Goal: Task Accomplishment & Management: Manage account settings

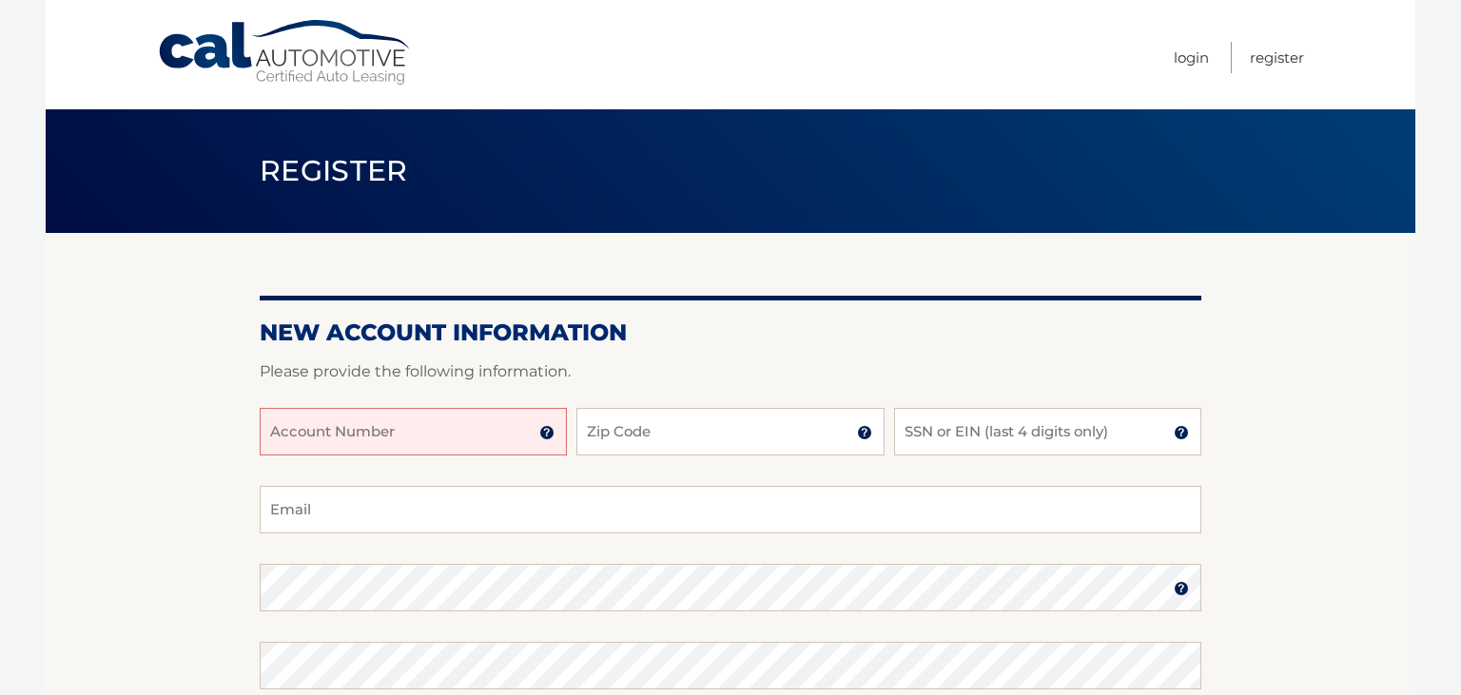
click at [111, 476] on section "New Account Information Please provide the following information. Account Numbe…" at bounding box center [731, 604] width 1370 height 743
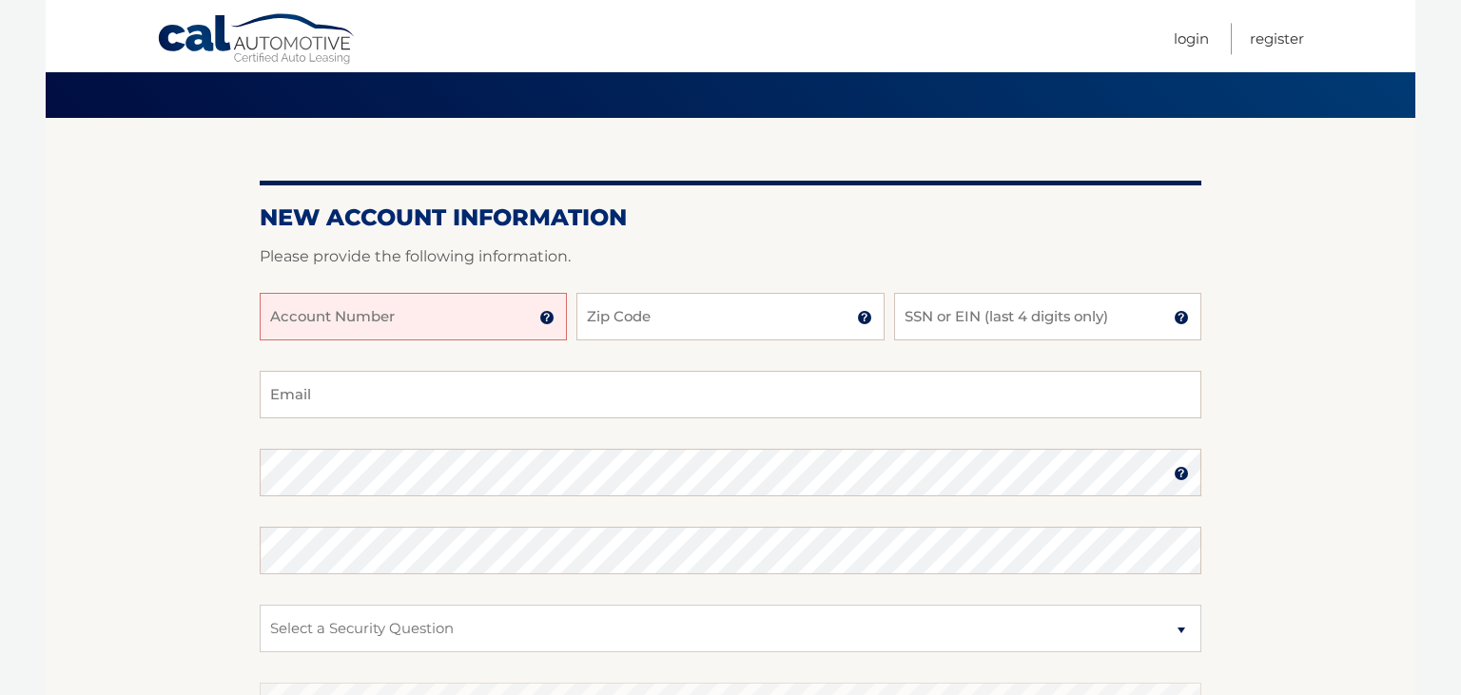
scroll to position [150, 0]
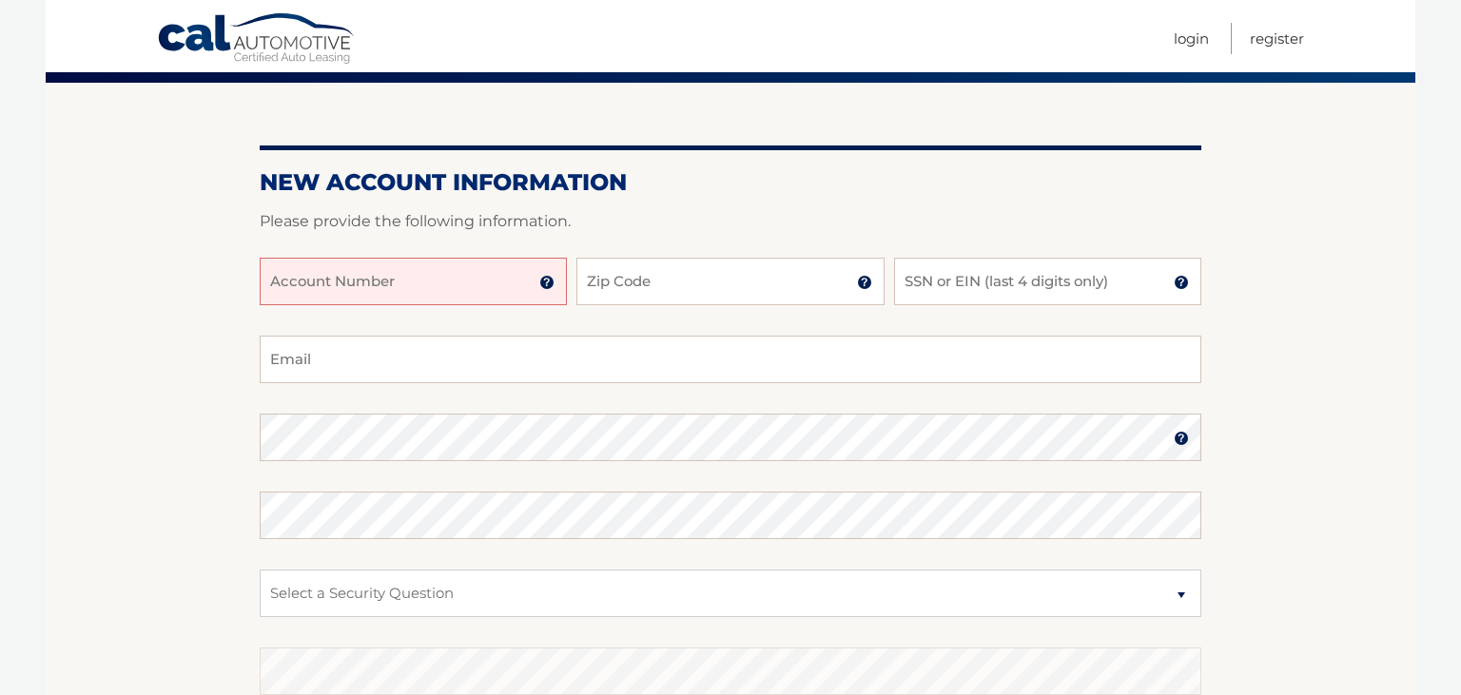
click at [335, 282] on input "Account Number" at bounding box center [413, 282] width 307 height 48
type input "44456012225"
click at [622, 272] on input "Zip Code" at bounding box center [729, 282] width 307 height 48
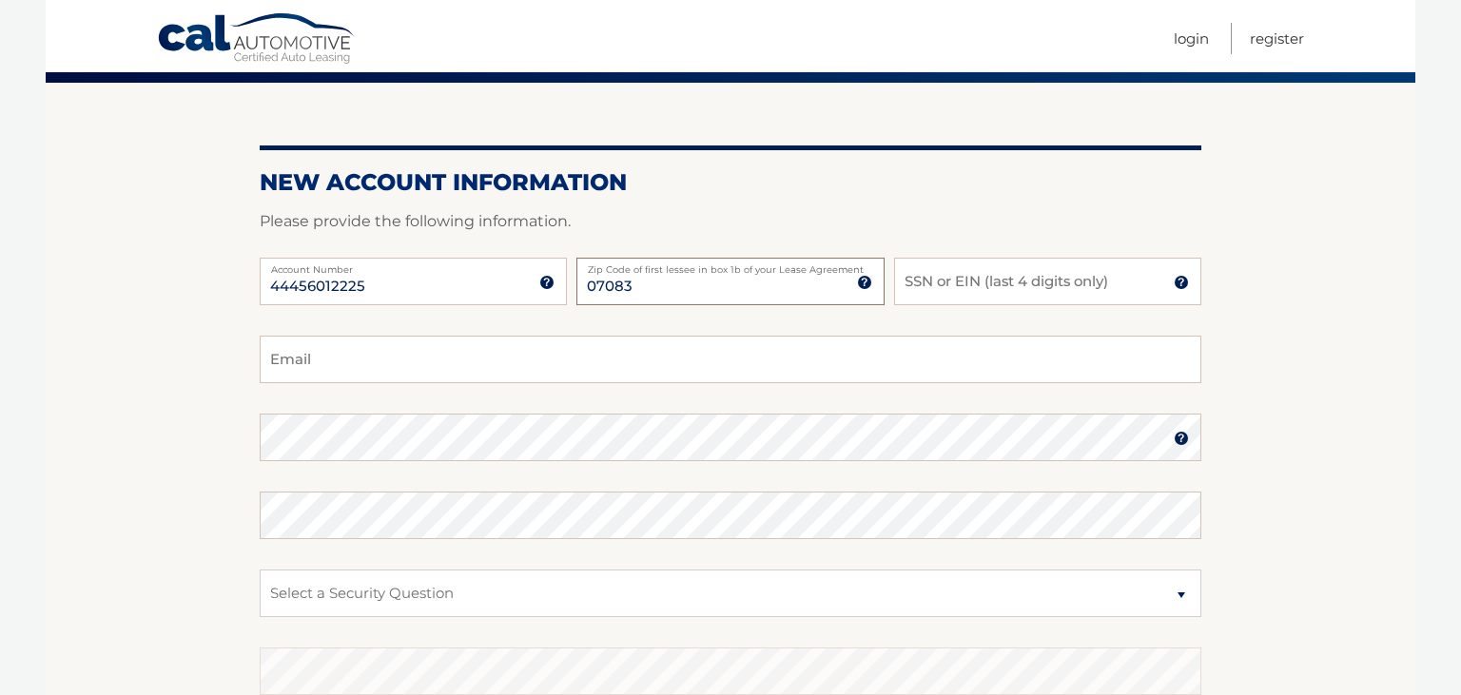
type input "07083"
click at [999, 287] on input "SSN or EIN (last 4 digits only)" at bounding box center [1047, 282] width 307 height 48
type input "1115"
click at [630, 355] on input "Email" at bounding box center [731, 360] width 942 height 48
type input "alissonaltam@hotmail.com"
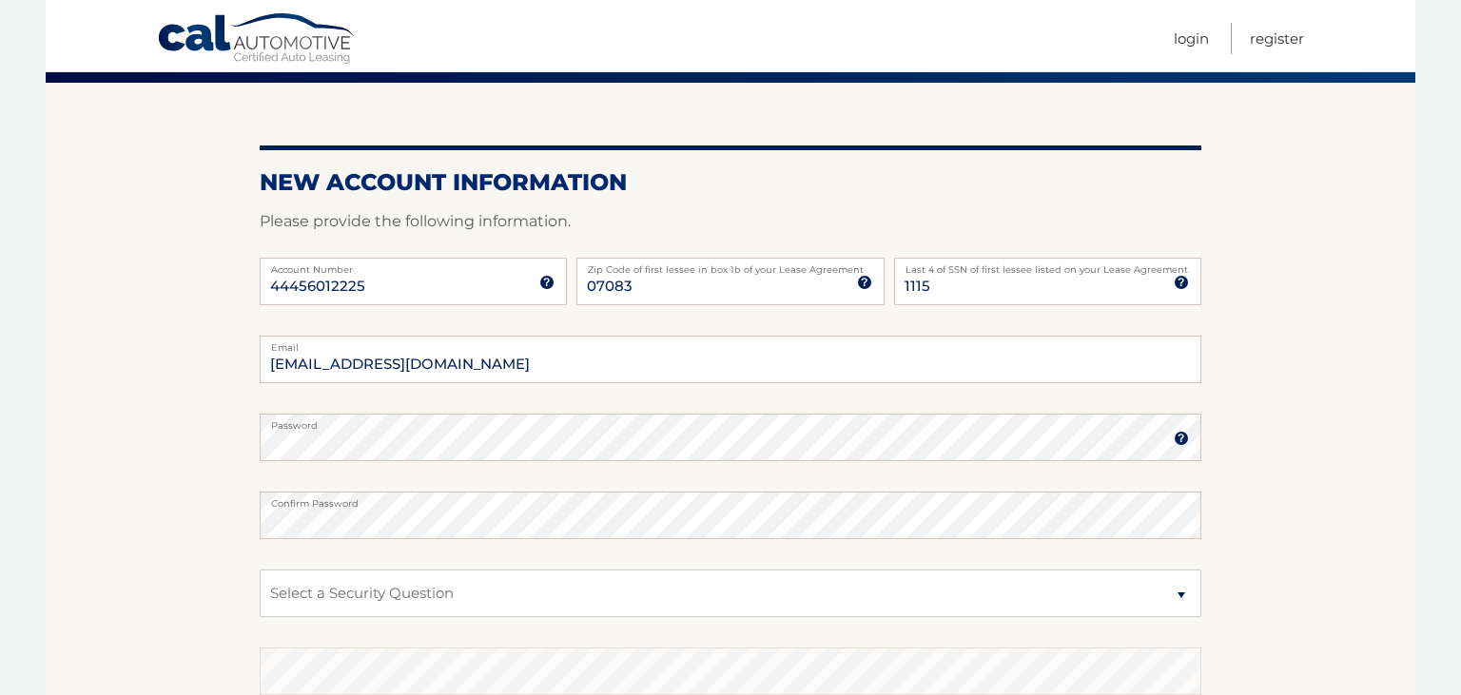
click at [168, 486] on section "New Account Information Please provide the following information. 44456012225 A…" at bounding box center [731, 454] width 1370 height 743
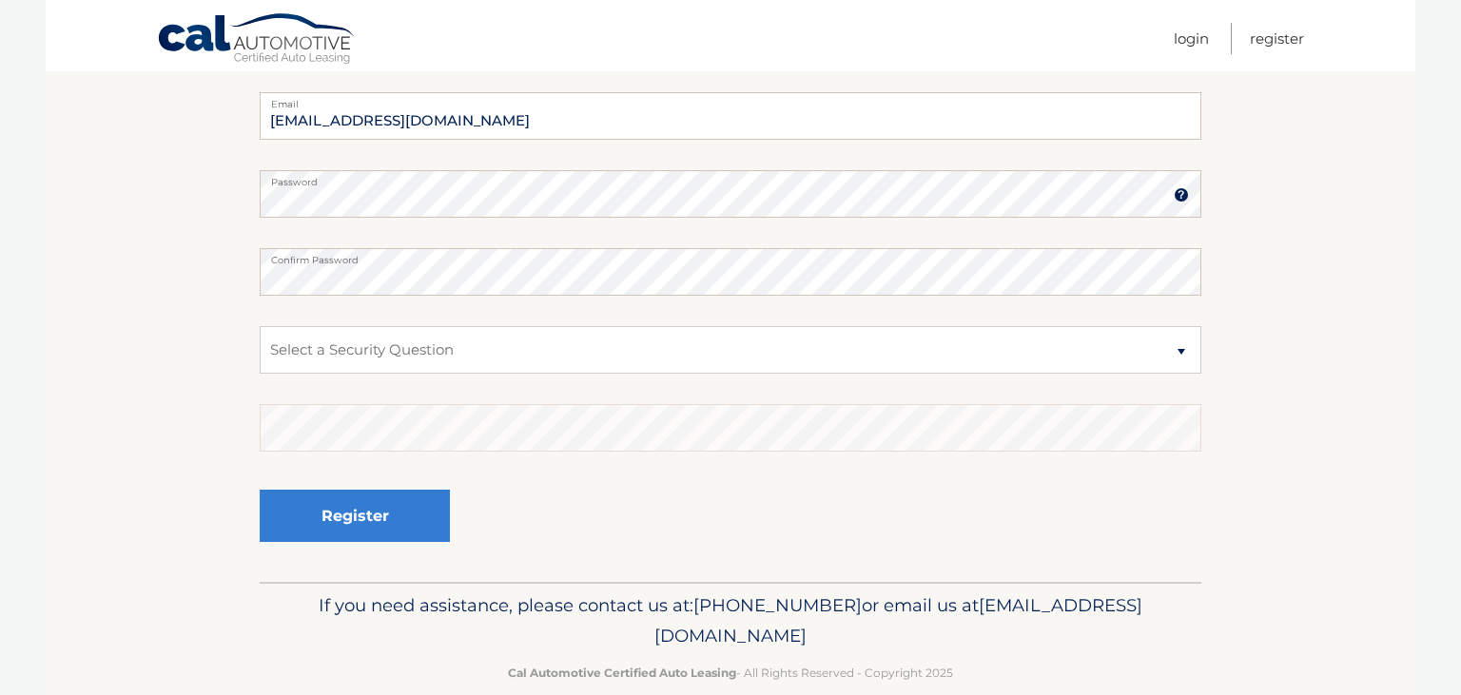
scroll to position [424, 0]
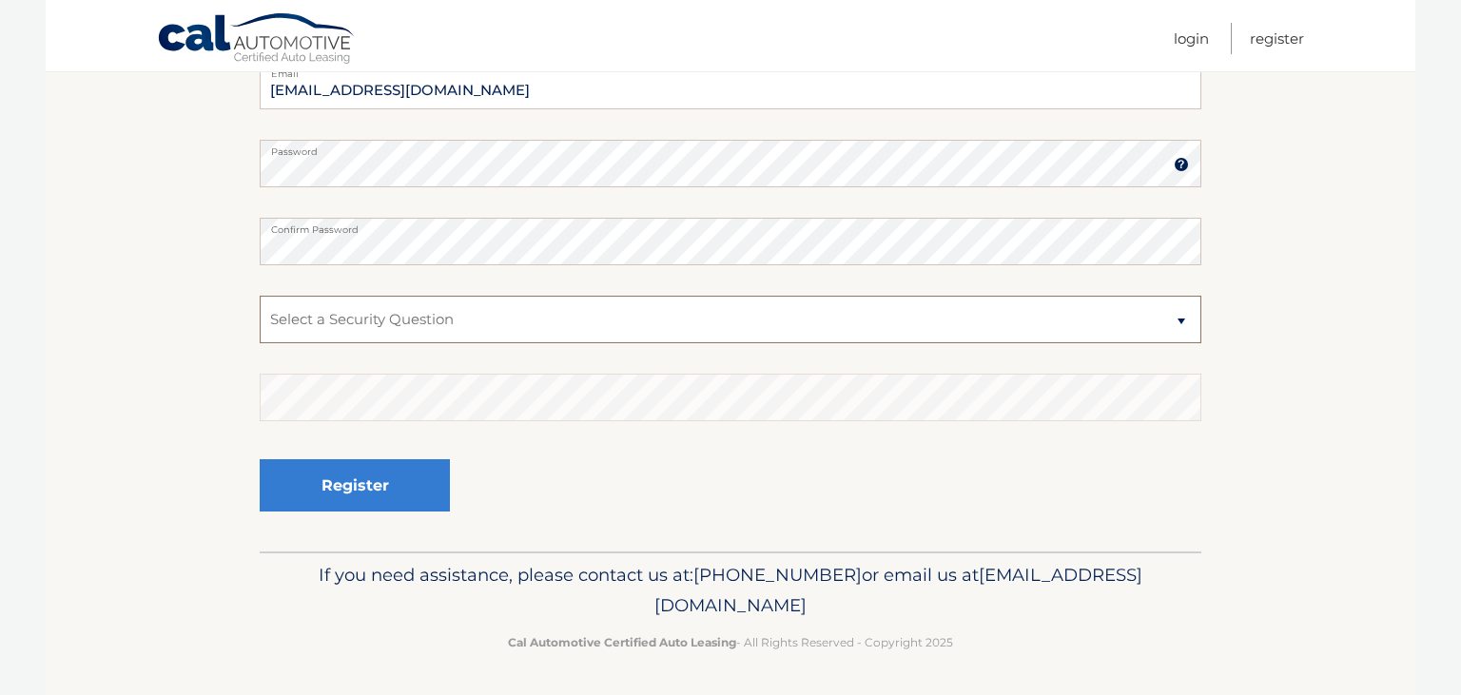
click at [260, 296] on select "Select a Security Question What was the name of your elementary school? What is…" at bounding box center [731, 320] width 942 height 48
select select "4"
click option "In what city or town was your first job?" at bounding box center [0, 0] width 0 height 0
click at [156, 434] on section "New Account Information Please provide the following information. 44456012225 A…" at bounding box center [731, 180] width 1370 height 743
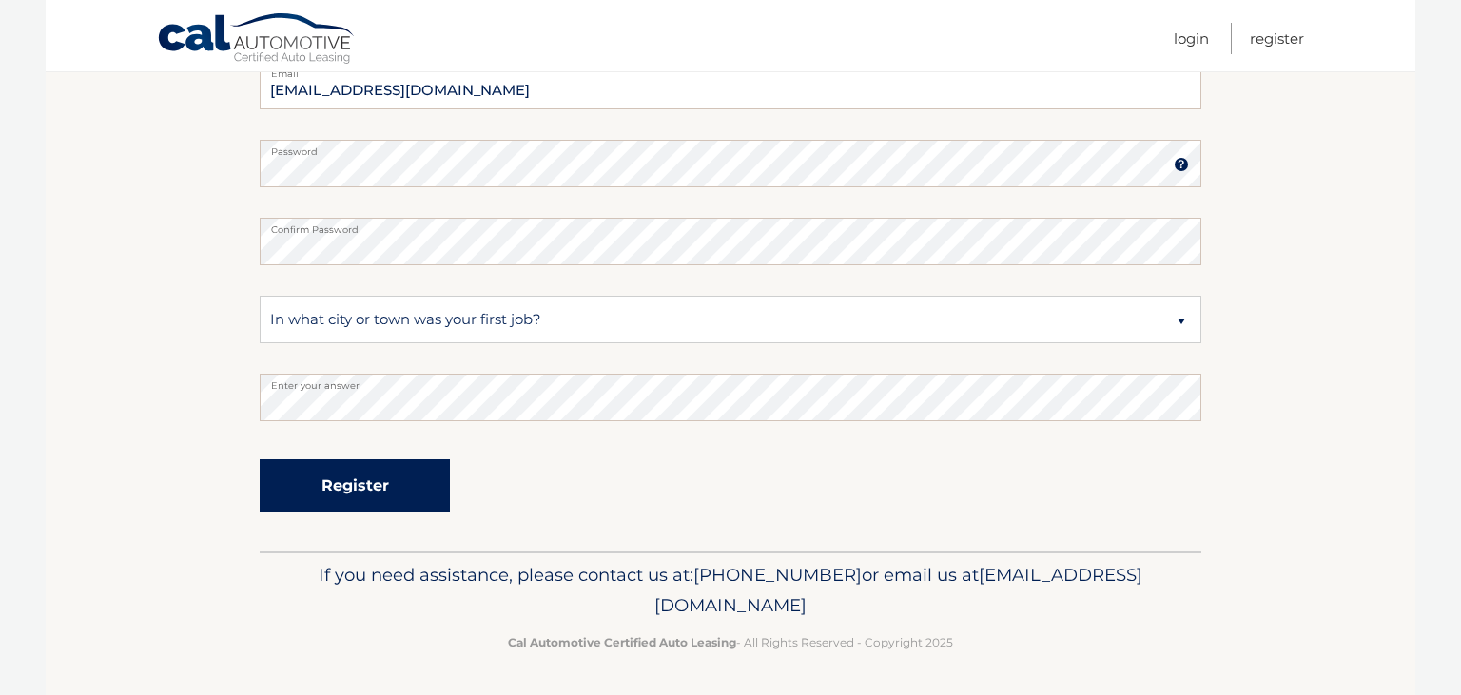
click at [371, 497] on button "Register" at bounding box center [355, 485] width 190 height 52
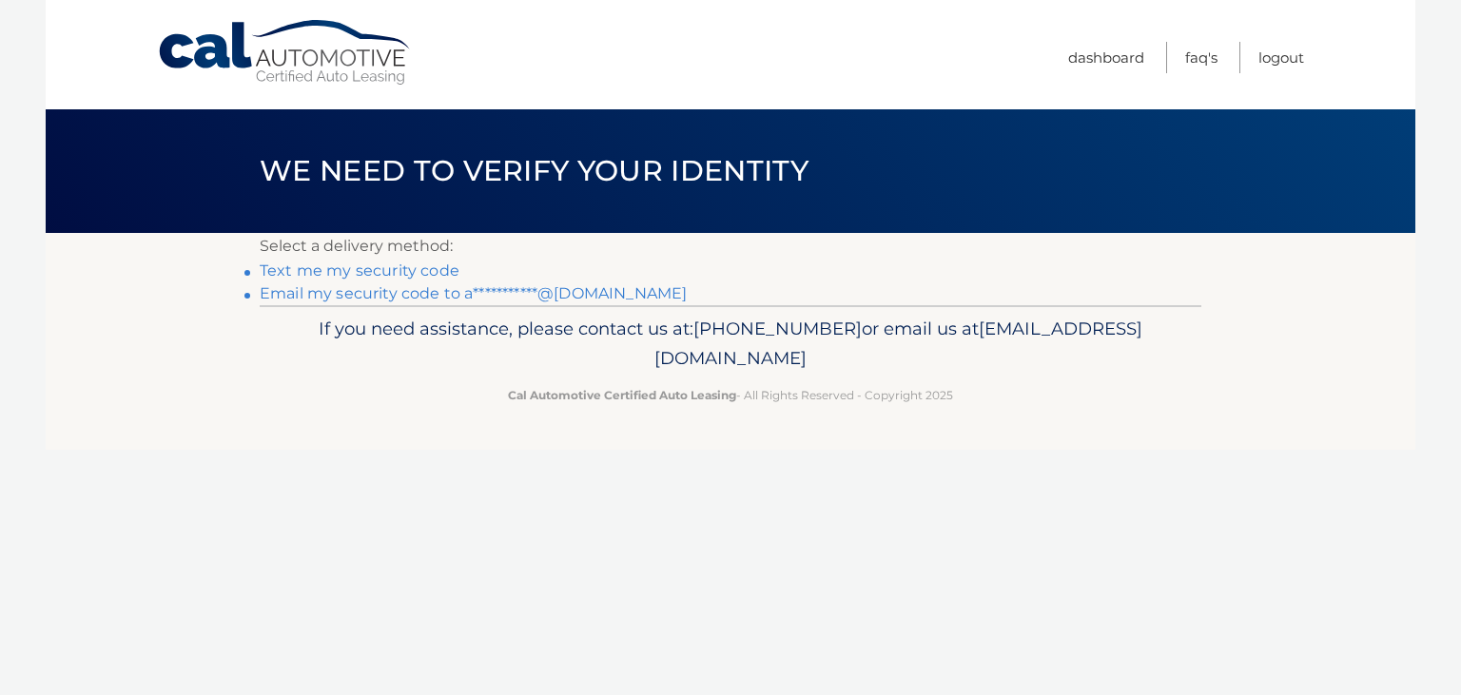
click at [428, 270] on link "Text me my security code" at bounding box center [360, 271] width 200 height 18
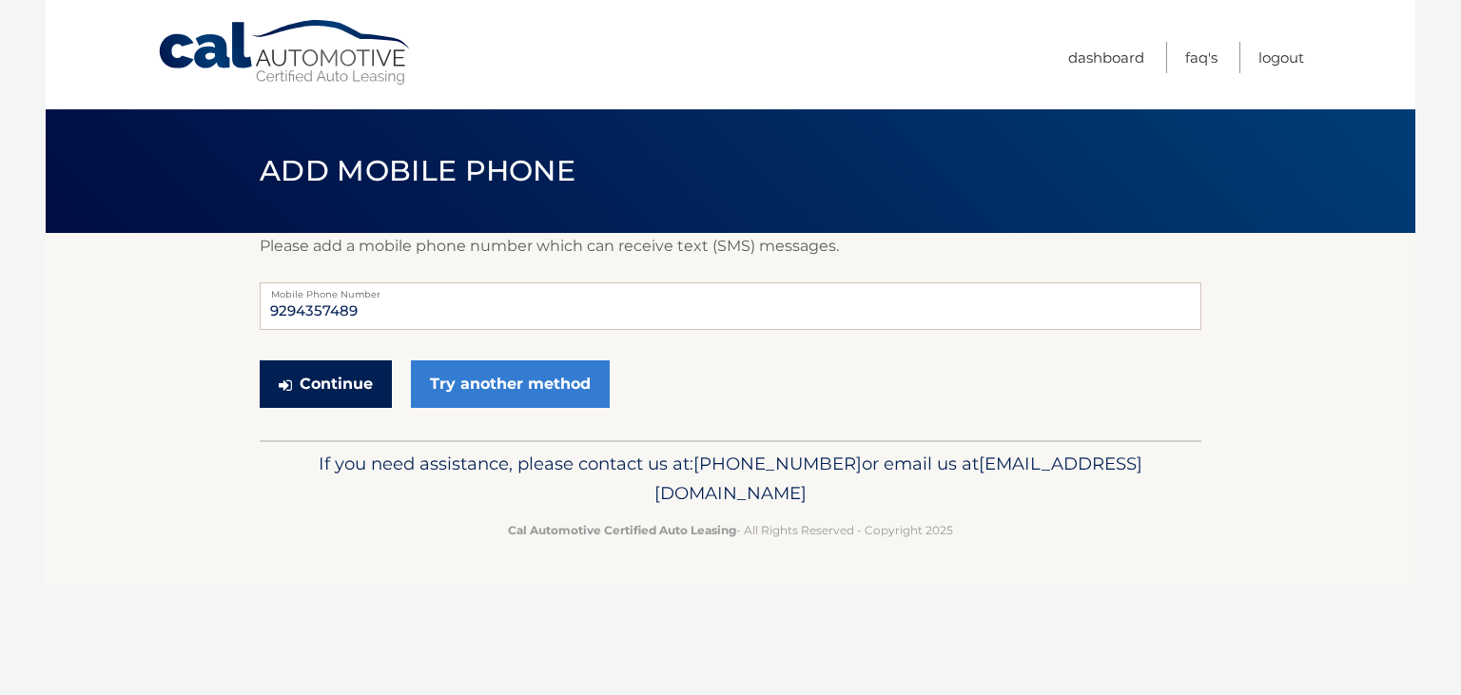
click at [348, 383] on button "Continue" at bounding box center [326, 384] width 132 height 48
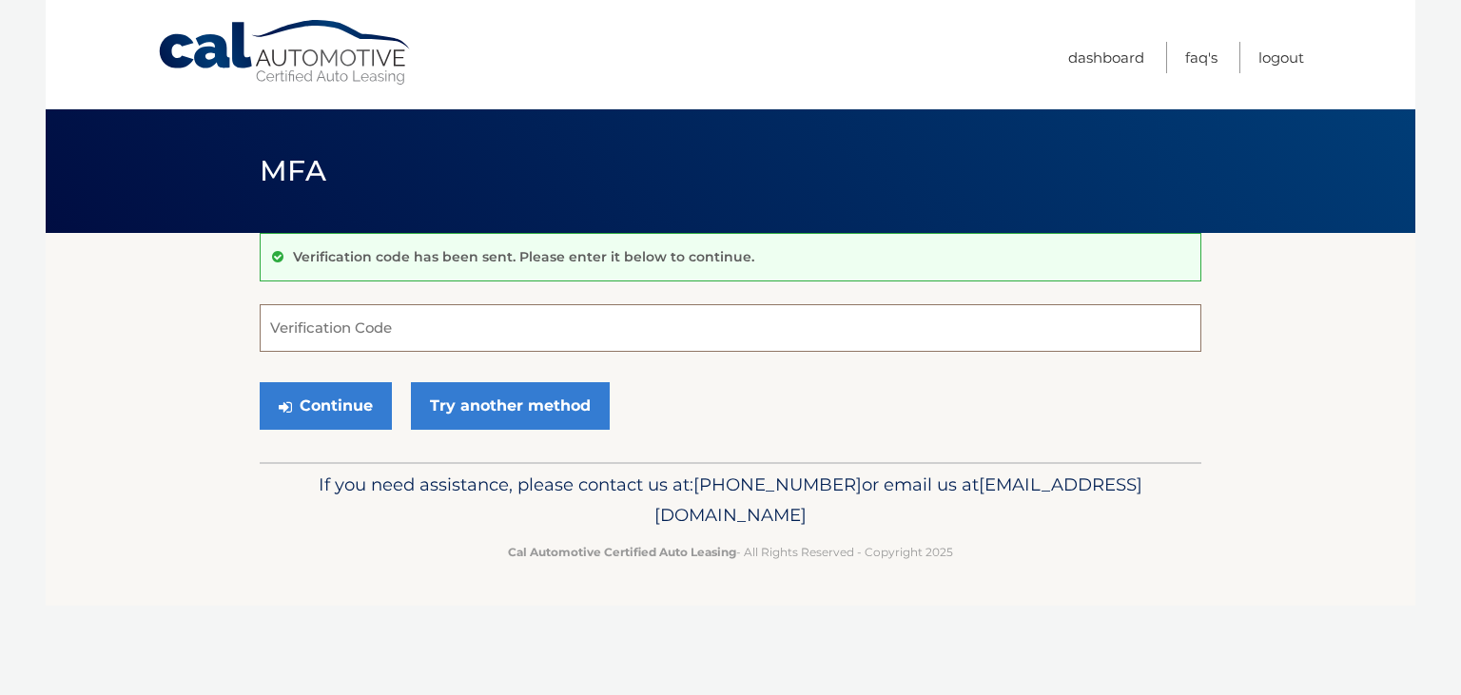
click at [410, 333] on input "Verification Code" at bounding box center [731, 328] width 942 height 48
click at [469, 394] on link "Try another method" at bounding box center [510, 406] width 199 height 48
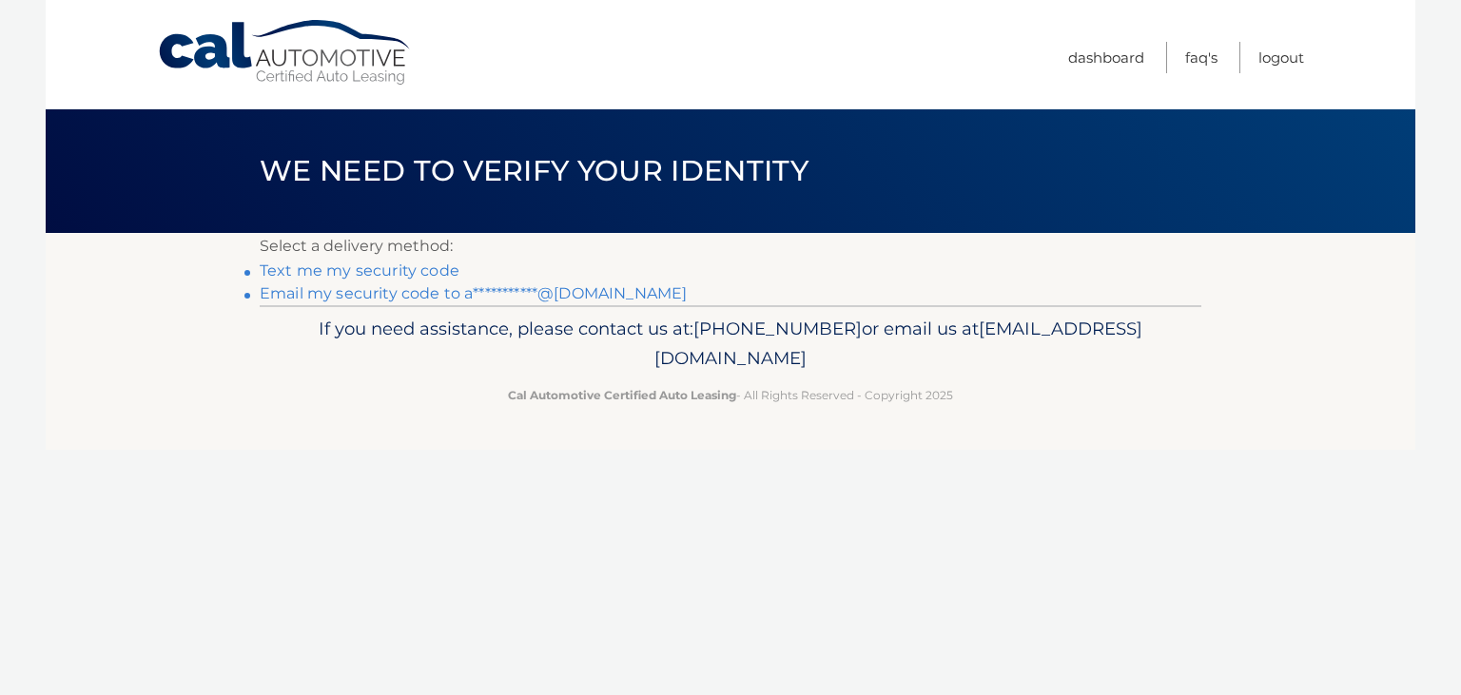
click at [509, 290] on link "**********" at bounding box center [473, 293] width 427 height 18
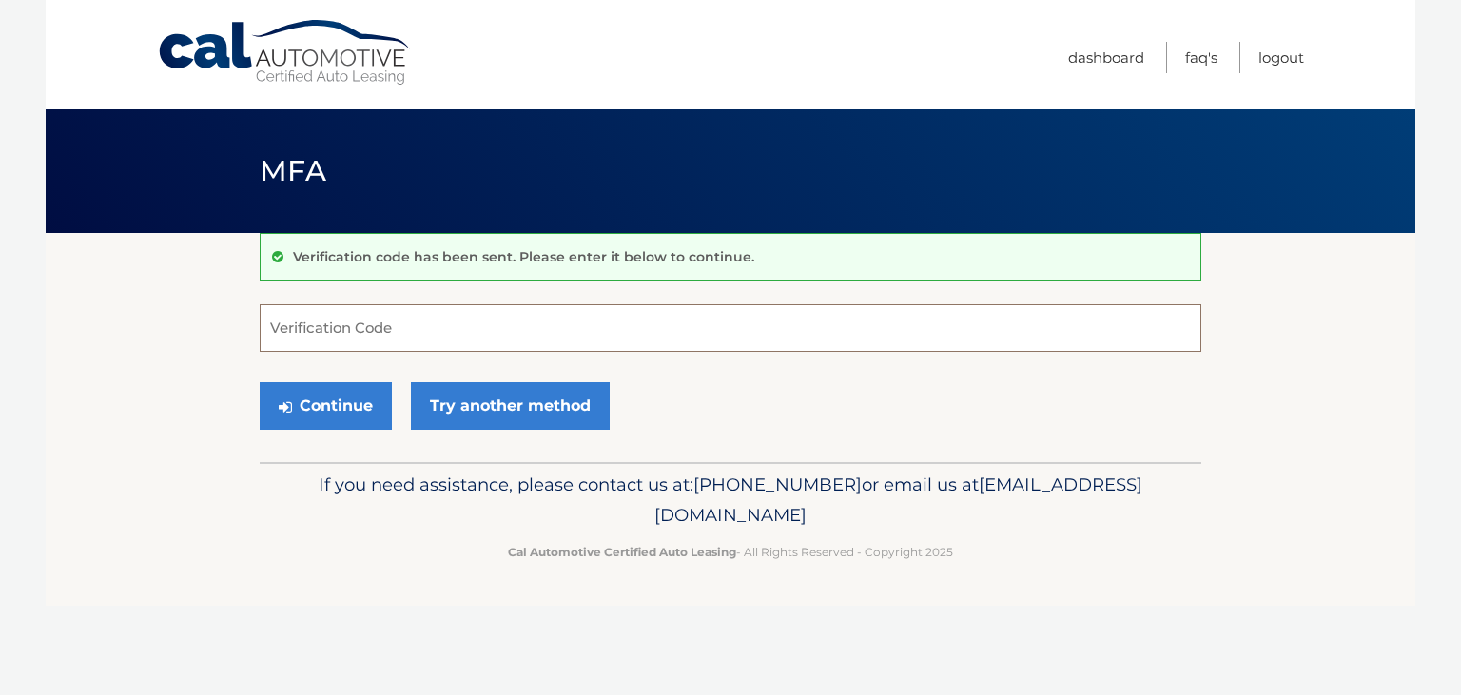
click at [431, 323] on input "Verification Code" at bounding box center [731, 328] width 942 height 48
type input "790409"
click at [331, 421] on button "Continue" at bounding box center [326, 406] width 132 height 48
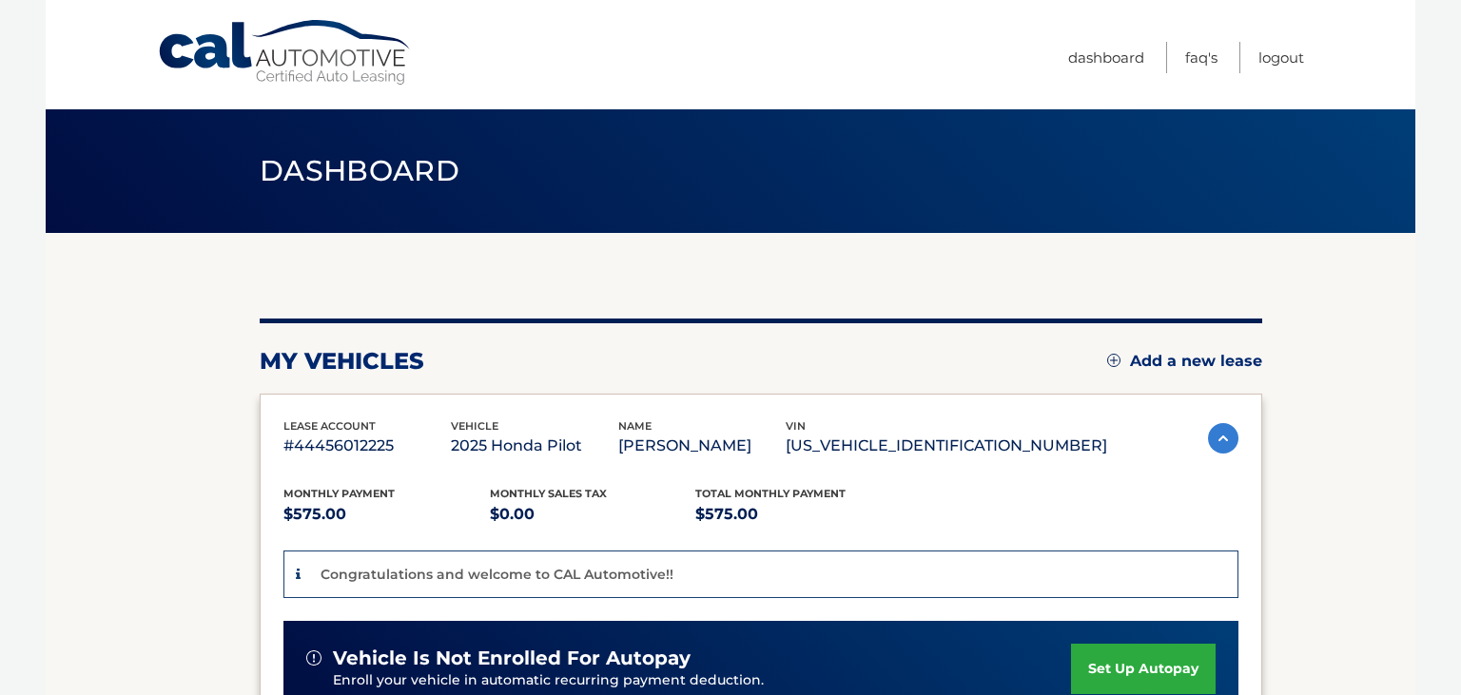
click at [174, 415] on section "You are registered for this site, but you haven't enrolled in online payments. …" at bounding box center [731, 656] width 1370 height 847
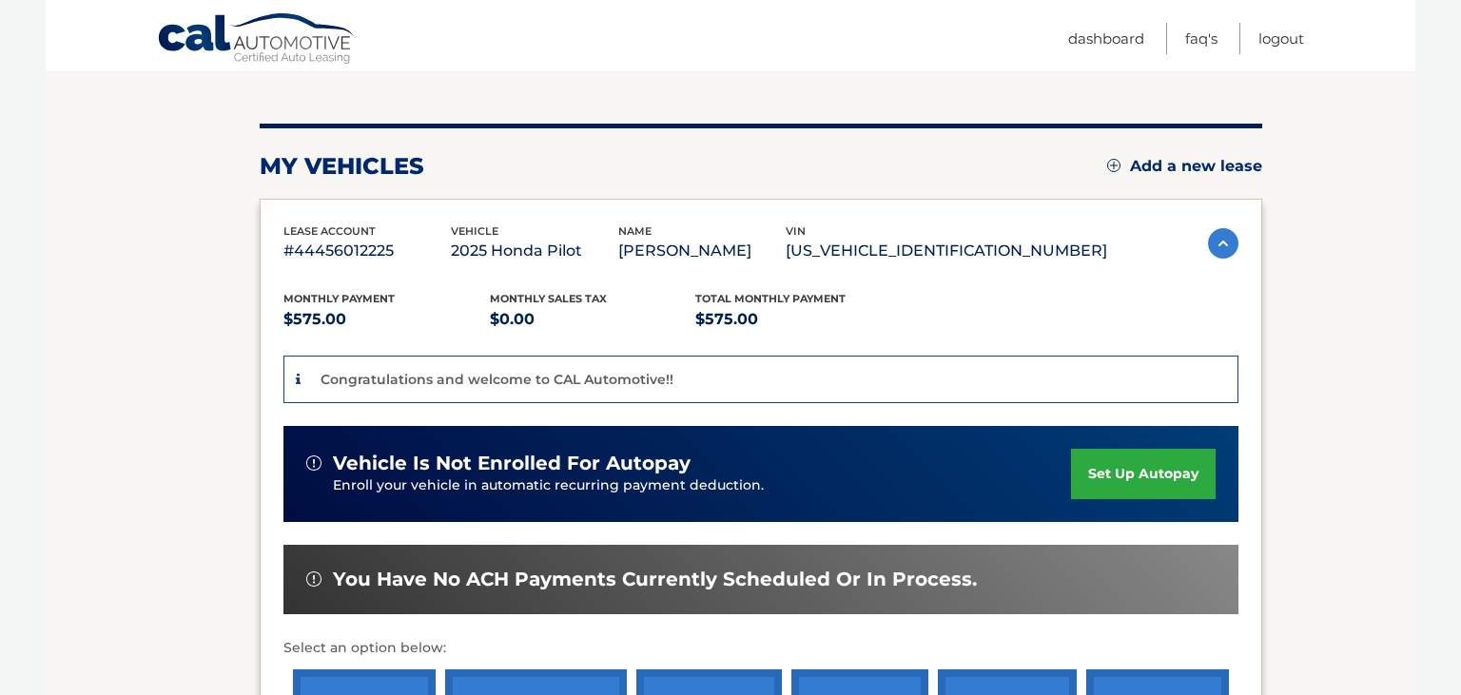
scroll to position [201, 0]
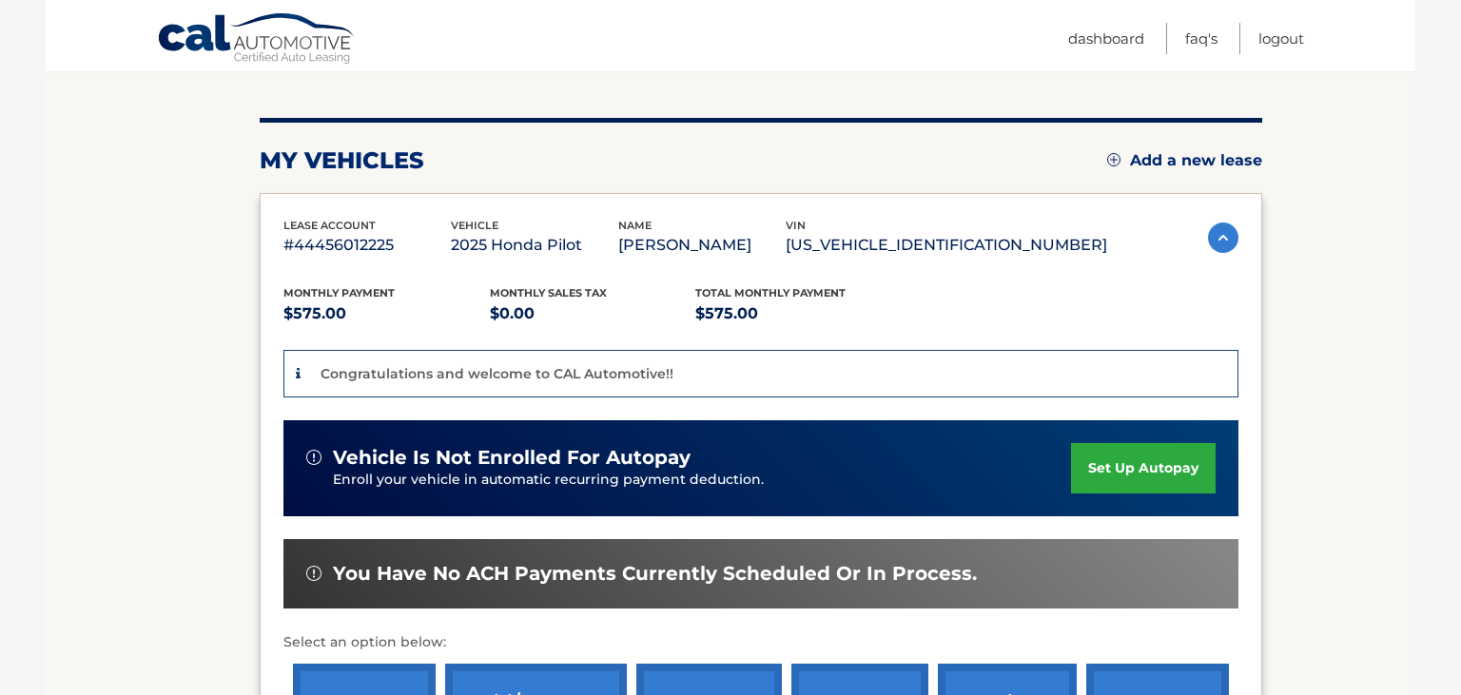
click at [1103, 464] on link "set up autopay" at bounding box center [1143, 468] width 145 height 50
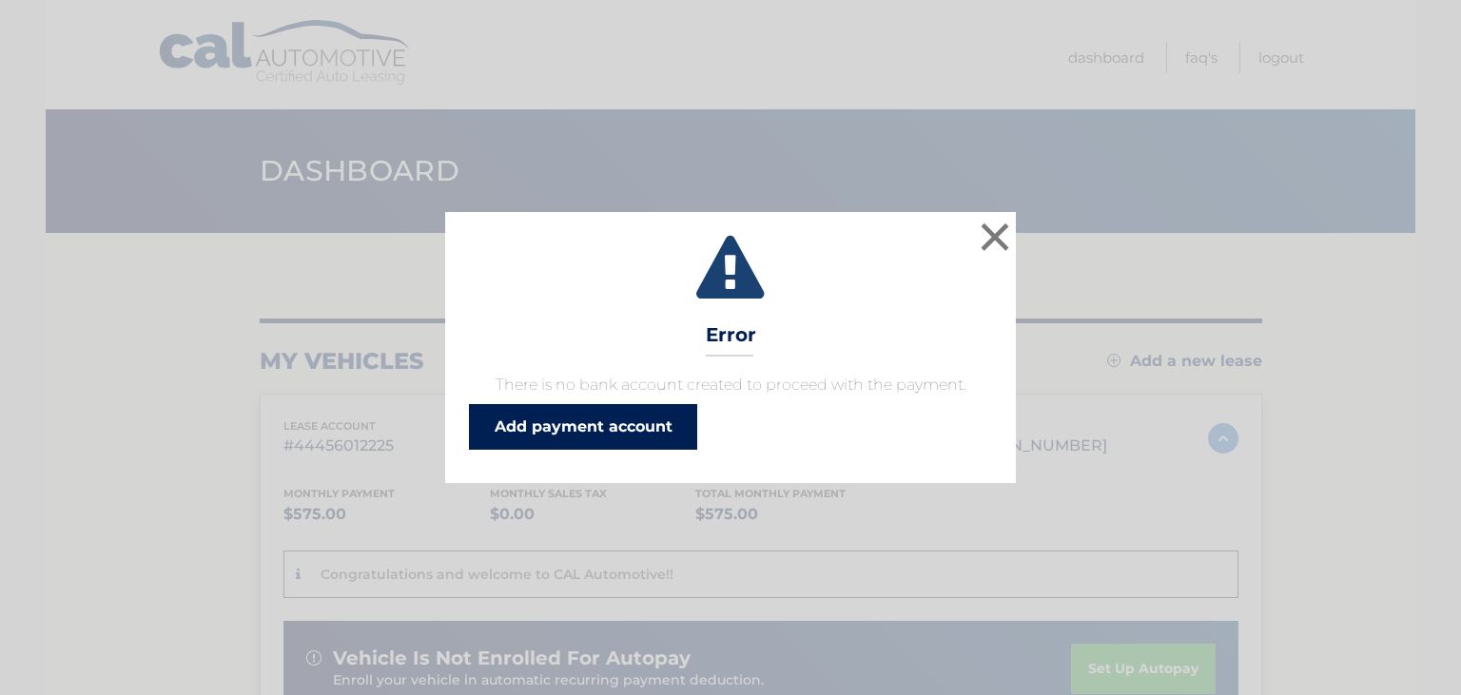
click at [634, 430] on link "Add payment account" at bounding box center [583, 427] width 228 height 46
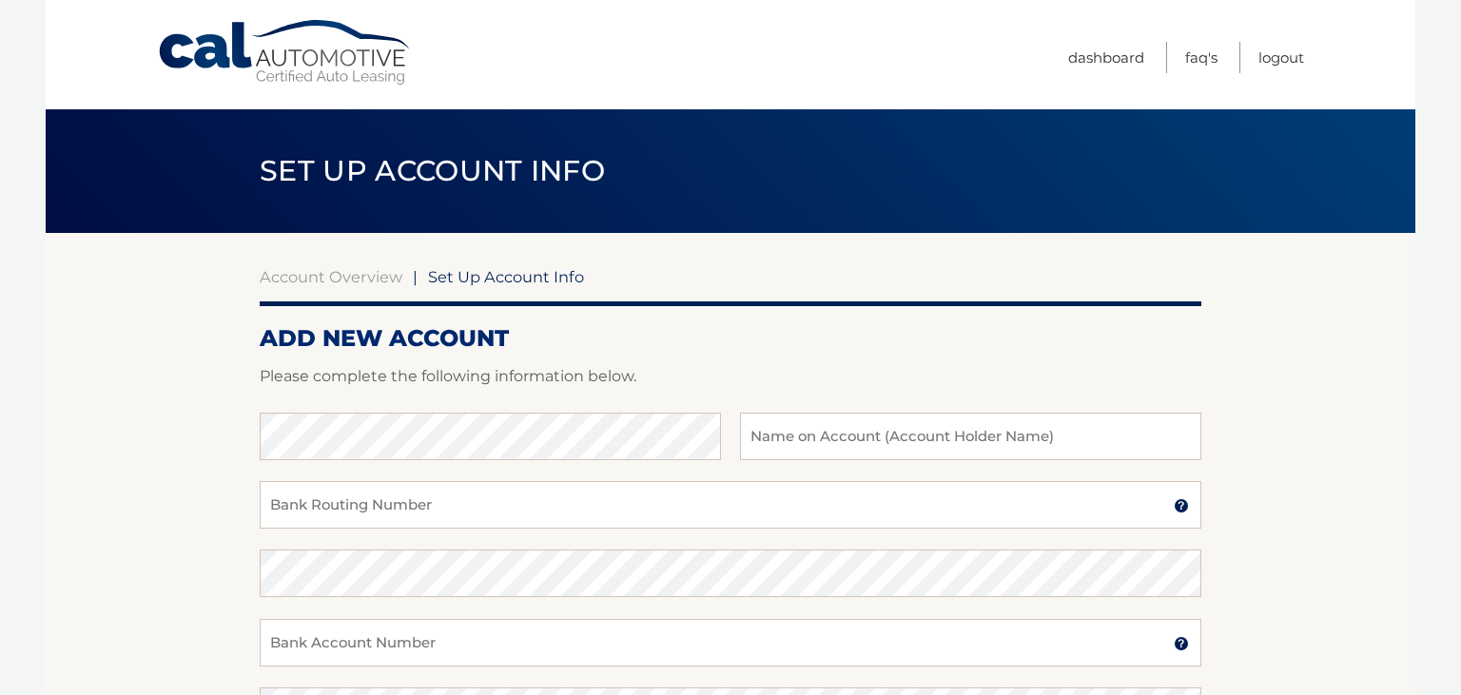
click at [161, 474] on section "Account Overview | Set Up Account Info ADD NEW ACCOUNT Please complete the foll…" at bounding box center [731, 596] width 1370 height 726
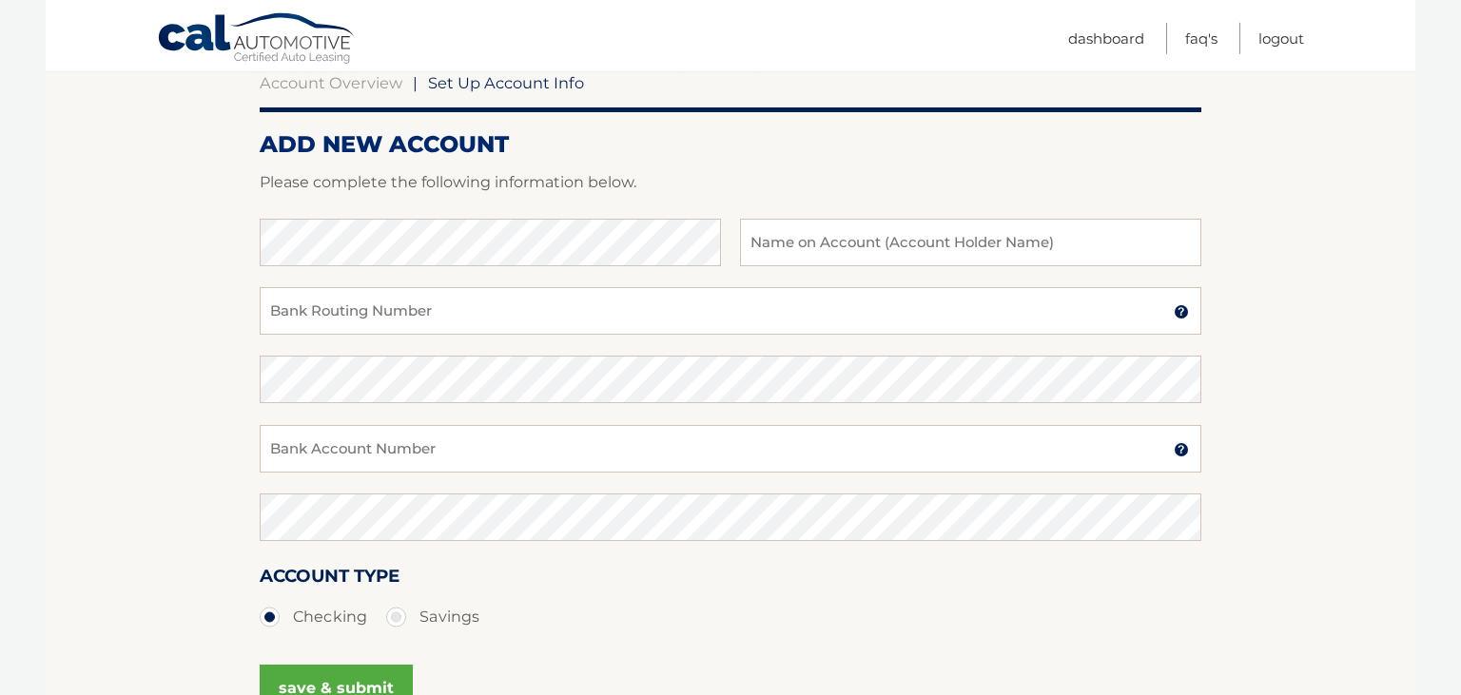
scroll to position [201, 0]
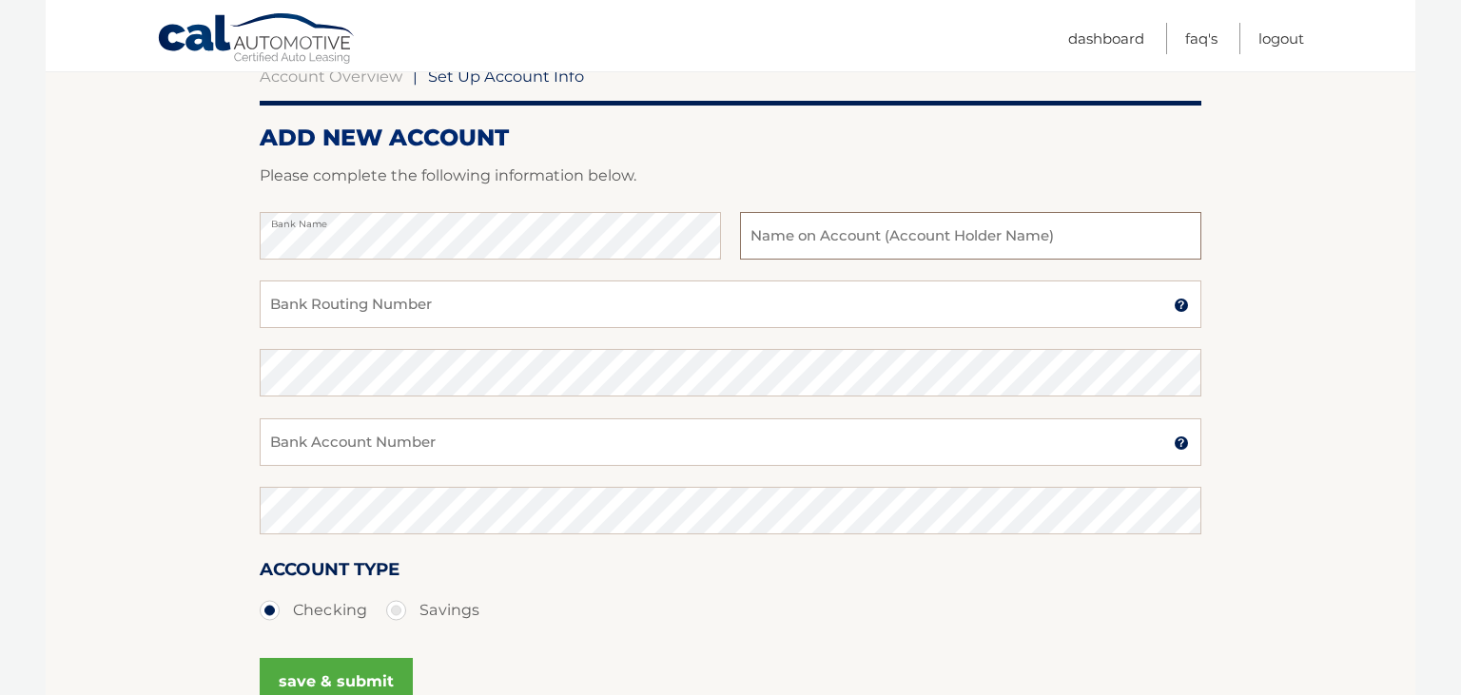
click at [805, 230] on input "text" at bounding box center [970, 236] width 461 height 48
type input "Alisson Altamirano"
click at [656, 317] on input "Bank Routing Number" at bounding box center [731, 305] width 942 height 48
type input "021000021"
click at [504, 439] on input "Bank Account Number" at bounding box center [731, 443] width 942 height 48
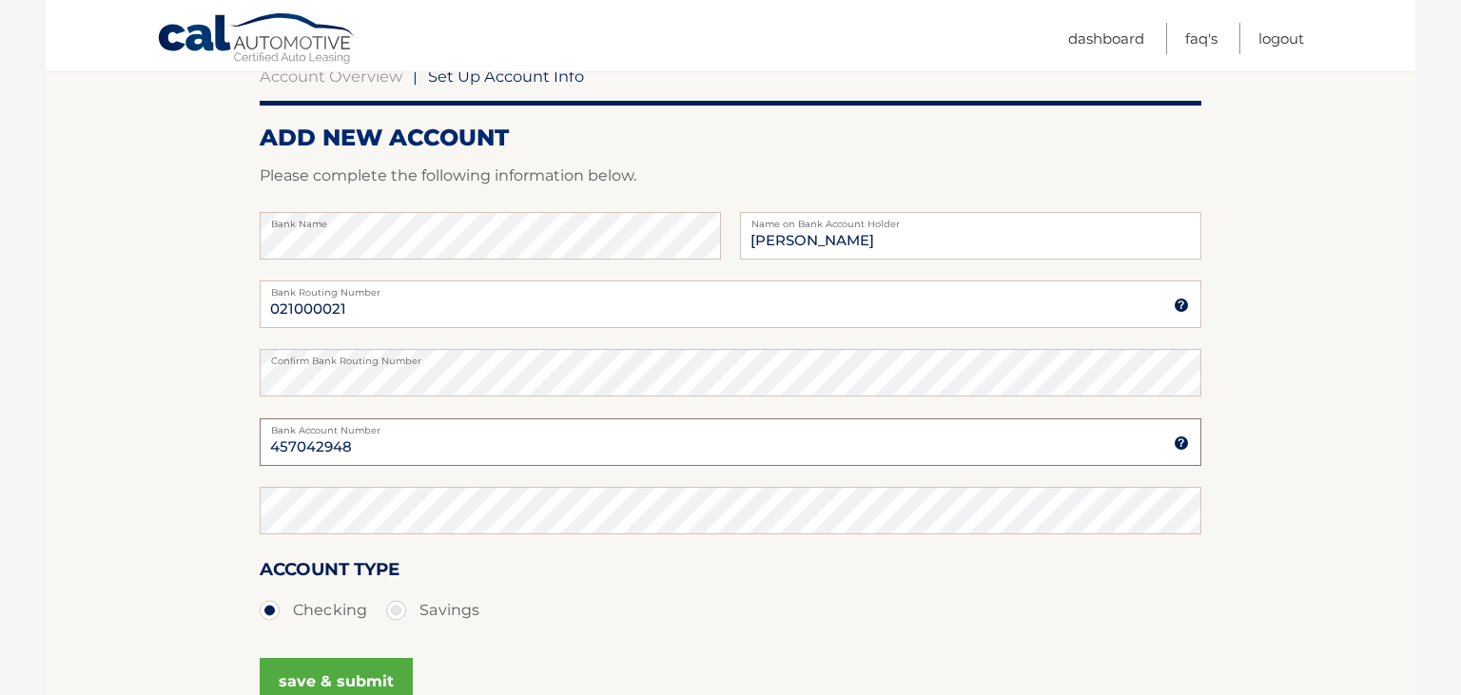
type input "457042948"
click at [180, 491] on section "Account Overview | Set Up Account Info ADD NEW ACCOUNT Please complete the foll…" at bounding box center [731, 395] width 1370 height 726
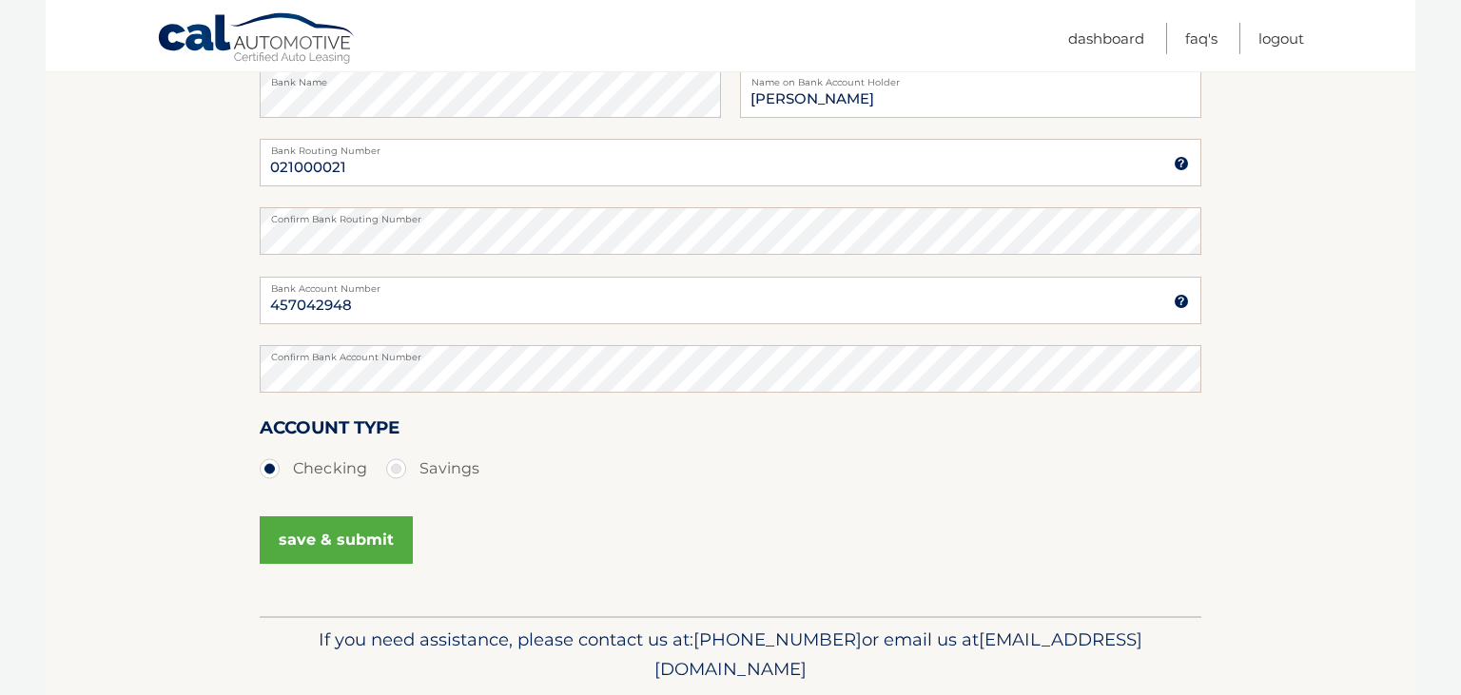
scroll to position [351, 0]
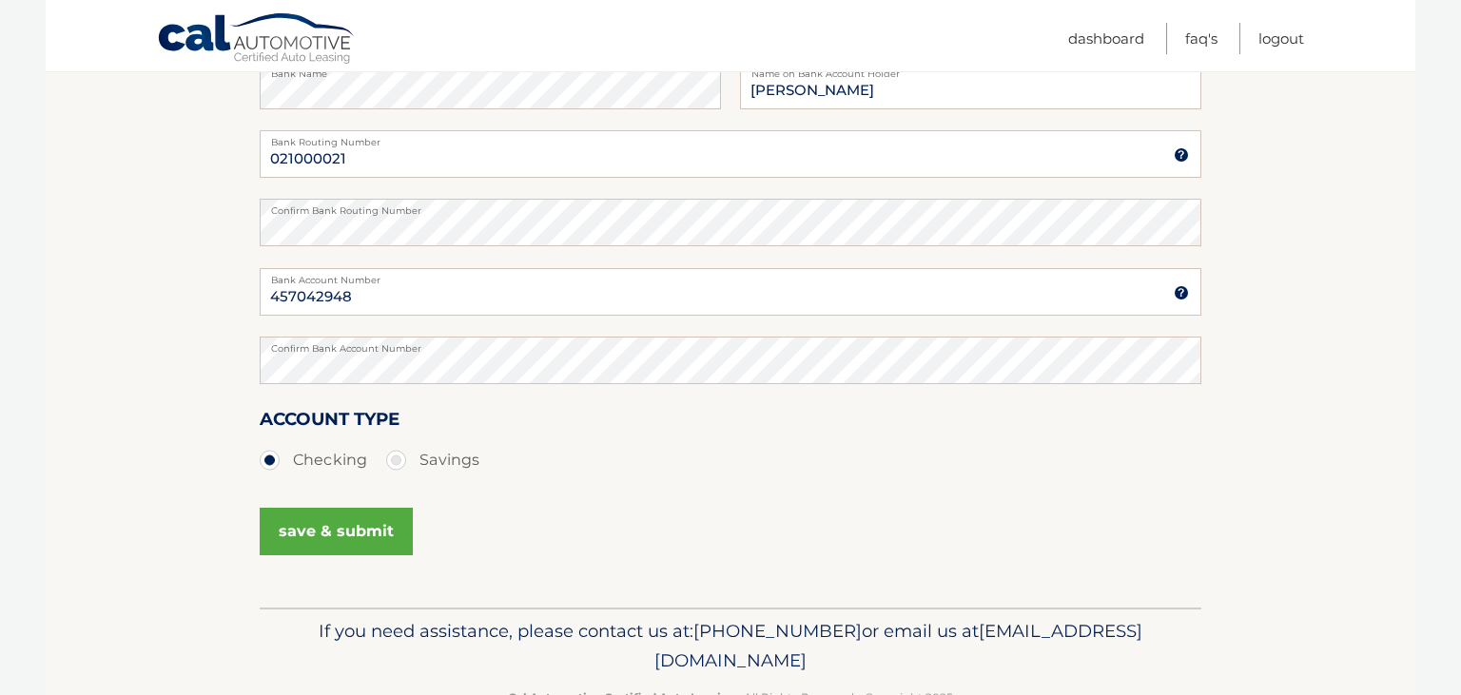
click at [335, 536] on button "save & submit" at bounding box center [336, 532] width 153 height 48
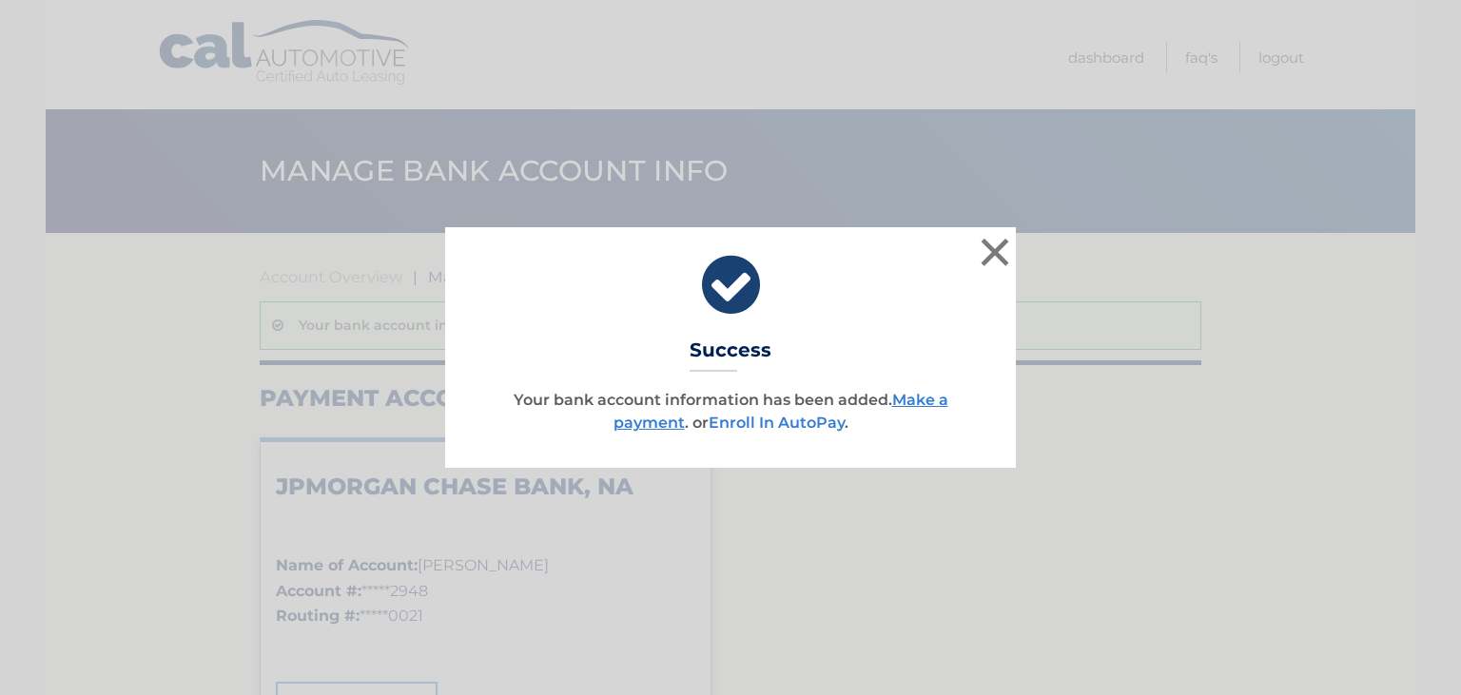
click at [803, 430] on link "Enroll In AutoPay" at bounding box center [777, 423] width 136 height 18
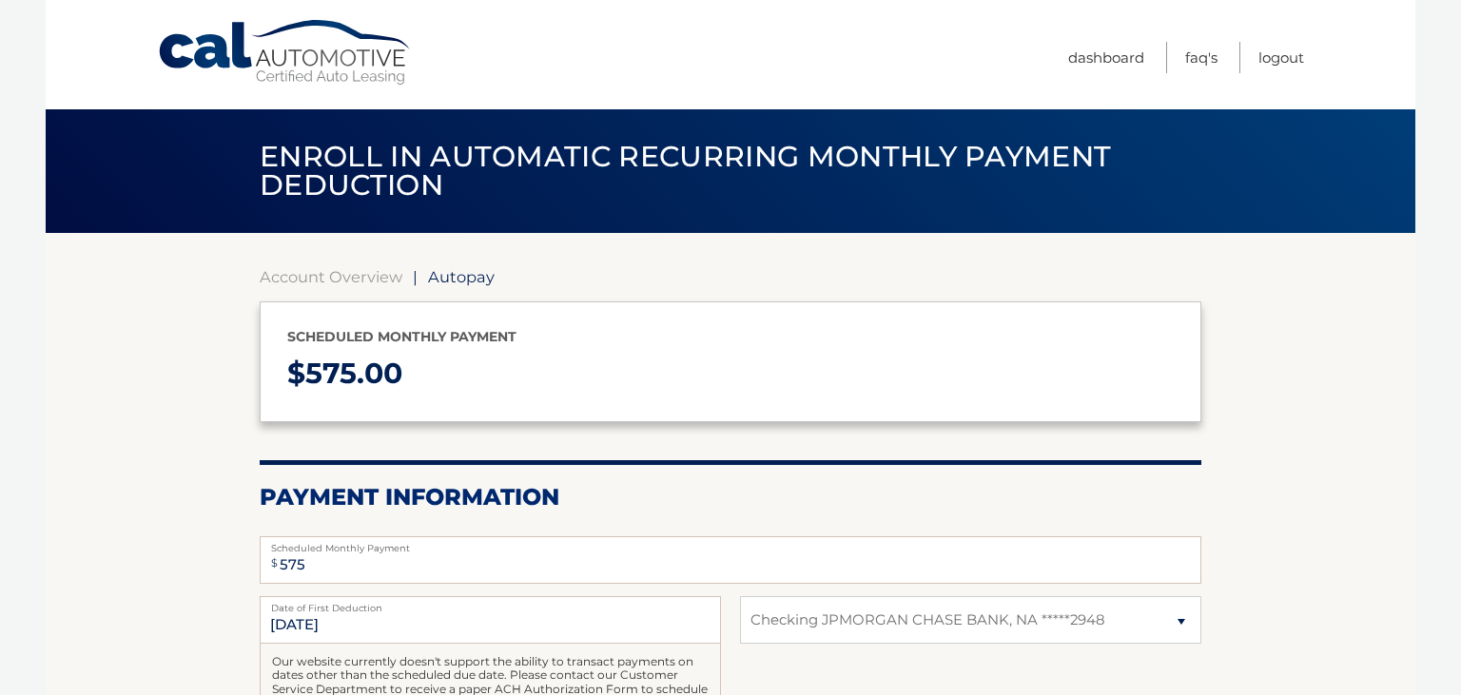
select select "NTIzYTE0ZWEtYjA1OC00YjdlLTljY2YtM2NkYjBjZjk0Yjcw"
click at [73, 506] on section "Account Overview | Autopay Scheduled monthly payment $ 575.00 Payment Informati…" at bounding box center [731, 591] width 1370 height 716
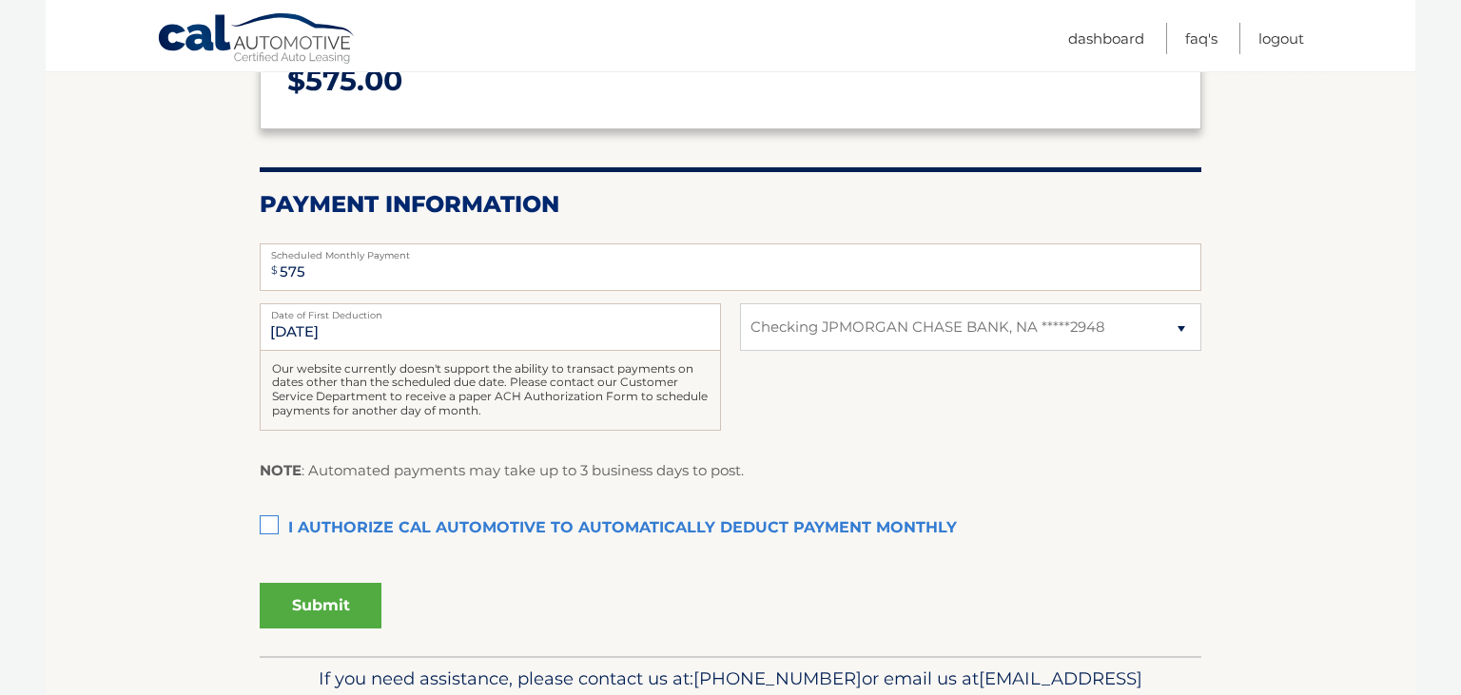
scroll to position [301, 0]
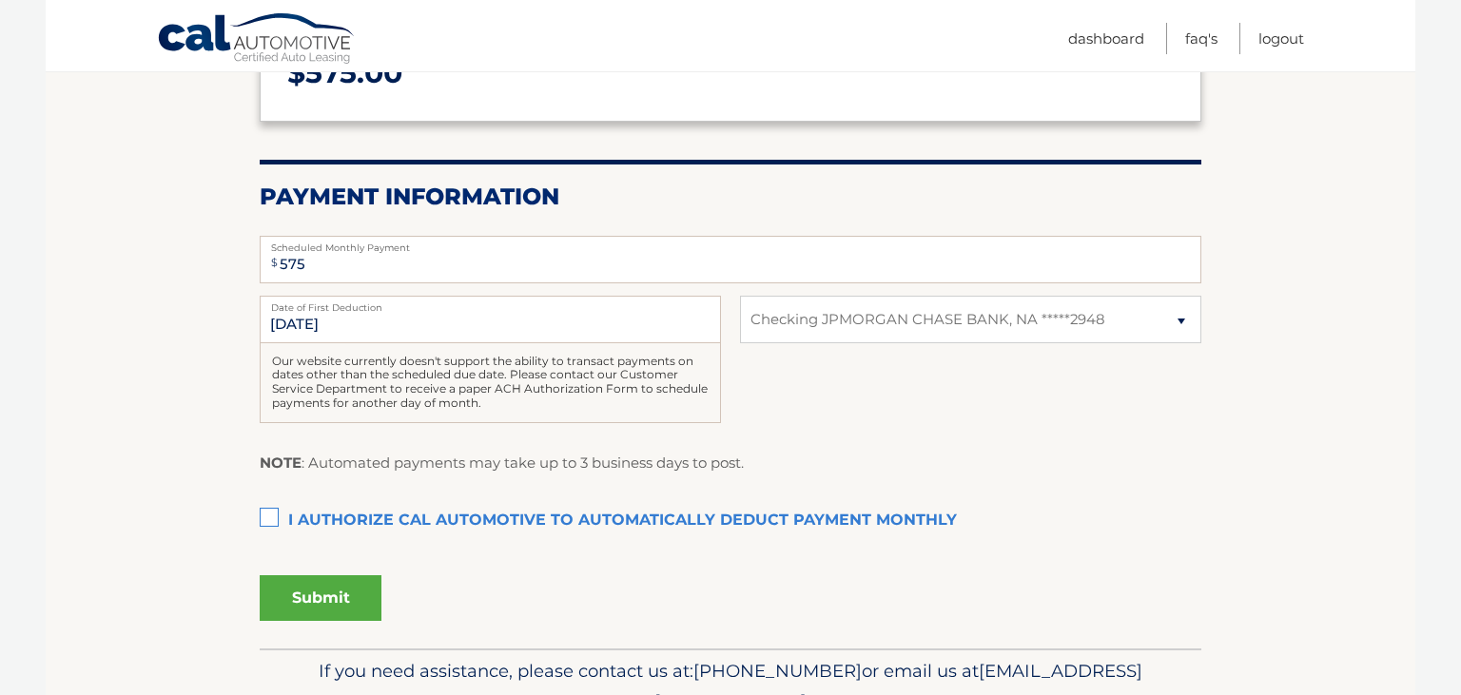
click at [269, 519] on label "I authorize cal automotive to automatically deduct payment monthly This checkbo…" at bounding box center [731, 521] width 942 height 38
click at [0, 0] on input "I authorize cal automotive to automatically deduct payment monthly This checkbo…" at bounding box center [0, 0] width 0 height 0
click at [314, 592] on button "Submit" at bounding box center [321, 598] width 122 height 46
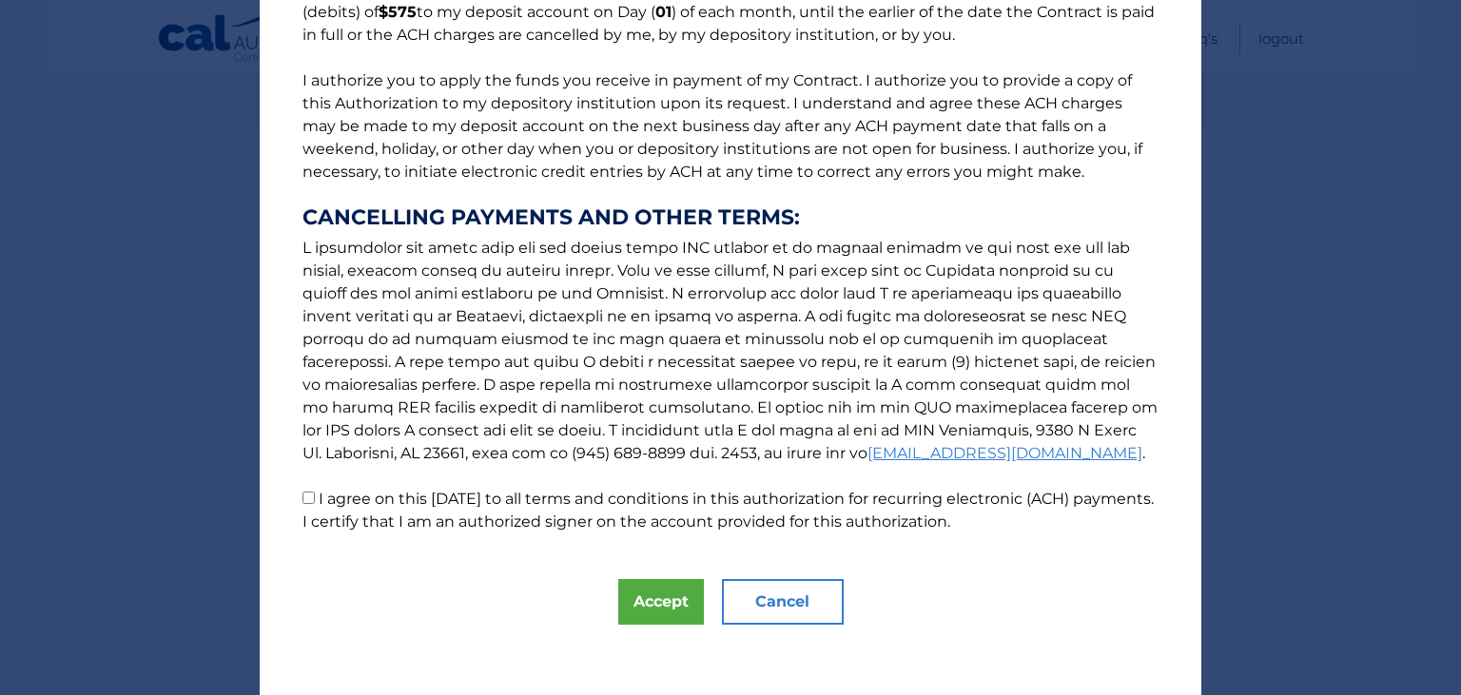
scroll to position [203, 0]
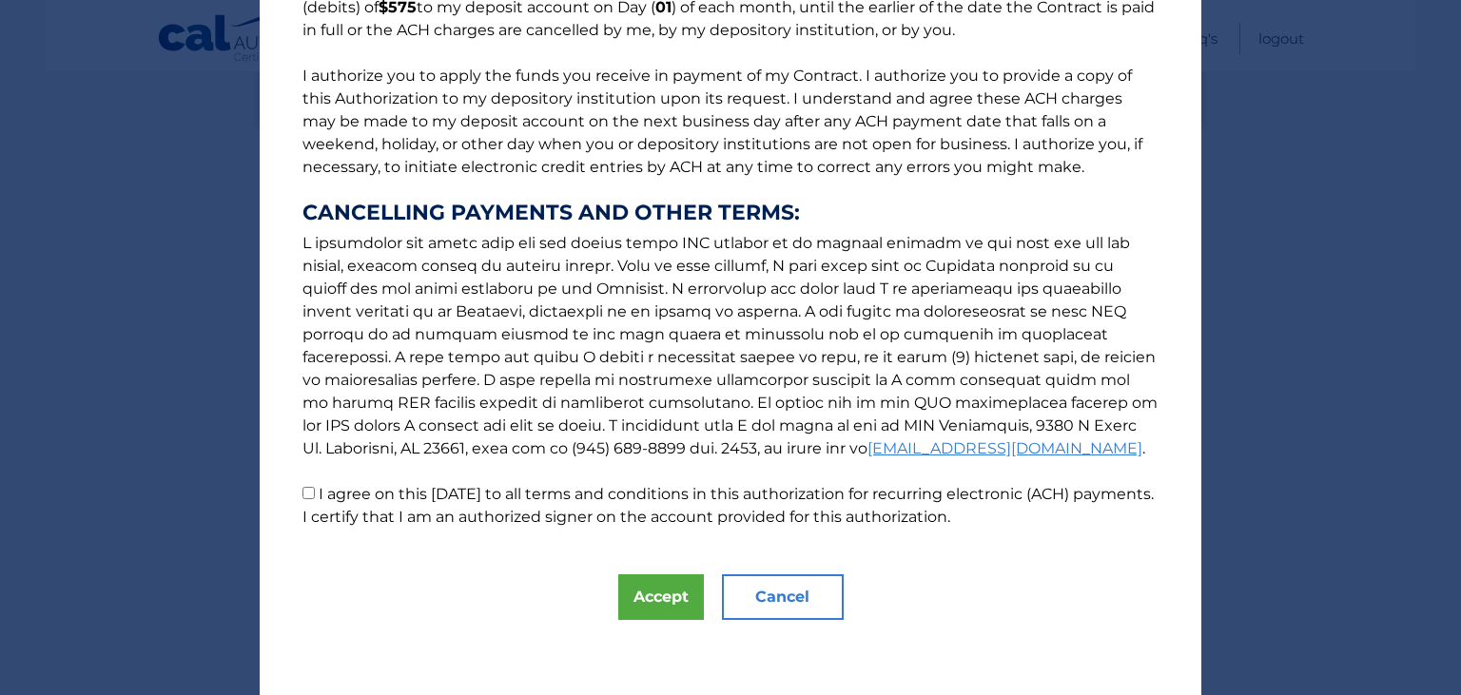
click at [302, 495] on input "I agree on this [DATE] to all terms and conditions in this authorization for re…" at bounding box center [308, 493] width 12 height 12
checkbox input "true"
click at [375, 565] on div "The words "I" "me" and "my" mean any identified Customer who signs this Authori…" at bounding box center [731, 246] width 942 height 899
click at [652, 602] on button "Accept" at bounding box center [661, 597] width 86 height 46
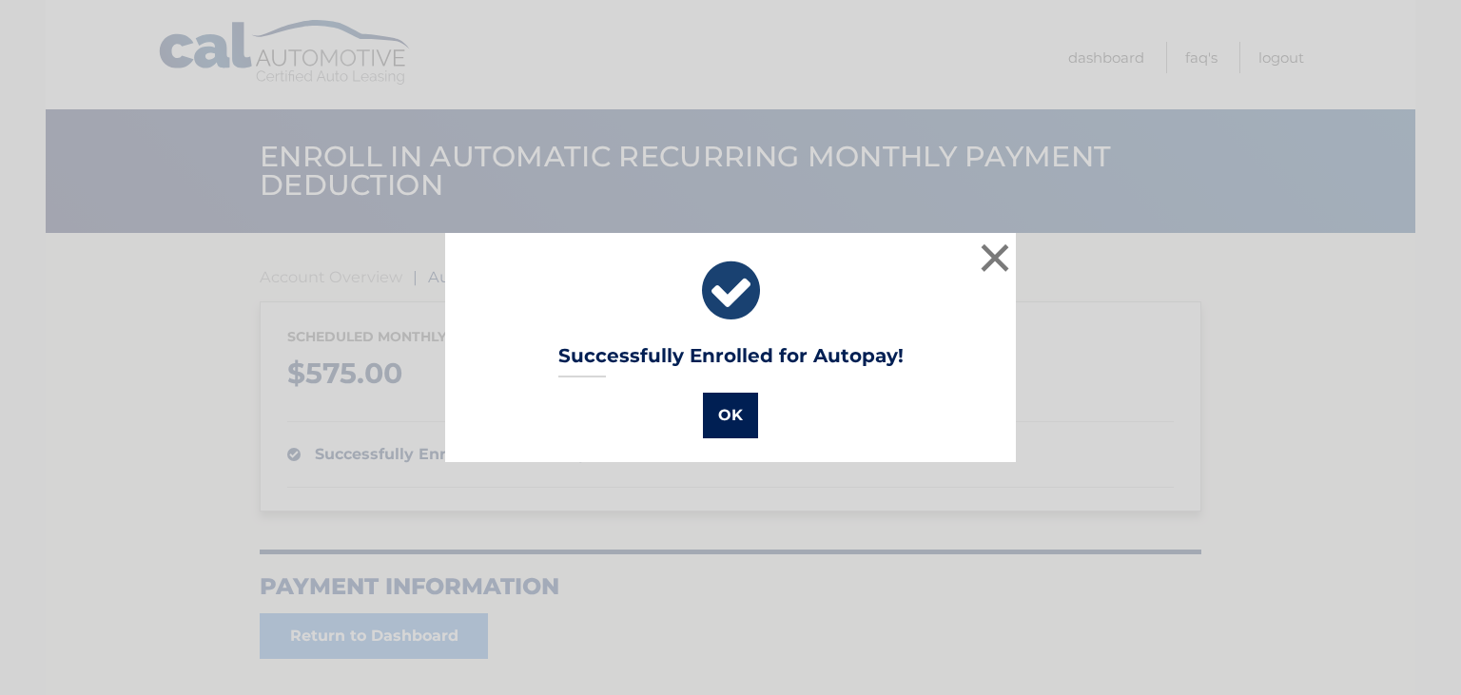
click at [729, 419] on button "OK" at bounding box center [730, 416] width 55 height 46
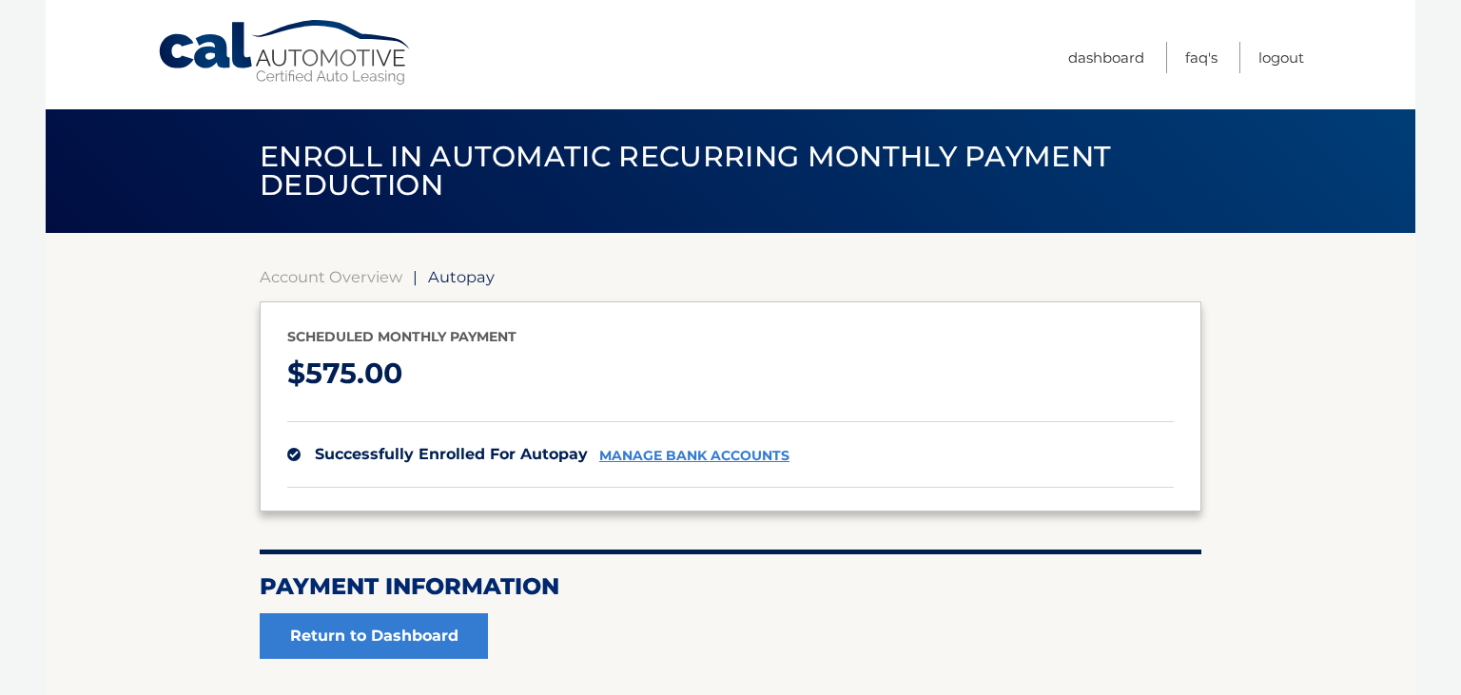
click at [98, 461] on section "Account Overview | Autopay Scheduled monthly payment $ 575.00 successfully enro…" at bounding box center [731, 469] width 1370 height 472
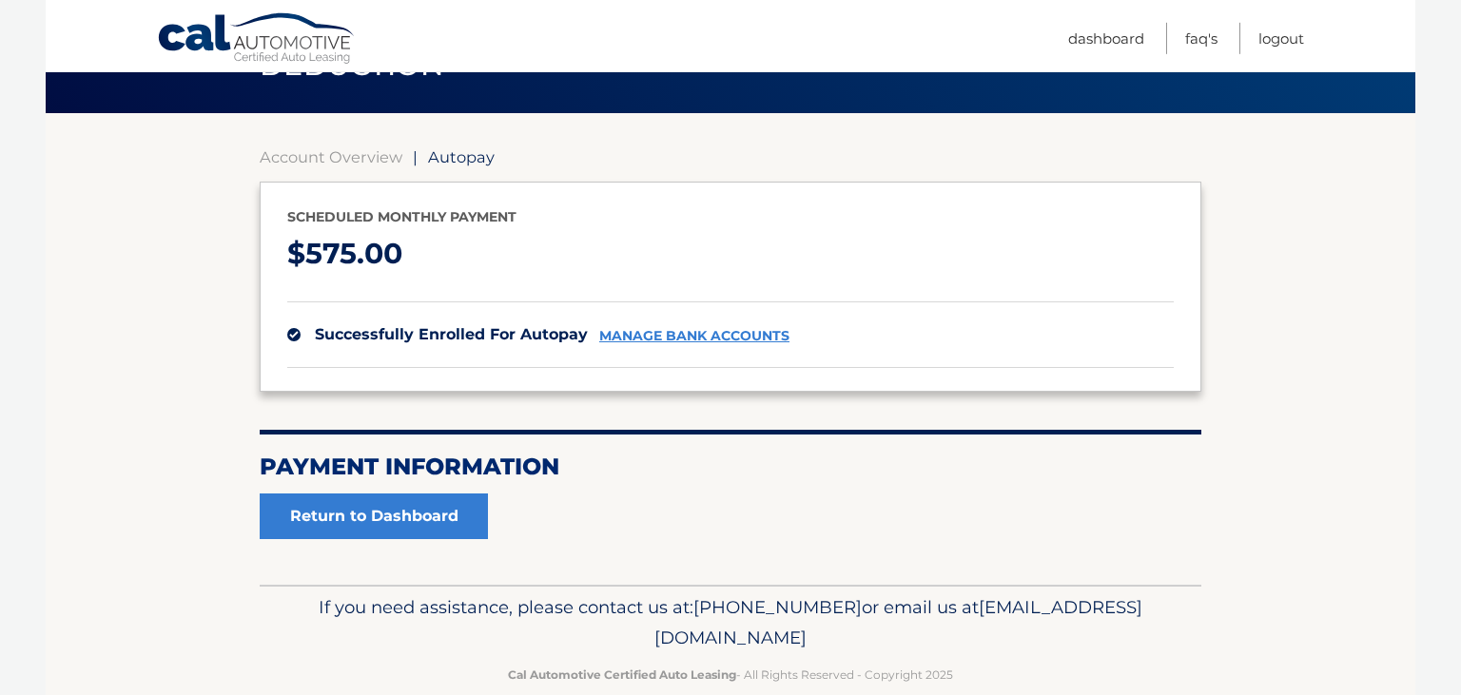
scroll to position [150, 0]
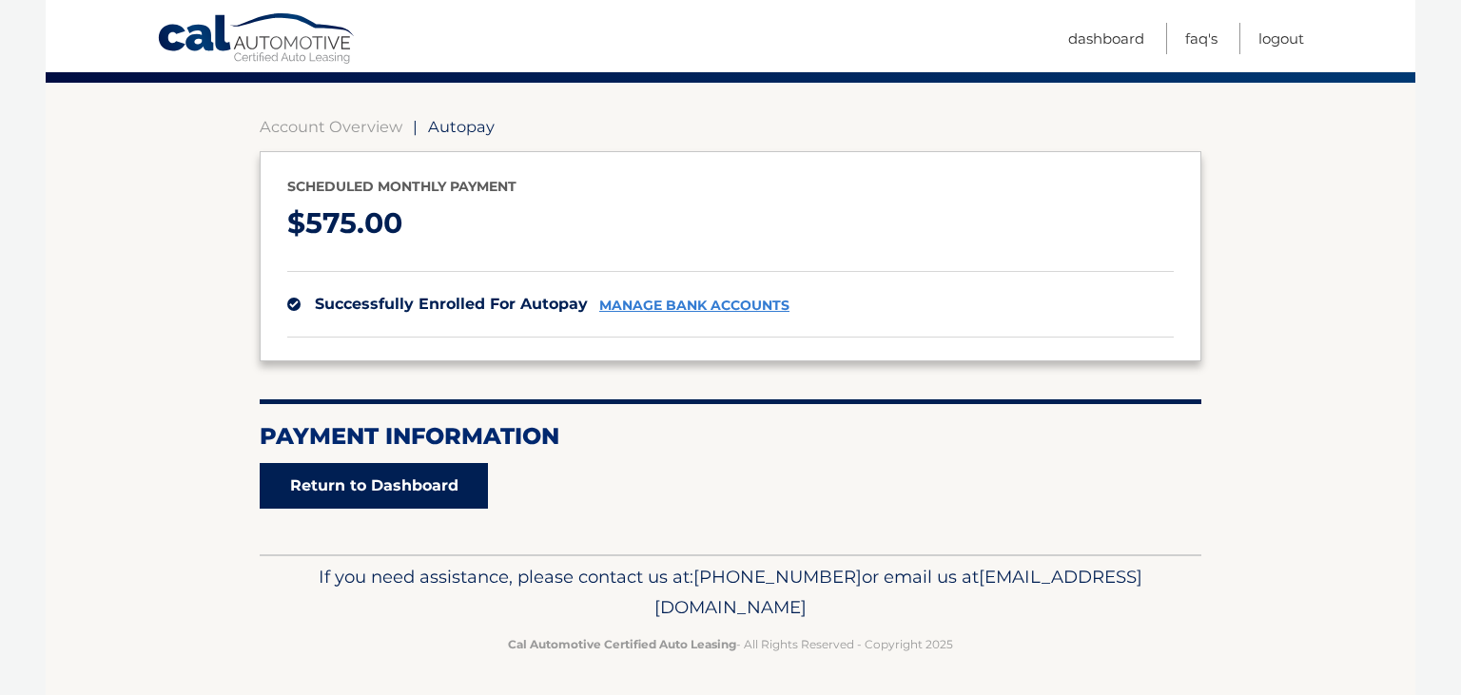
click at [319, 491] on link "Return to Dashboard" at bounding box center [374, 486] width 228 height 46
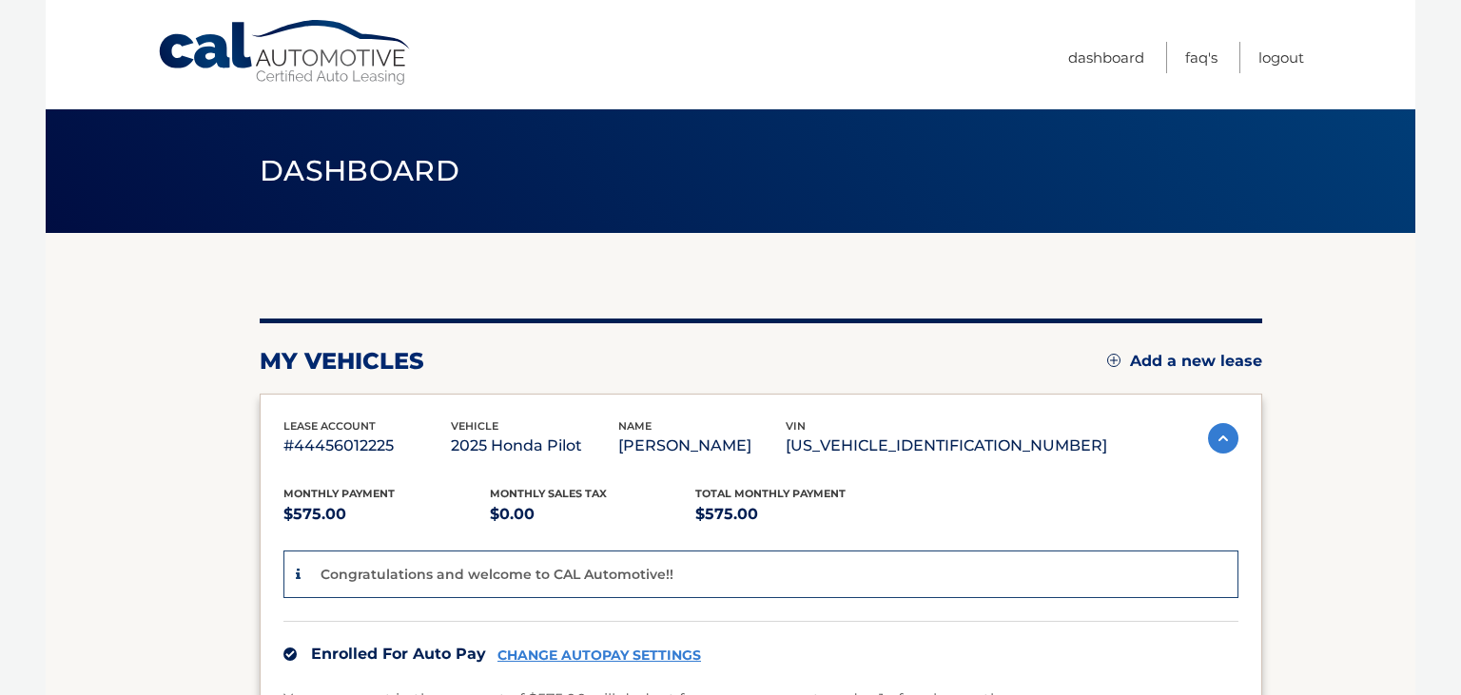
click at [127, 463] on section "my vehicles Add a new lease lease account #44456012225 vehicle 2025 Honda Pilot…" at bounding box center [731, 620] width 1370 height 774
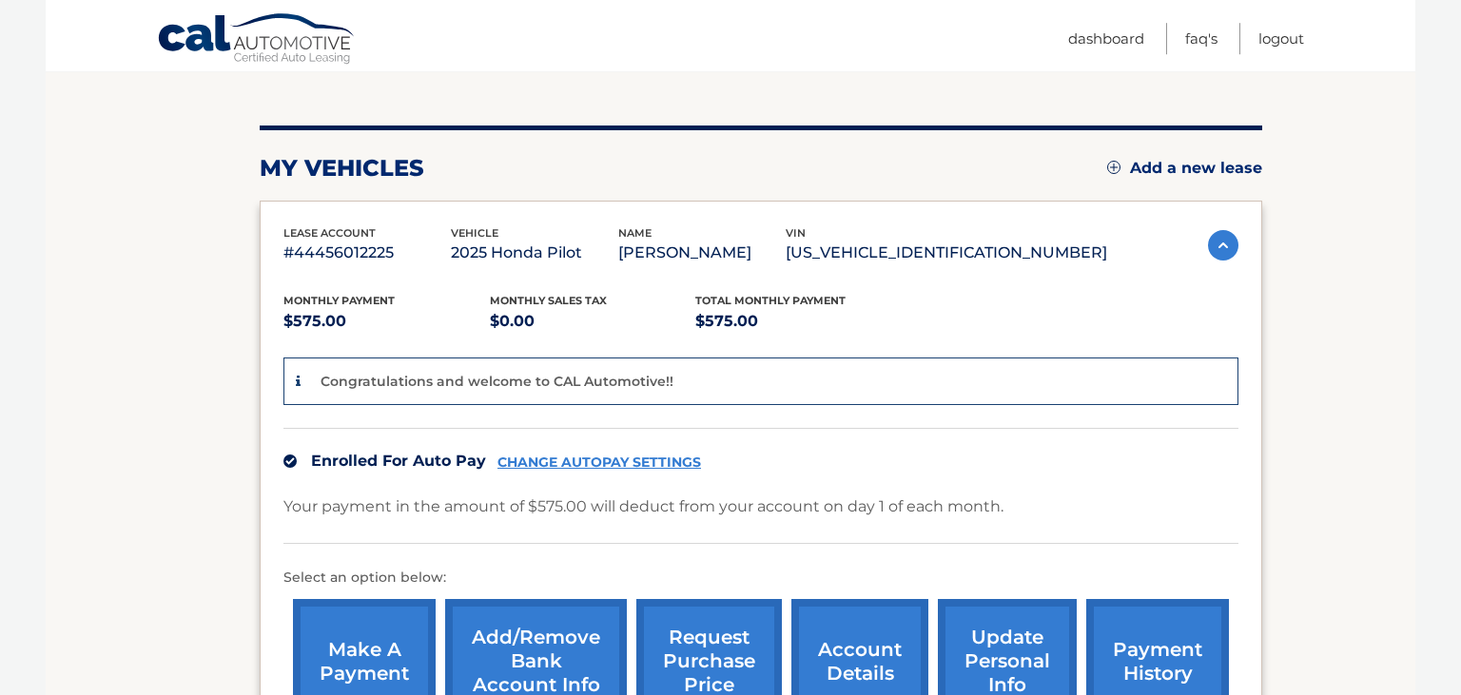
scroll to position [201, 0]
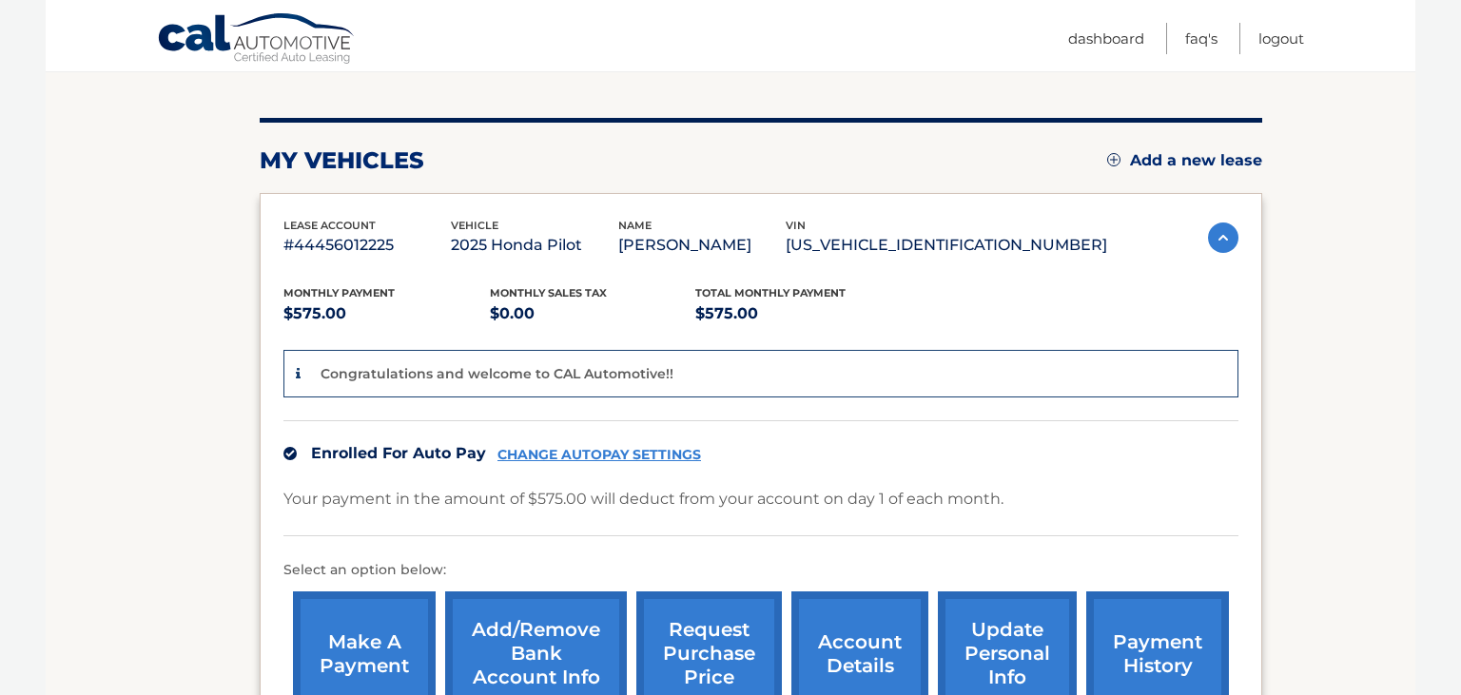
click at [185, 416] on section "my vehicles Add a new lease lease account #44456012225 vehicle 2025 Honda Pilot…" at bounding box center [731, 419] width 1370 height 774
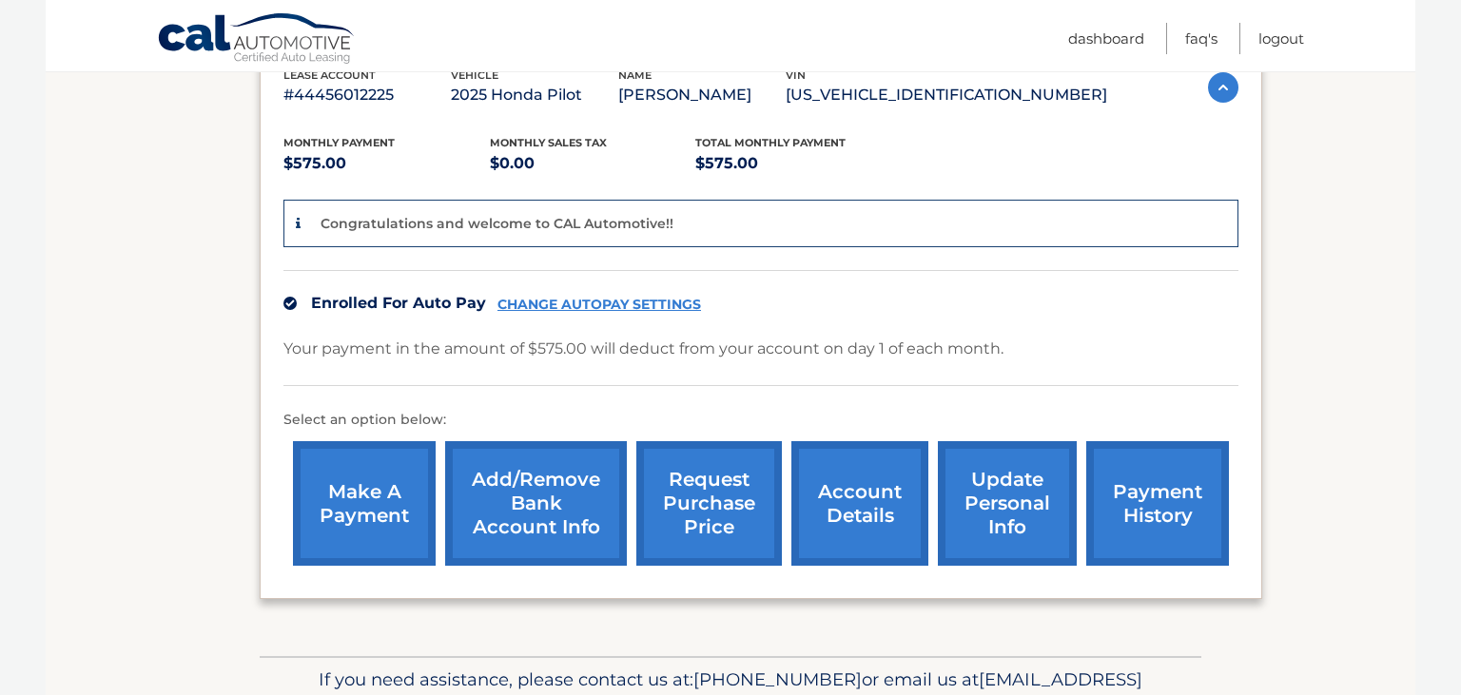
scroll to position [401, 0]
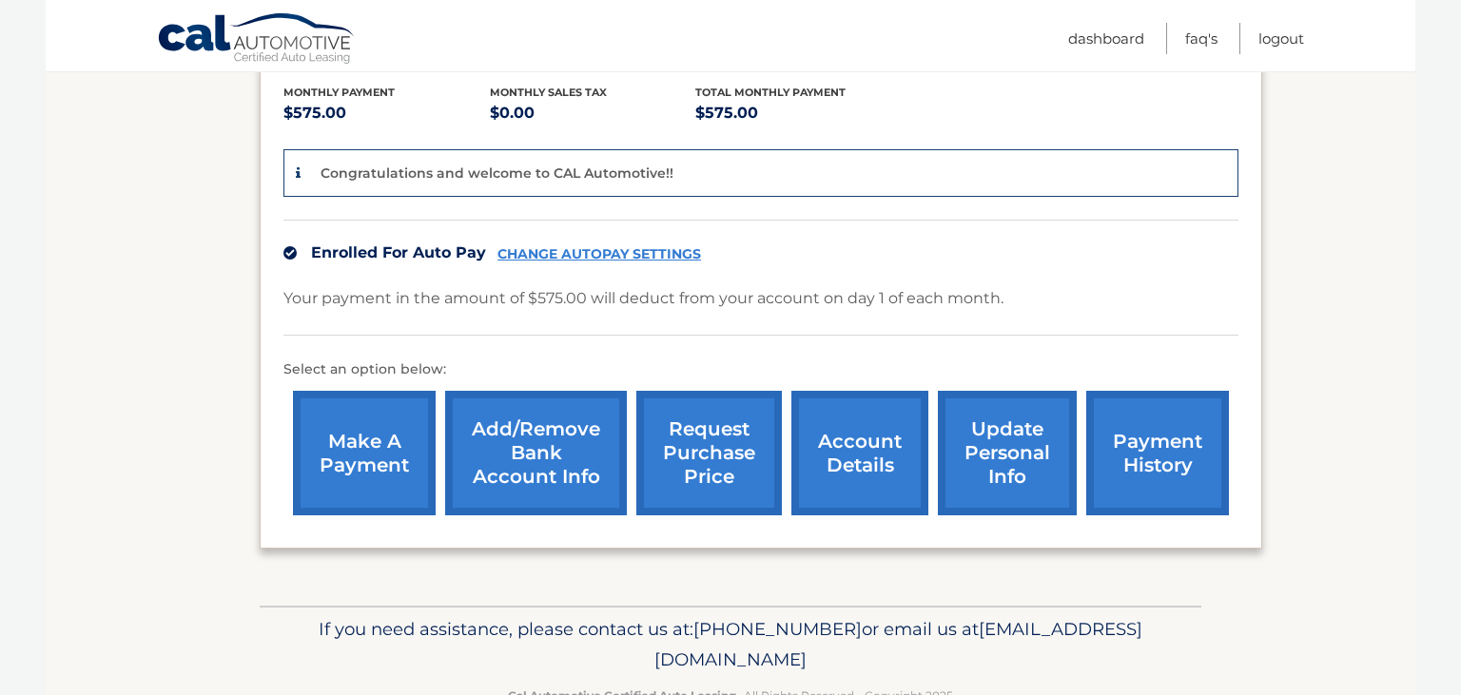
click at [821, 474] on link "account details" at bounding box center [859, 453] width 137 height 125
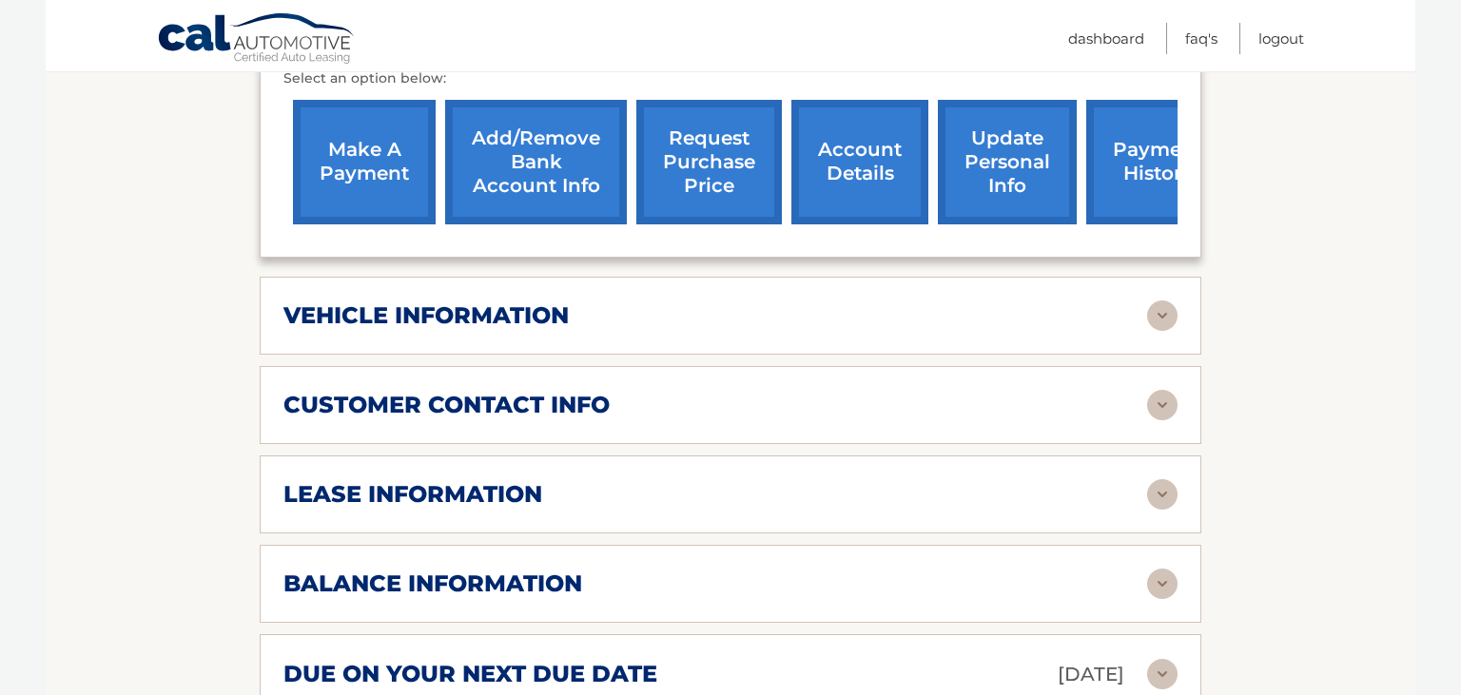
scroll to position [652, 0]
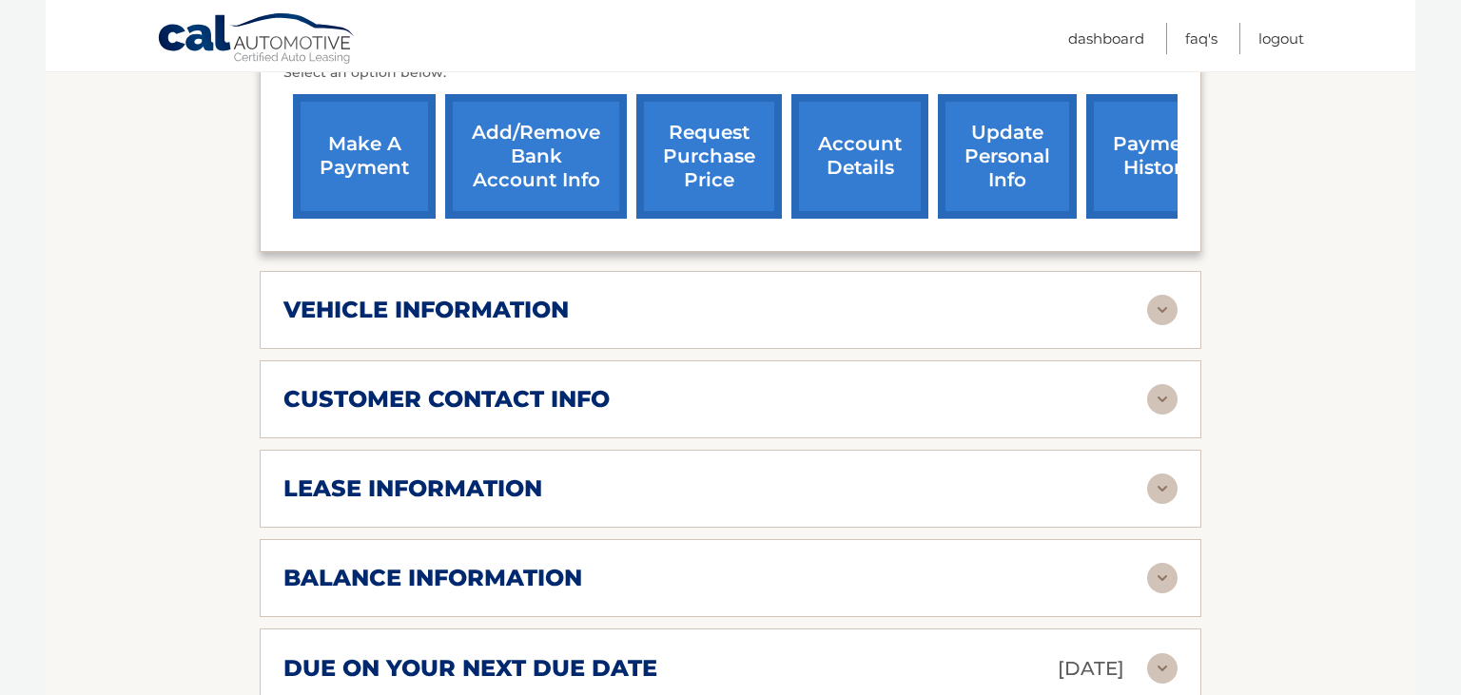
click at [413, 324] on h2 "vehicle information" at bounding box center [425, 310] width 285 height 29
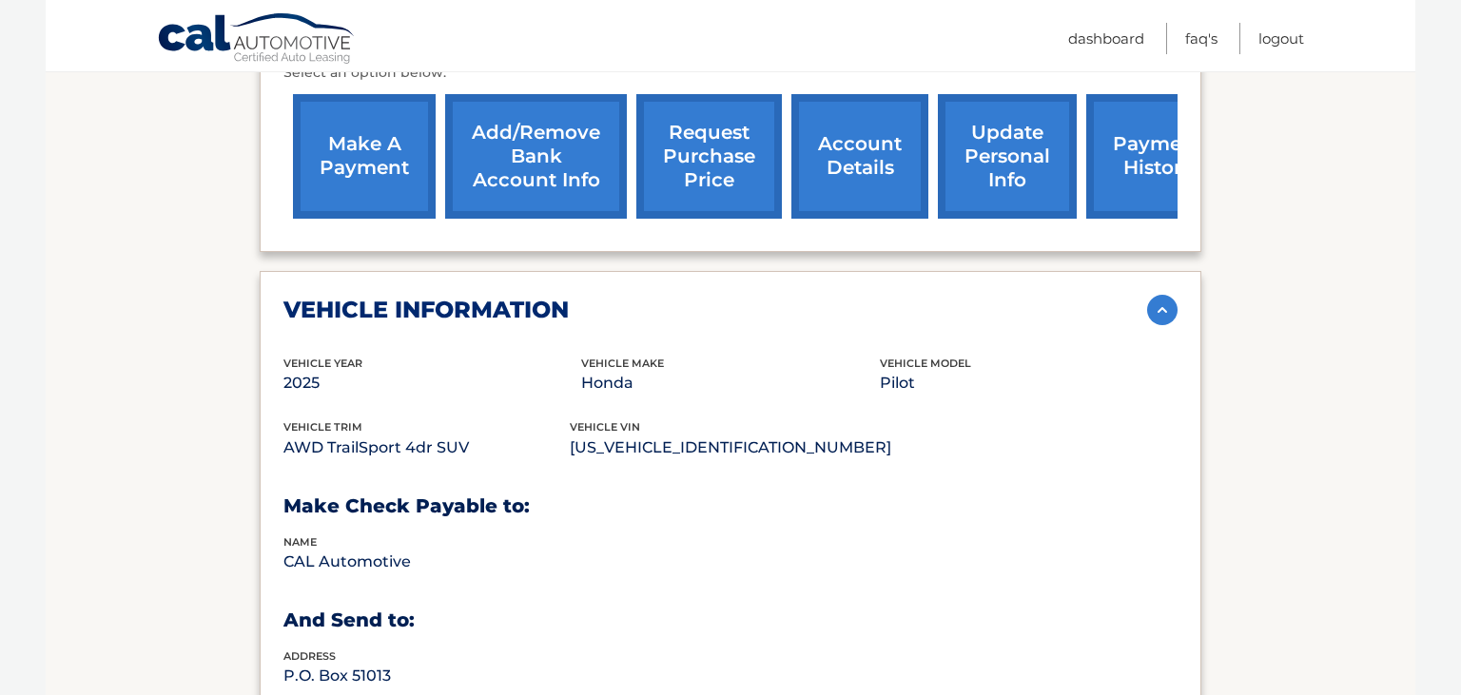
click at [166, 401] on section "Account Details | #44456012225 Back to Dashboard Manage Your Lease lease accoun…" at bounding box center [731, 598] width 1370 height 2035
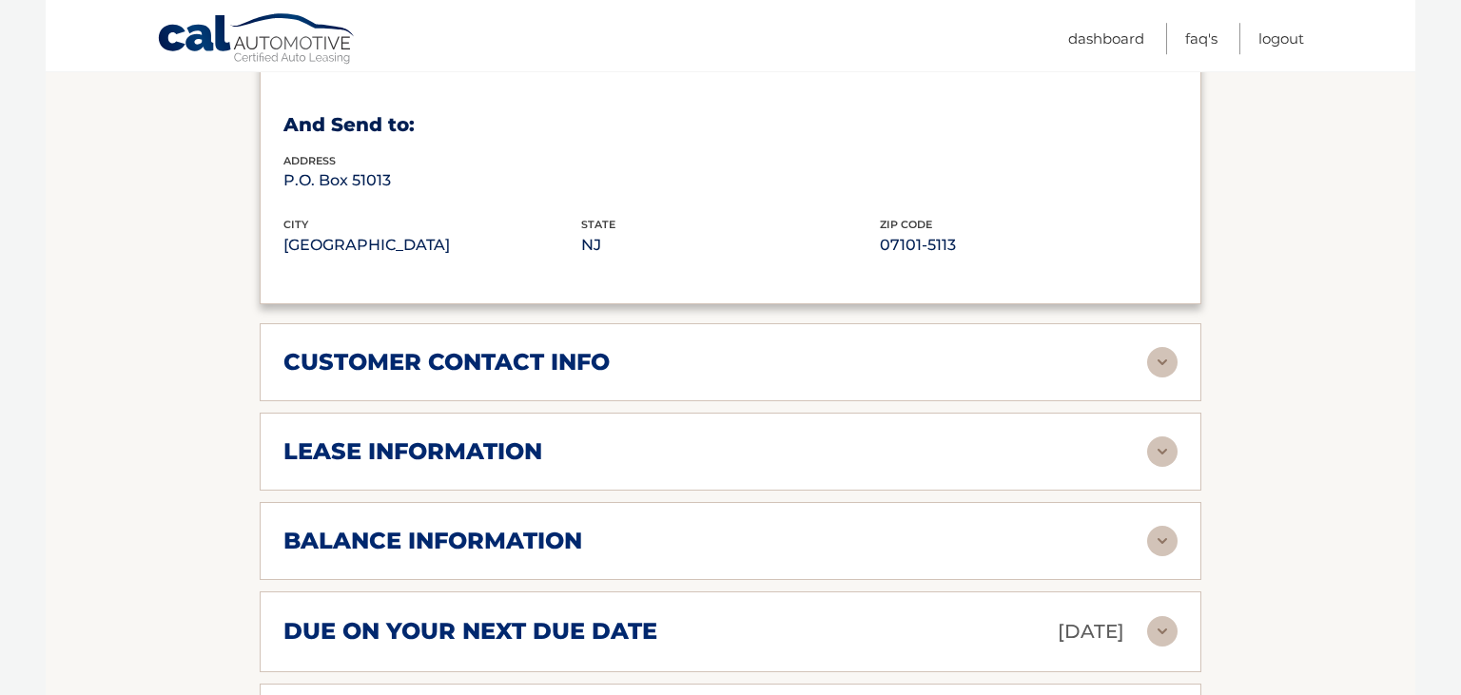
scroll to position [1205, 0]
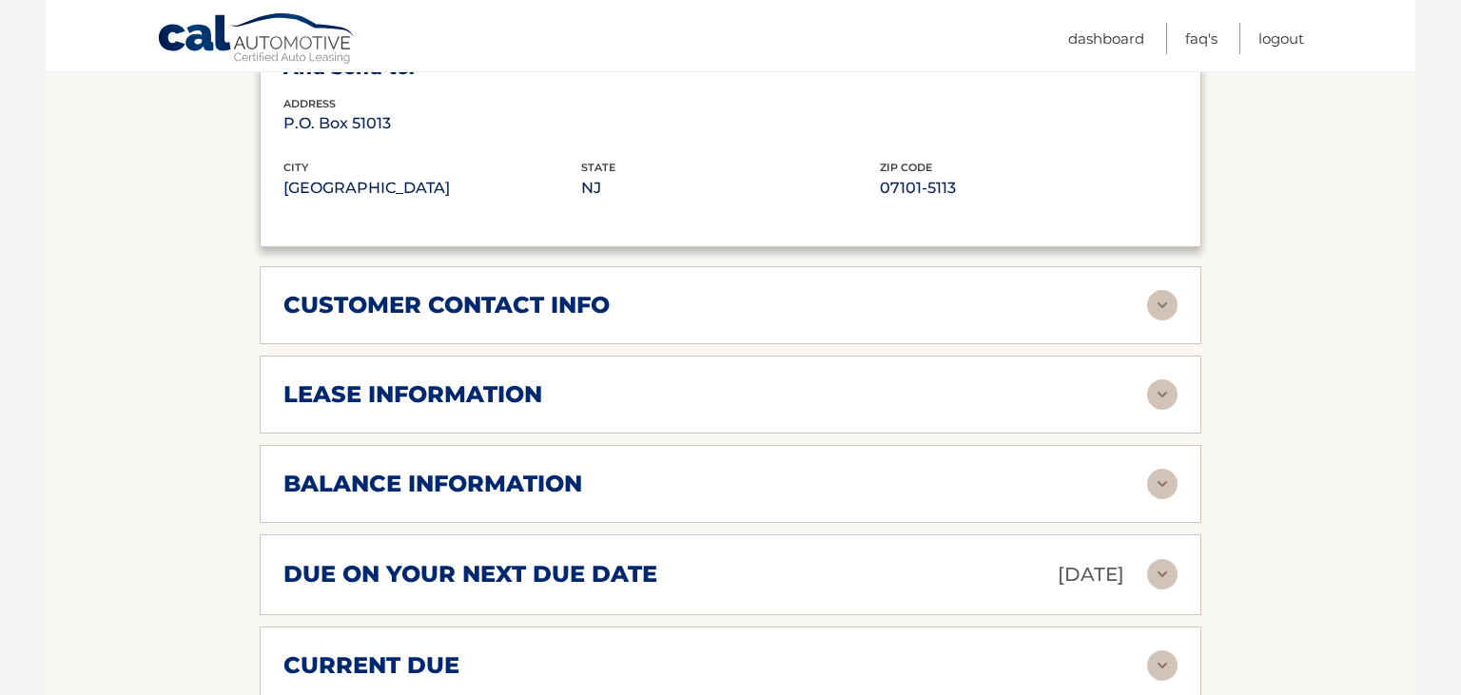
click at [340, 320] on h2 "customer contact info" at bounding box center [446, 305] width 326 height 29
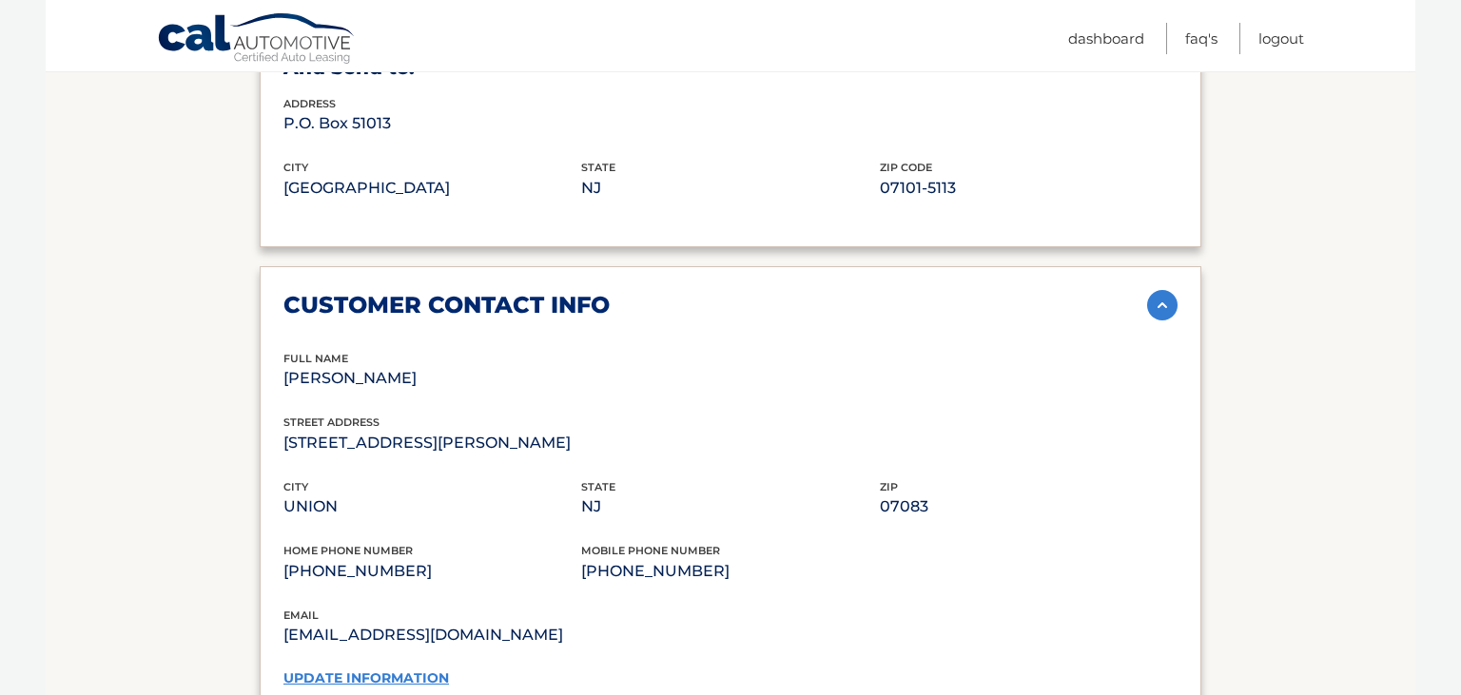
click at [171, 377] on section "Account Details | #44456012225 Back to Dashboard Manage Your Lease lease accoun…" at bounding box center [731, 232] width 1370 height 2409
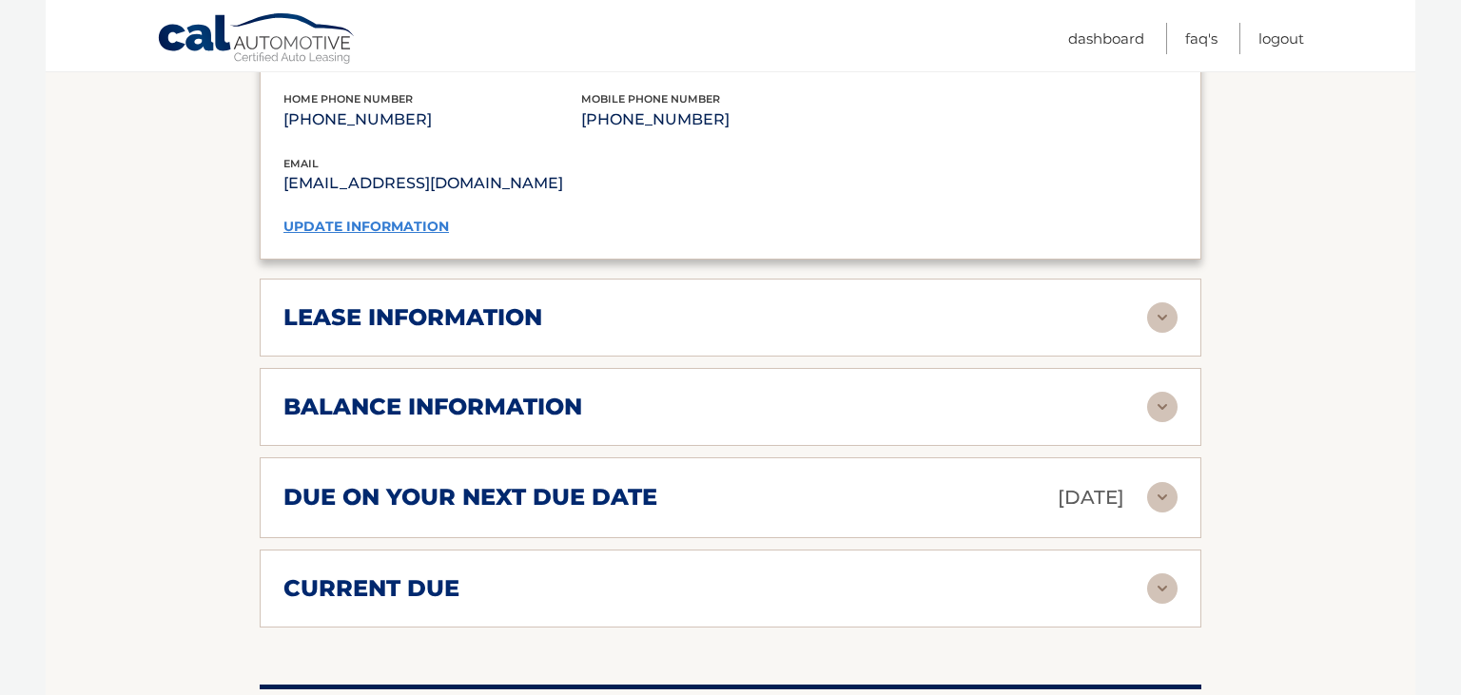
scroll to position [1707, 0]
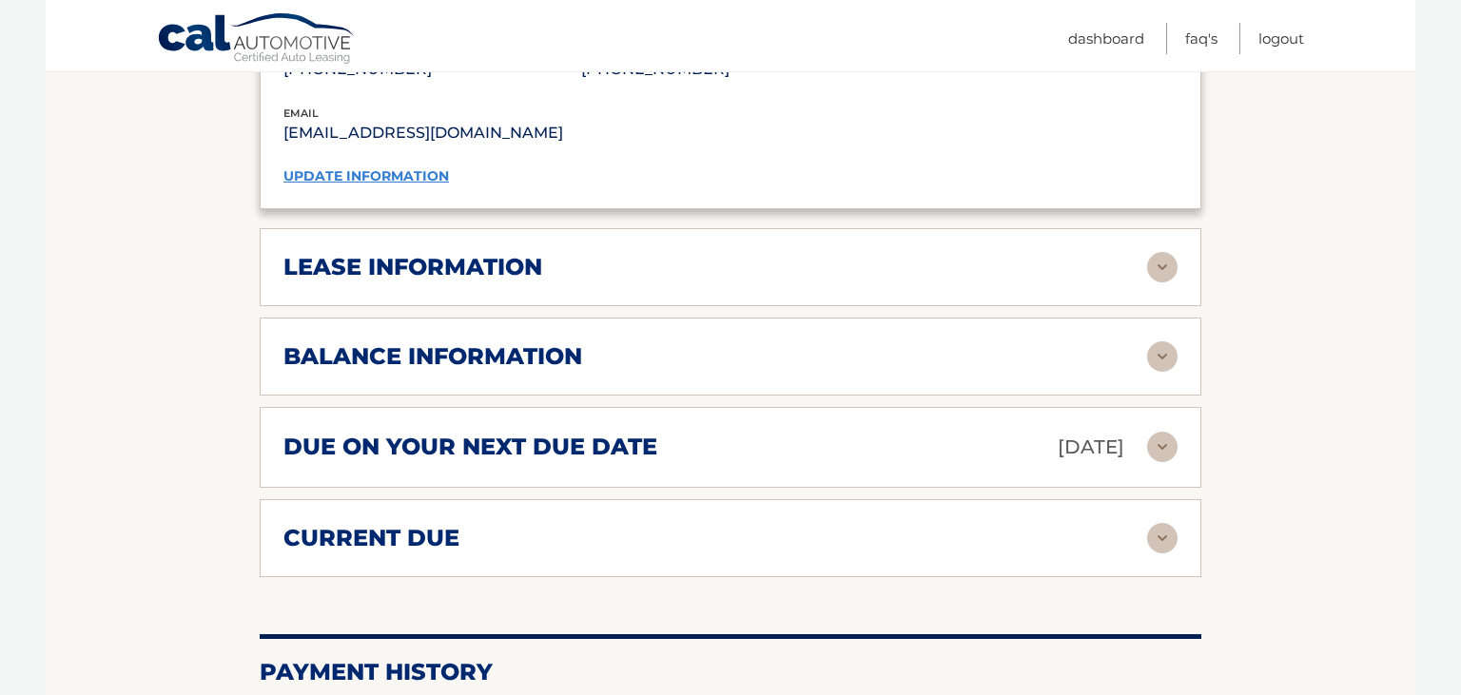
click at [348, 291] on div "lease information Contract Start Date [DATE] Term 39 Maturity Date [DATE] Start…" at bounding box center [731, 267] width 942 height 78
click at [376, 282] on h2 "lease information" at bounding box center [412, 267] width 259 height 29
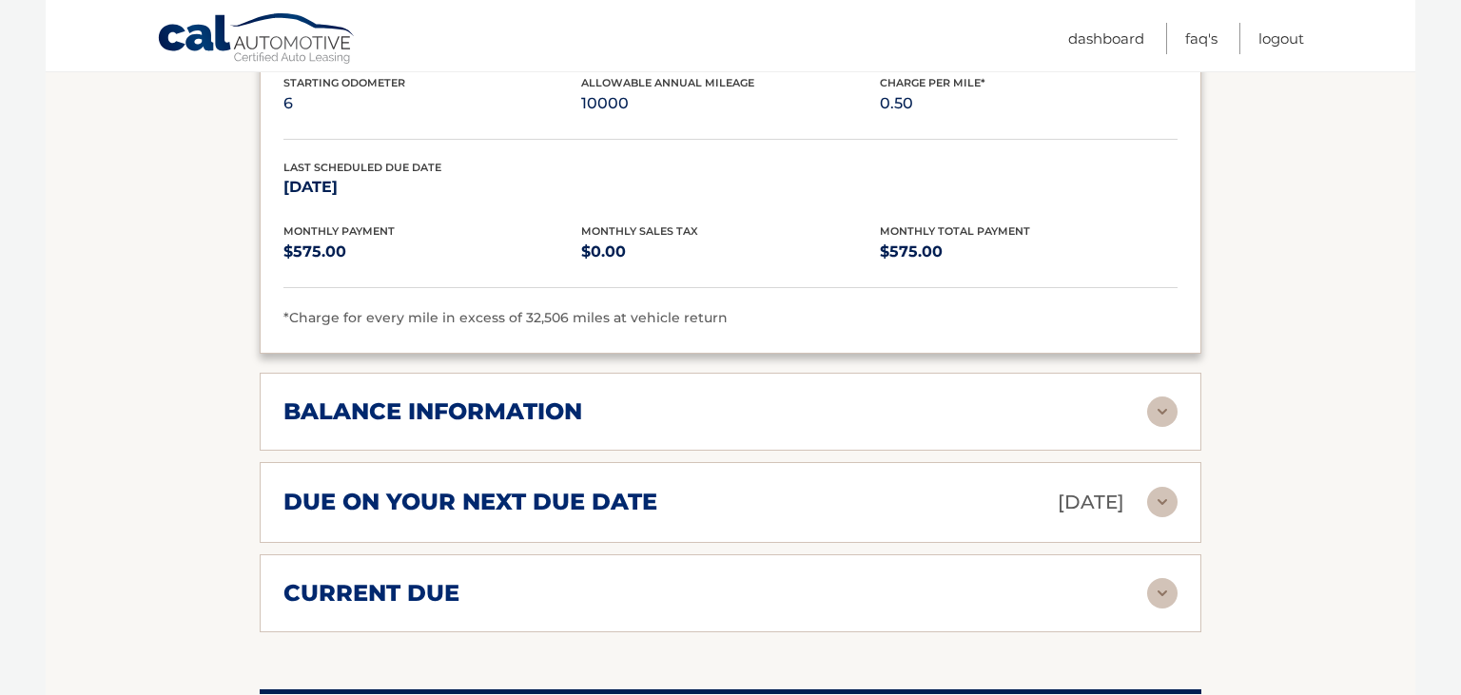
scroll to position [2058, 0]
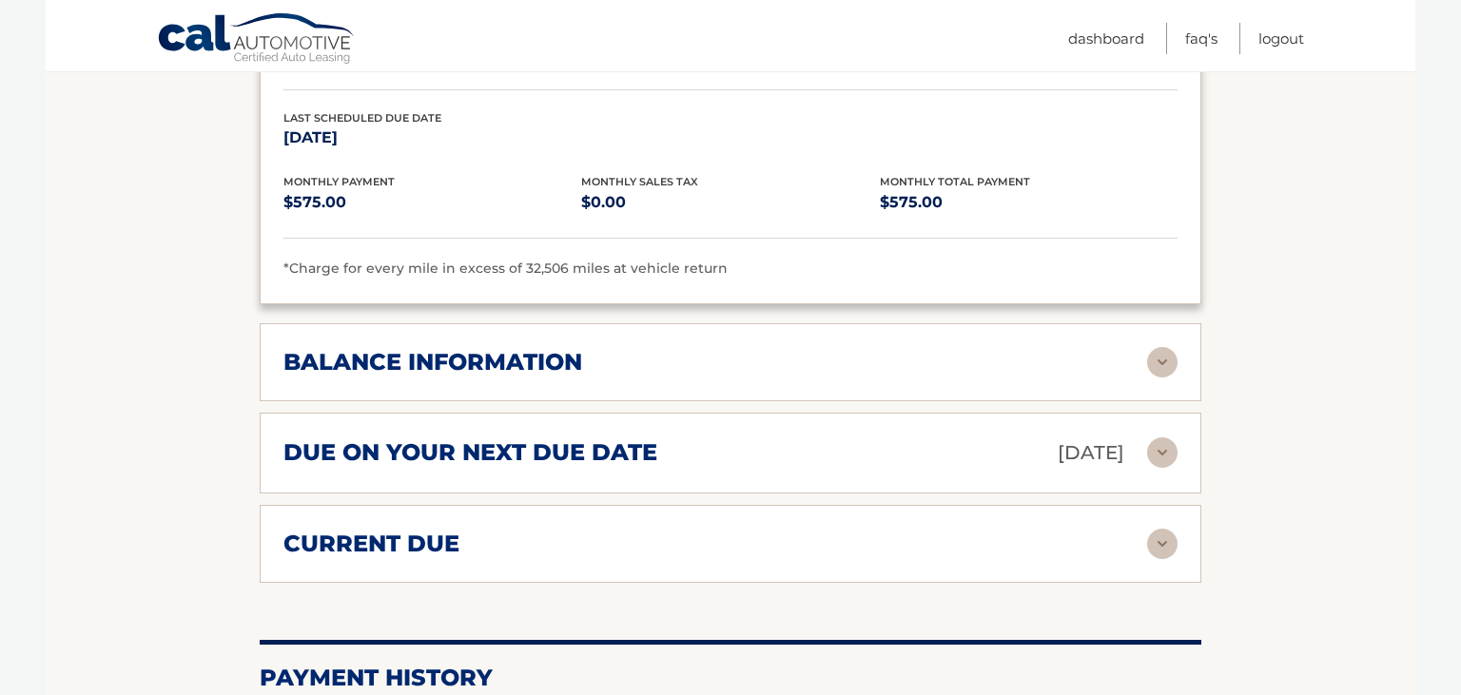
click at [385, 377] on h2 "balance information" at bounding box center [432, 362] width 299 height 29
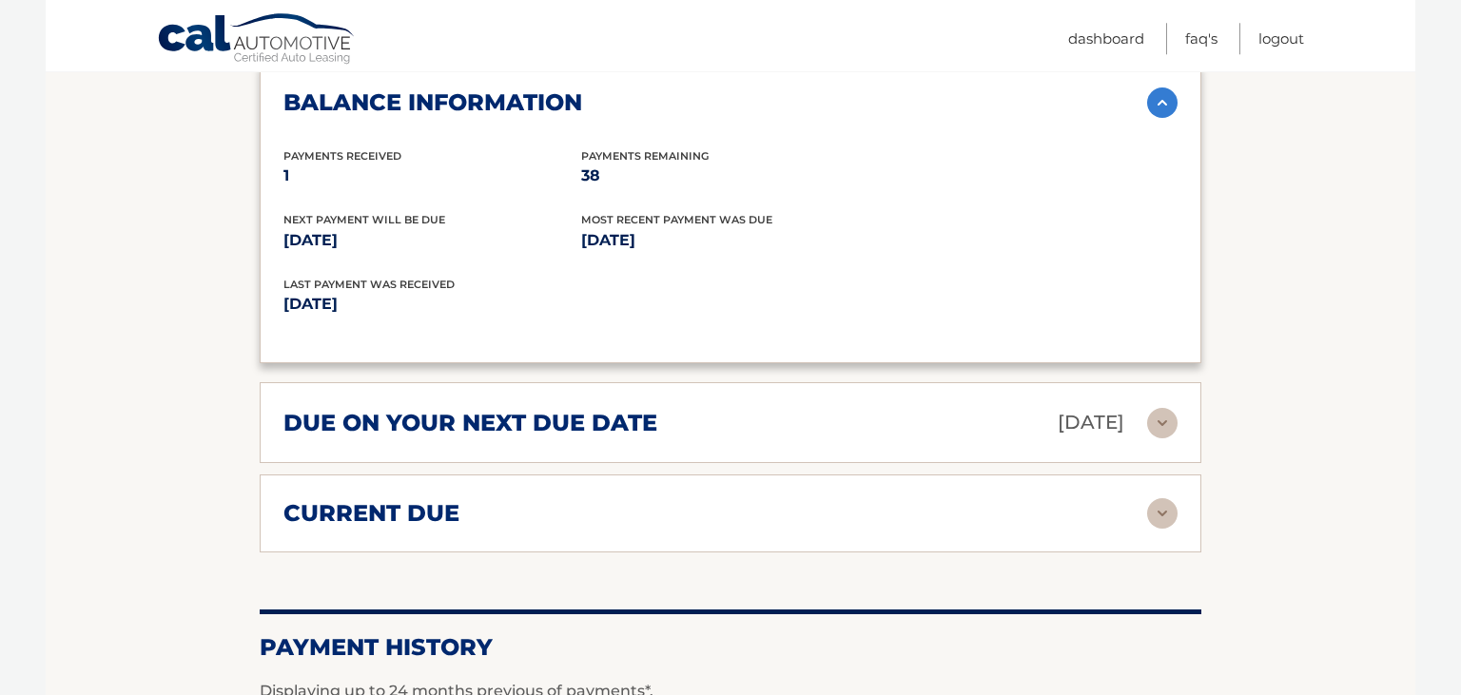
scroll to position [2360, 0]
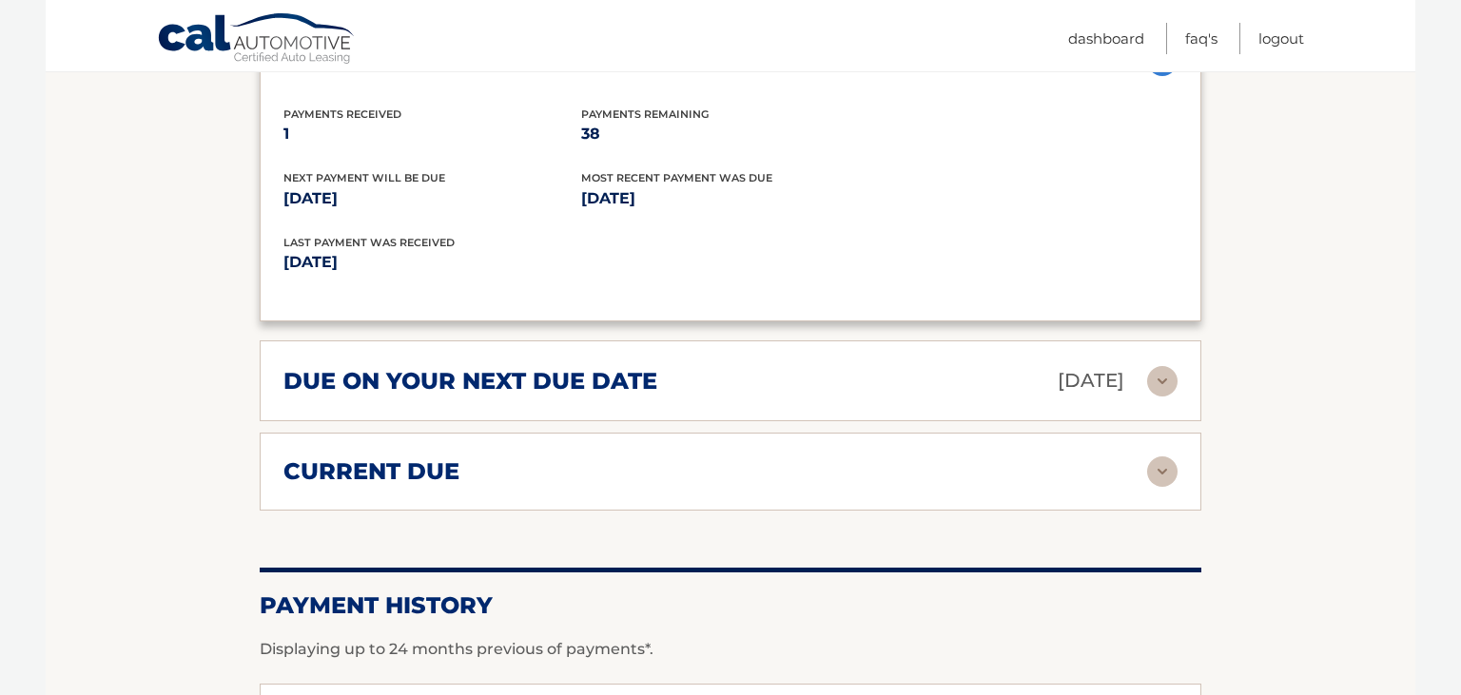
click at [360, 396] on h2 "due on your next due date" at bounding box center [470, 381] width 374 height 29
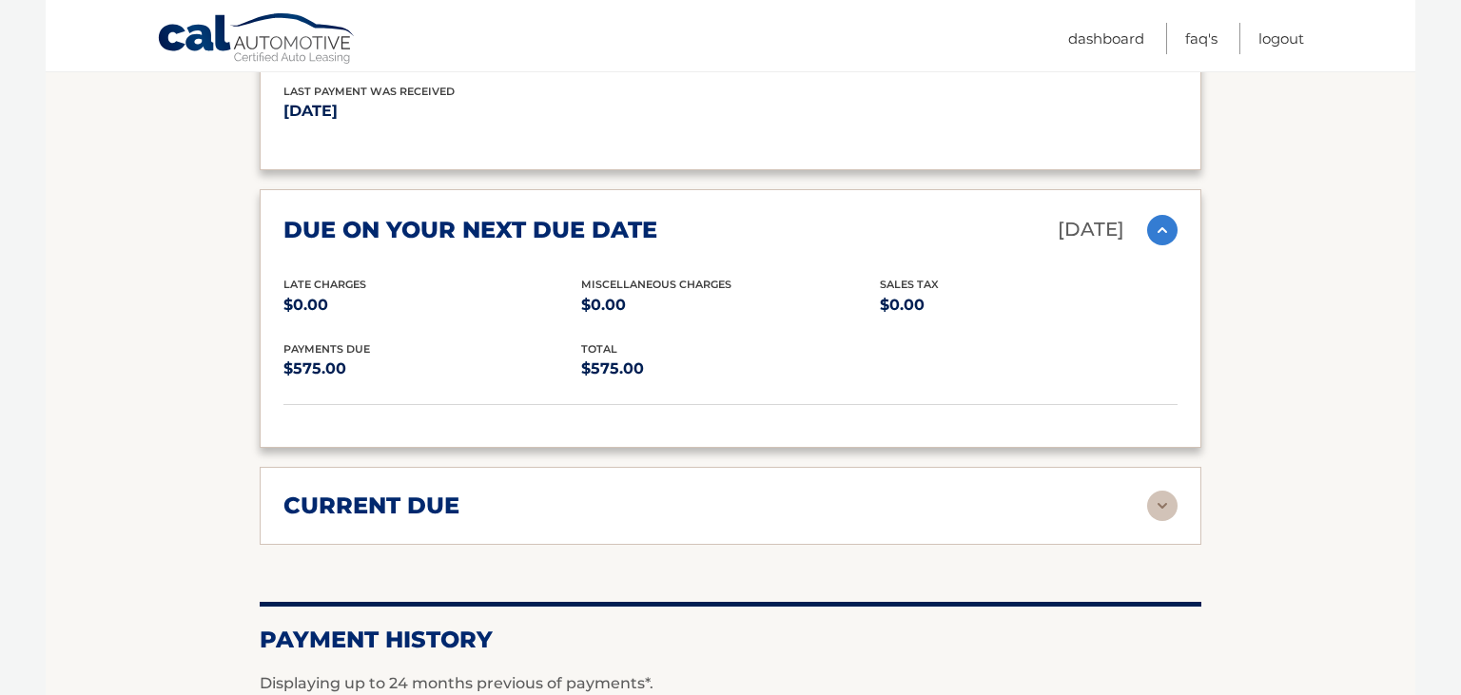
scroll to position [2561, 0]
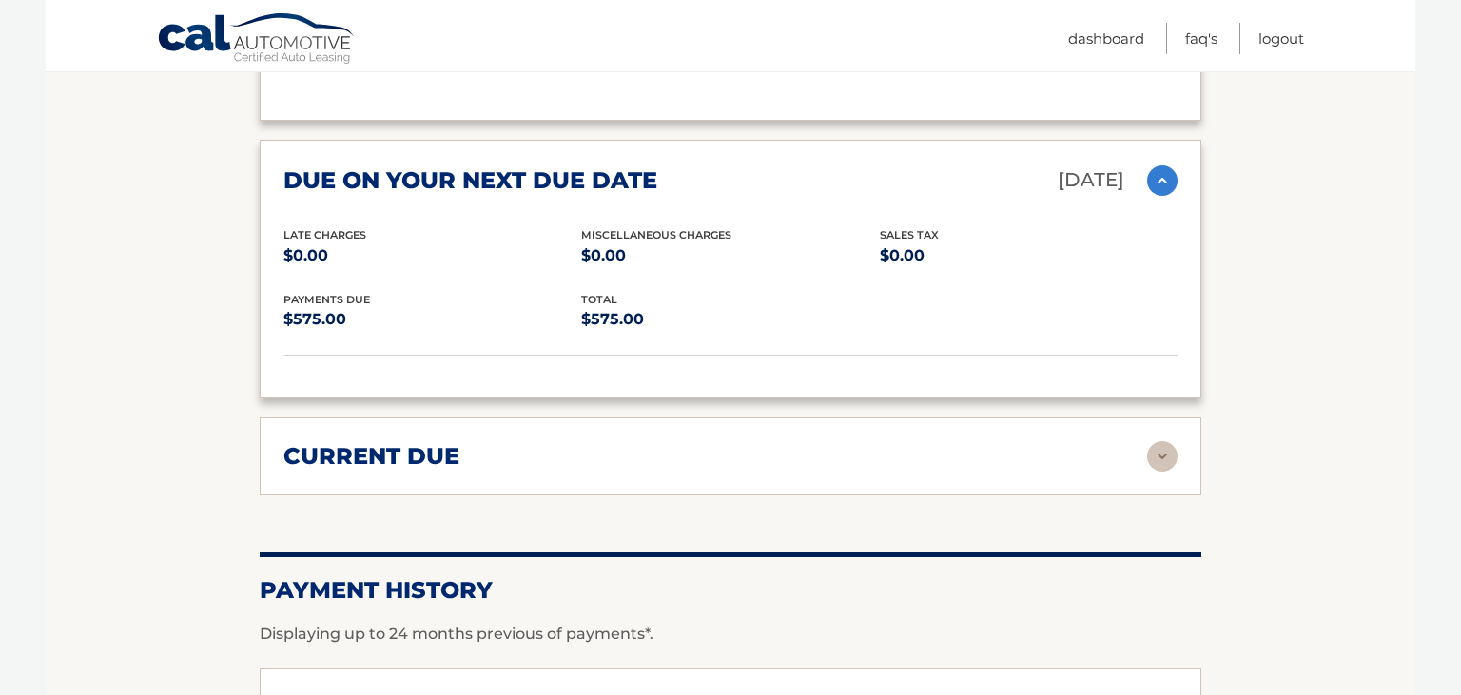
click at [335, 471] on h2 "current due" at bounding box center [371, 456] width 176 height 29
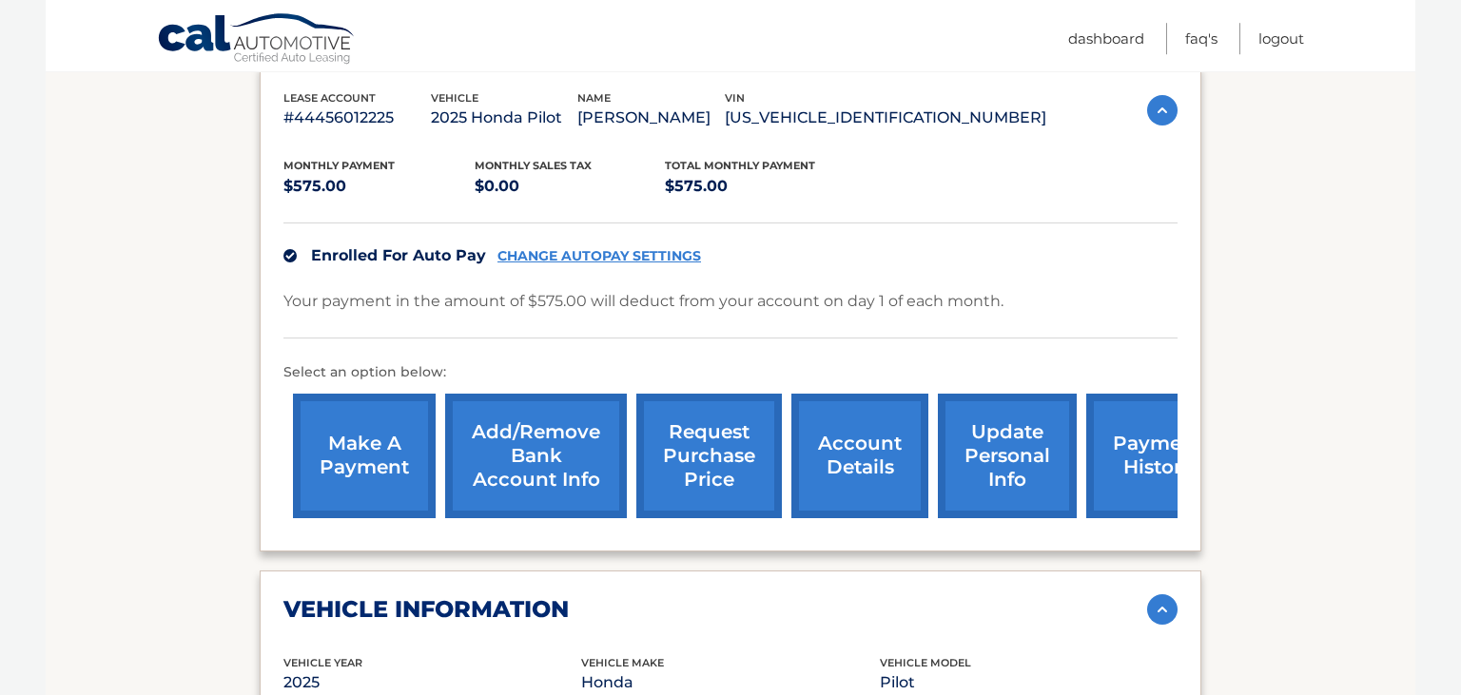
scroll to position [373, 0]
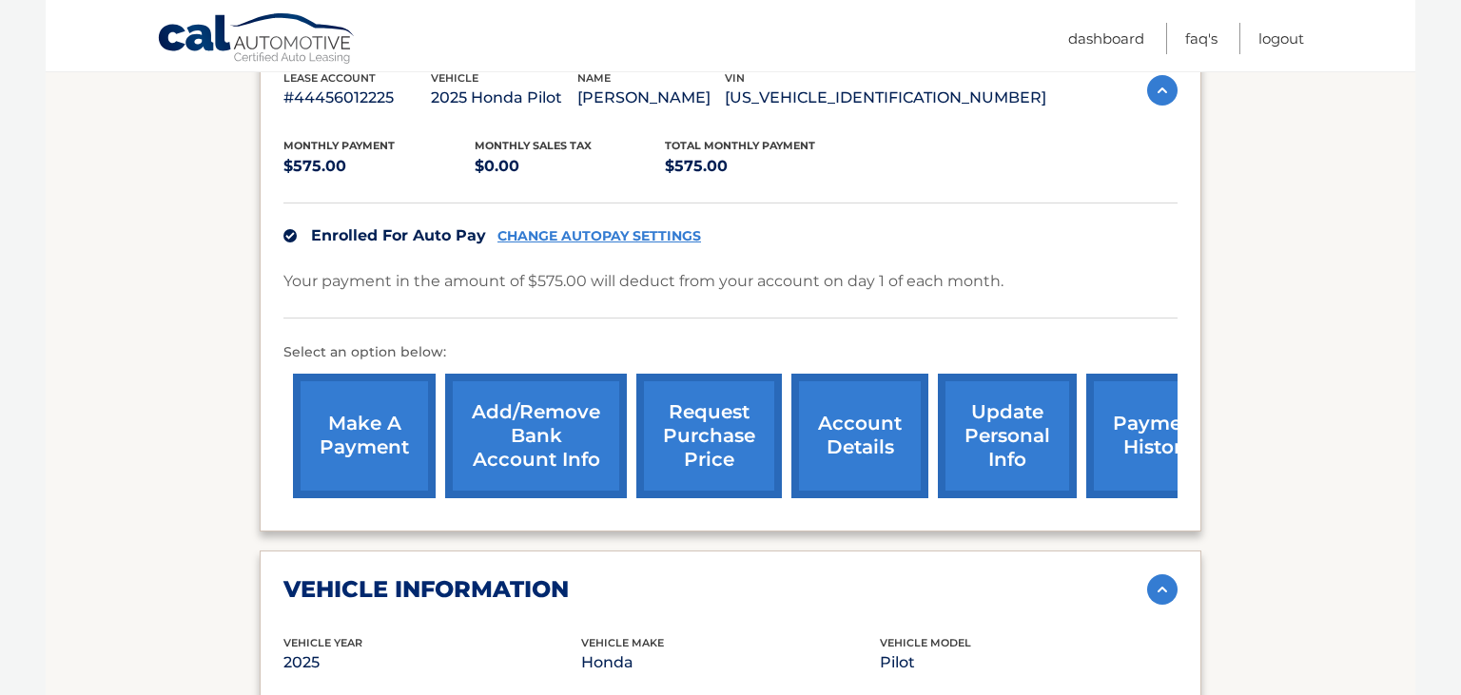
click at [682, 451] on link "request purchase price" at bounding box center [709, 436] width 146 height 125
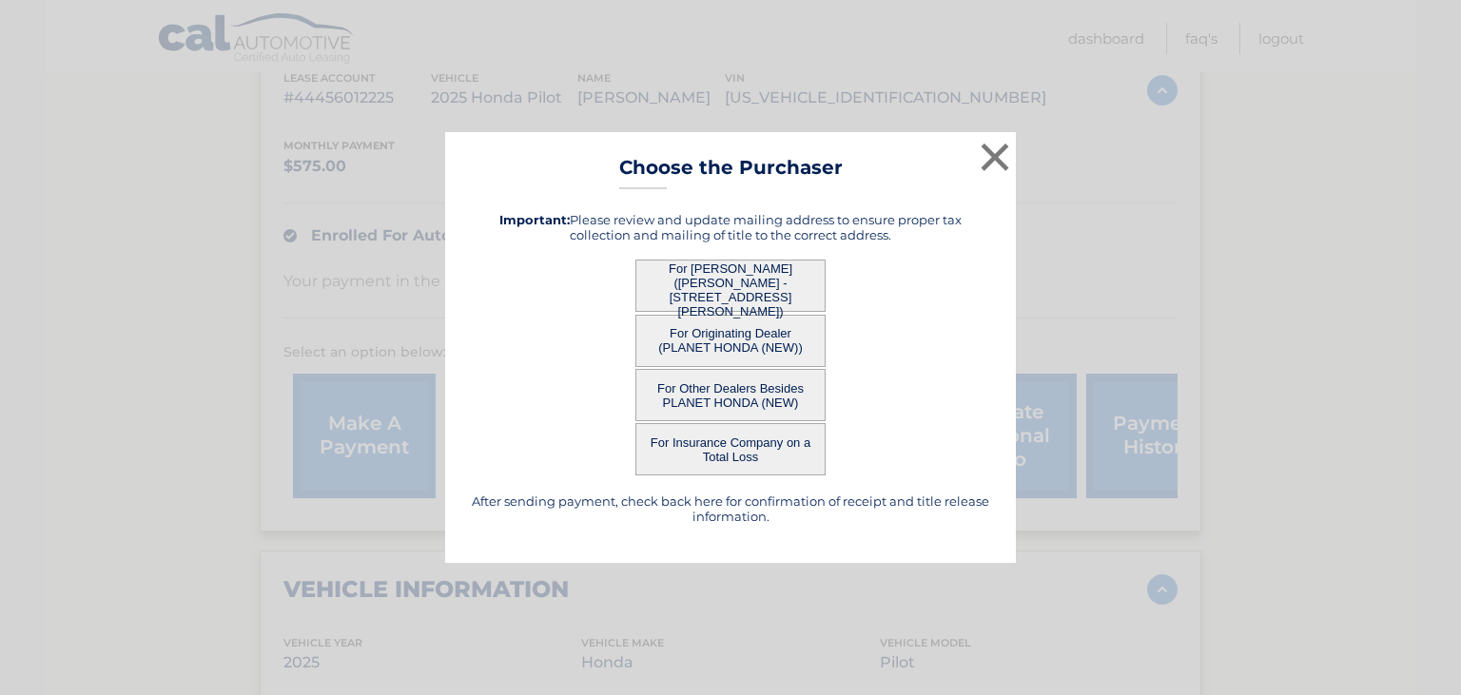
click at [791, 393] on button "For Other Dealers Besides PLANET HONDA (NEW)" at bounding box center [730, 395] width 190 height 52
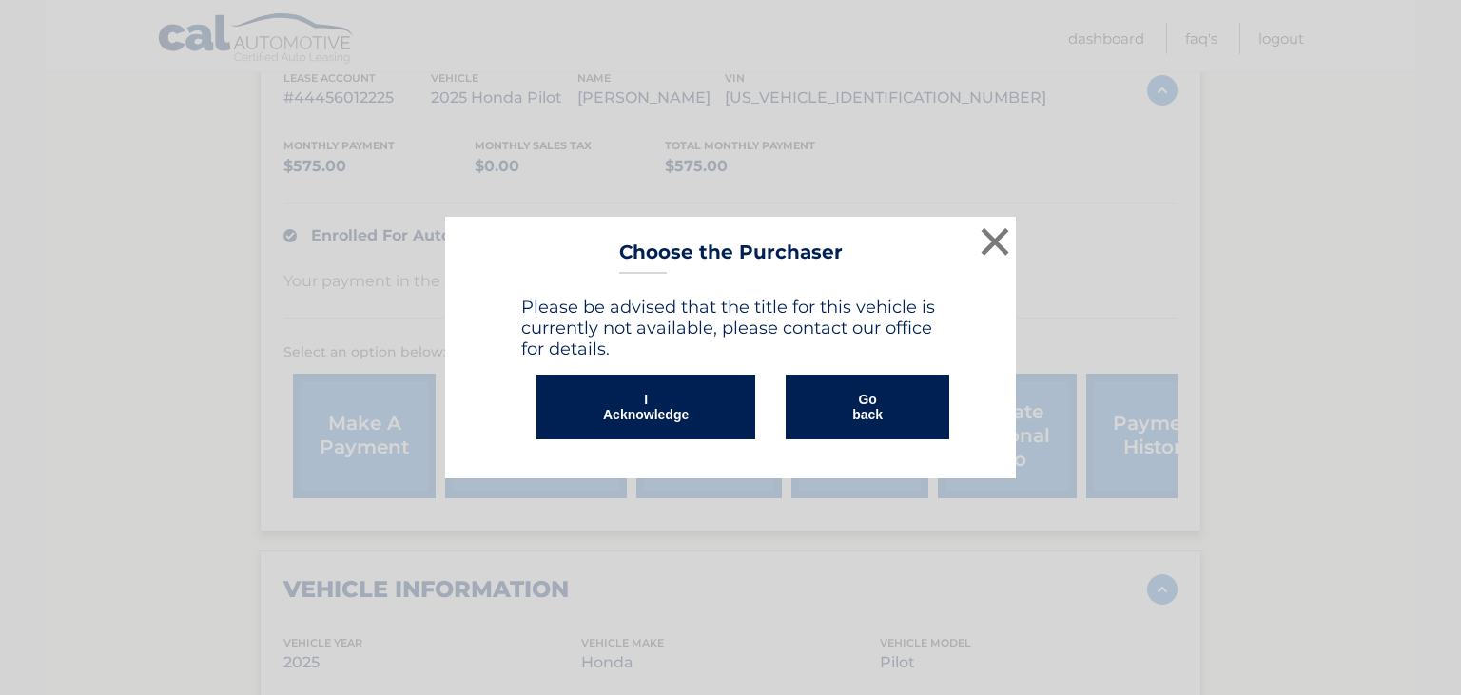
click at [692, 407] on button "I Acknowledge" at bounding box center [645, 407] width 219 height 65
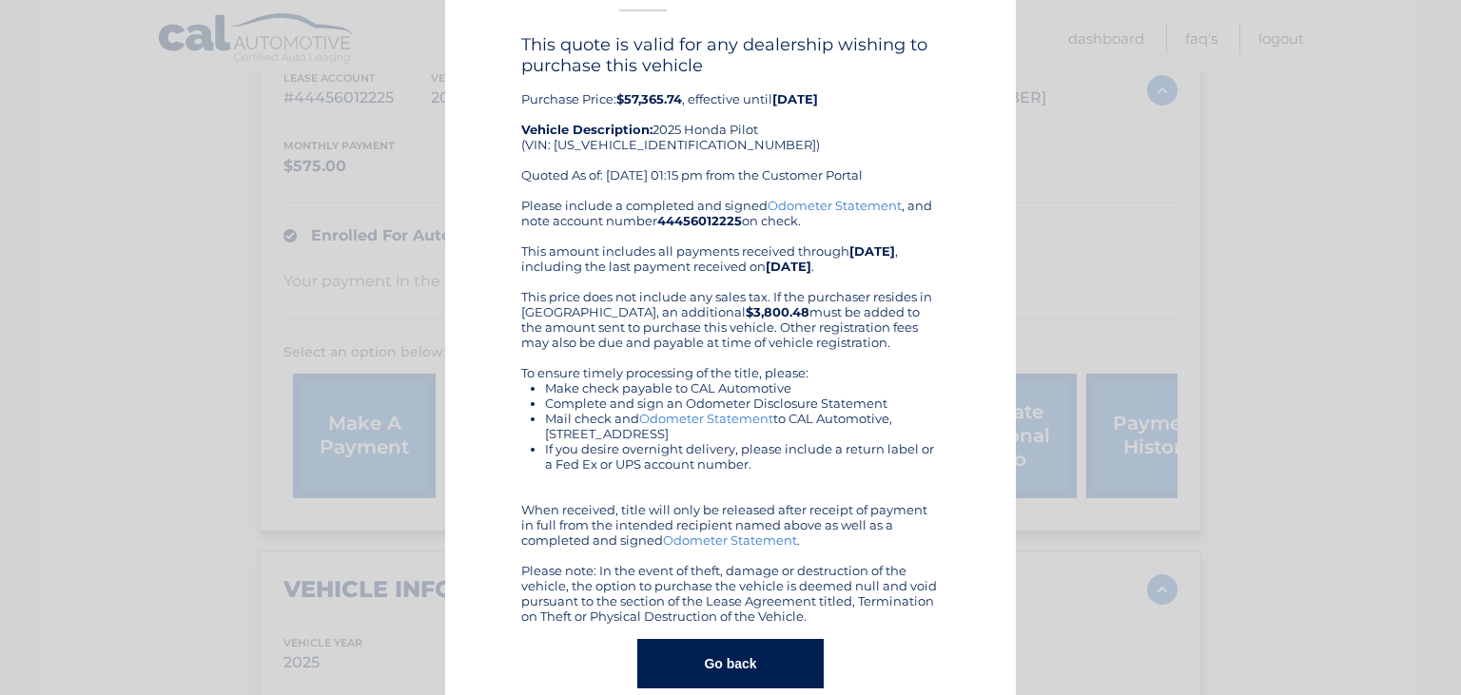
scroll to position [78, 0]
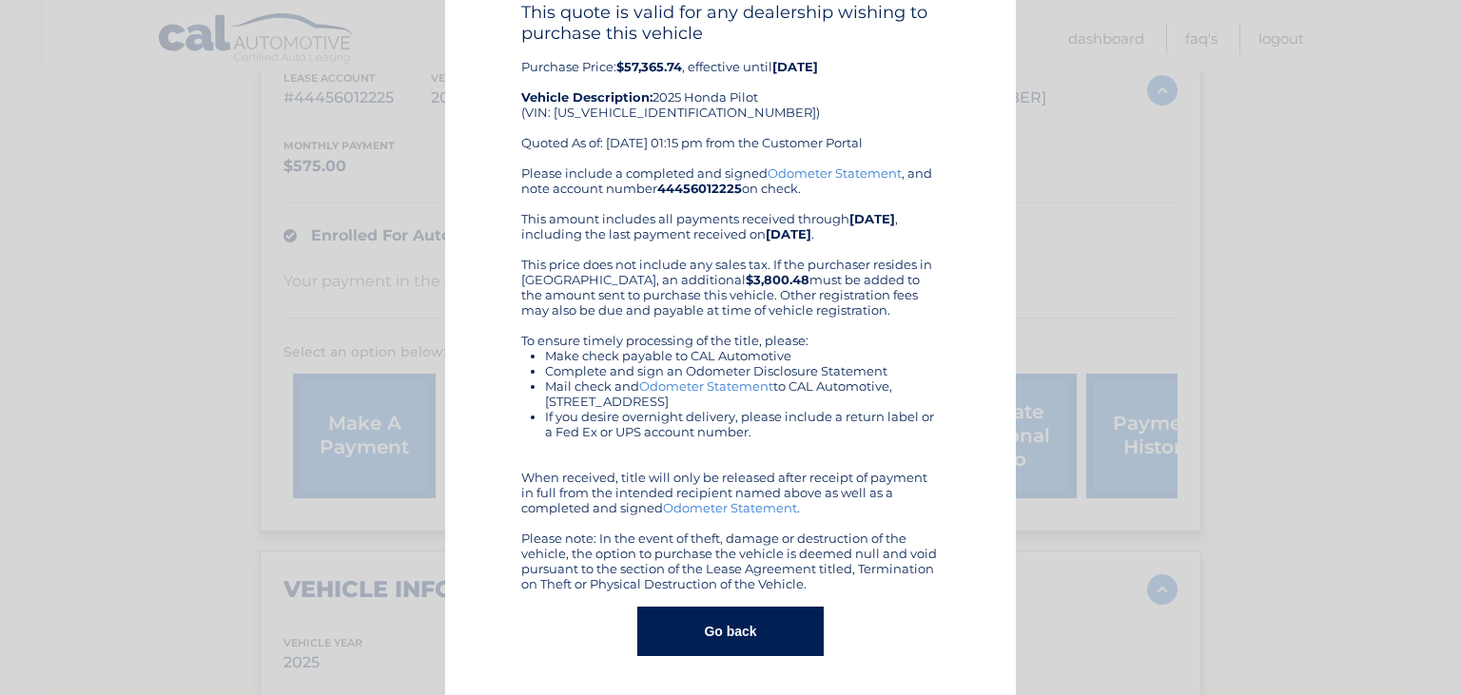
click at [736, 630] on button "Go back" at bounding box center [729, 631] width 185 height 49
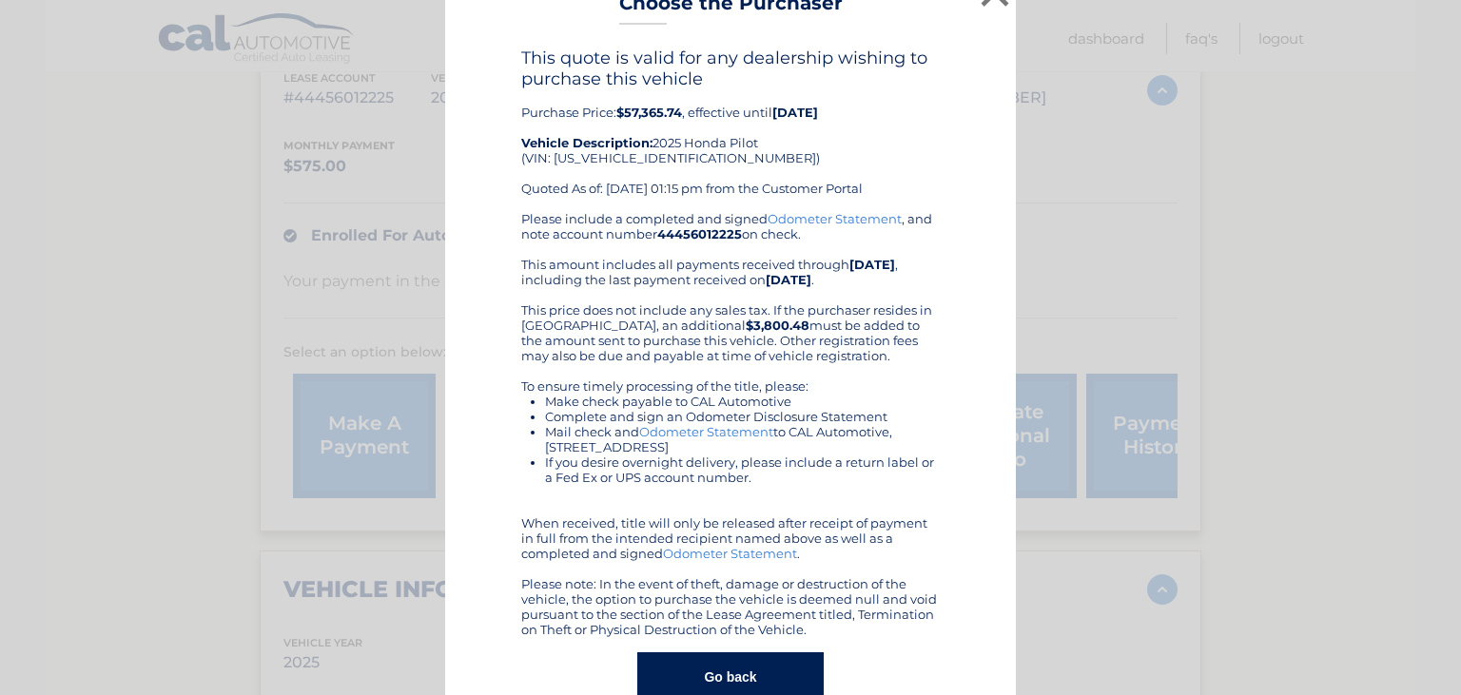
scroll to position [0, 0]
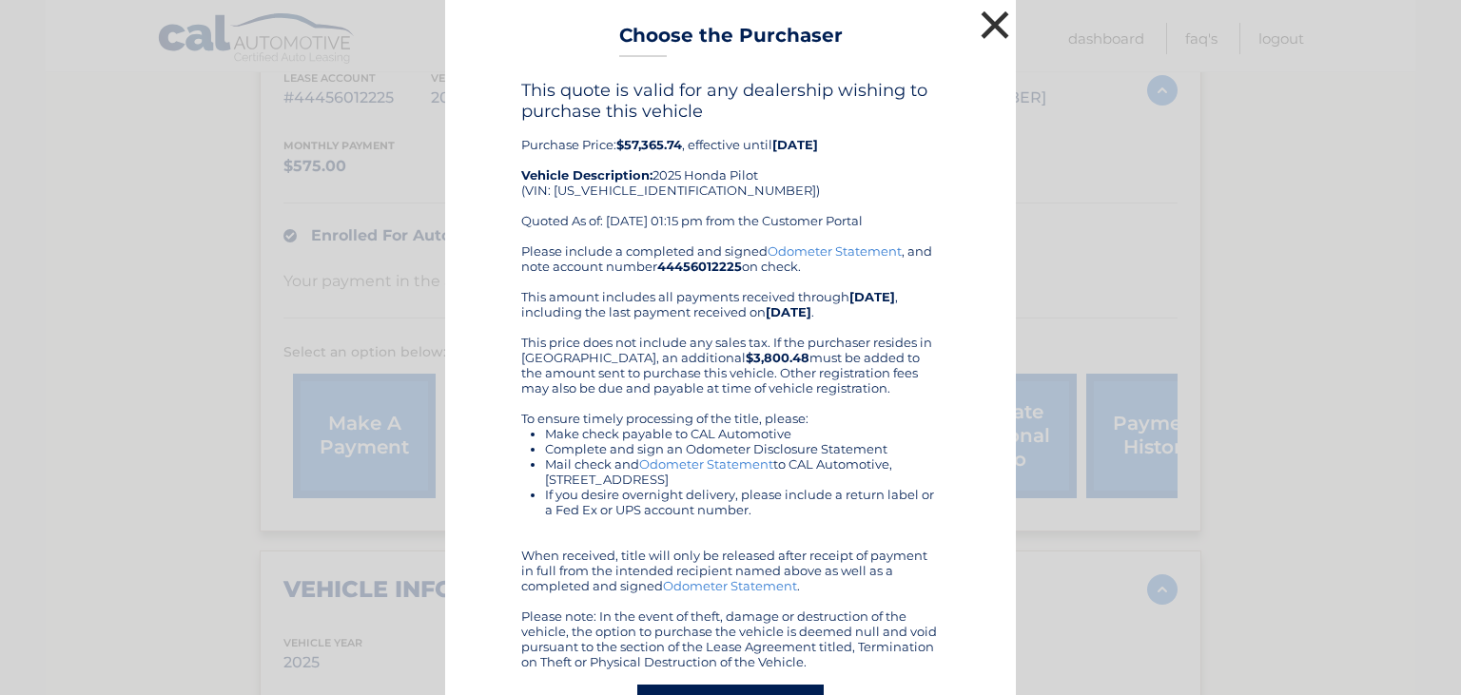
click at [991, 29] on button "×" at bounding box center [995, 25] width 38 height 38
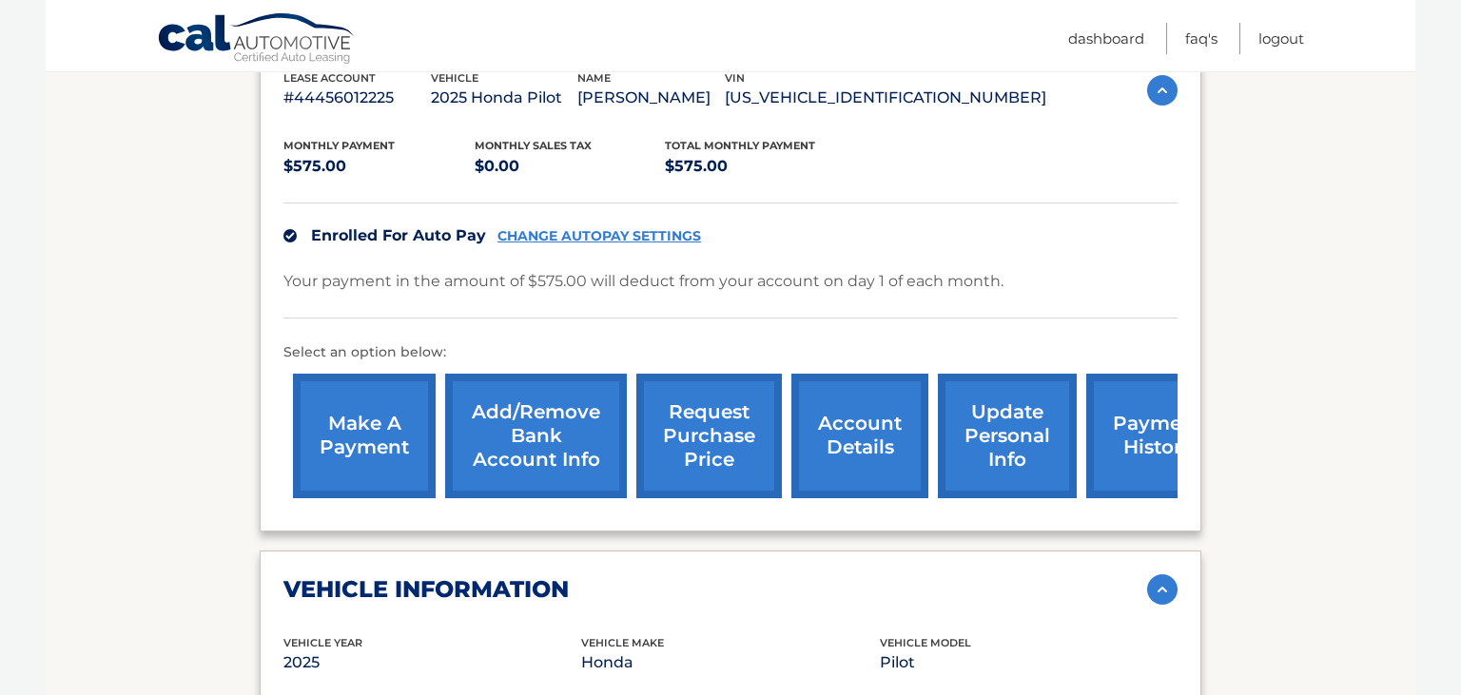
click at [543, 454] on link "Add/Remove bank account info" at bounding box center [536, 436] width 182 height 125
click at [666, 453] on link "request purchase price" at bounding box center [709, 436] width 146 height 125
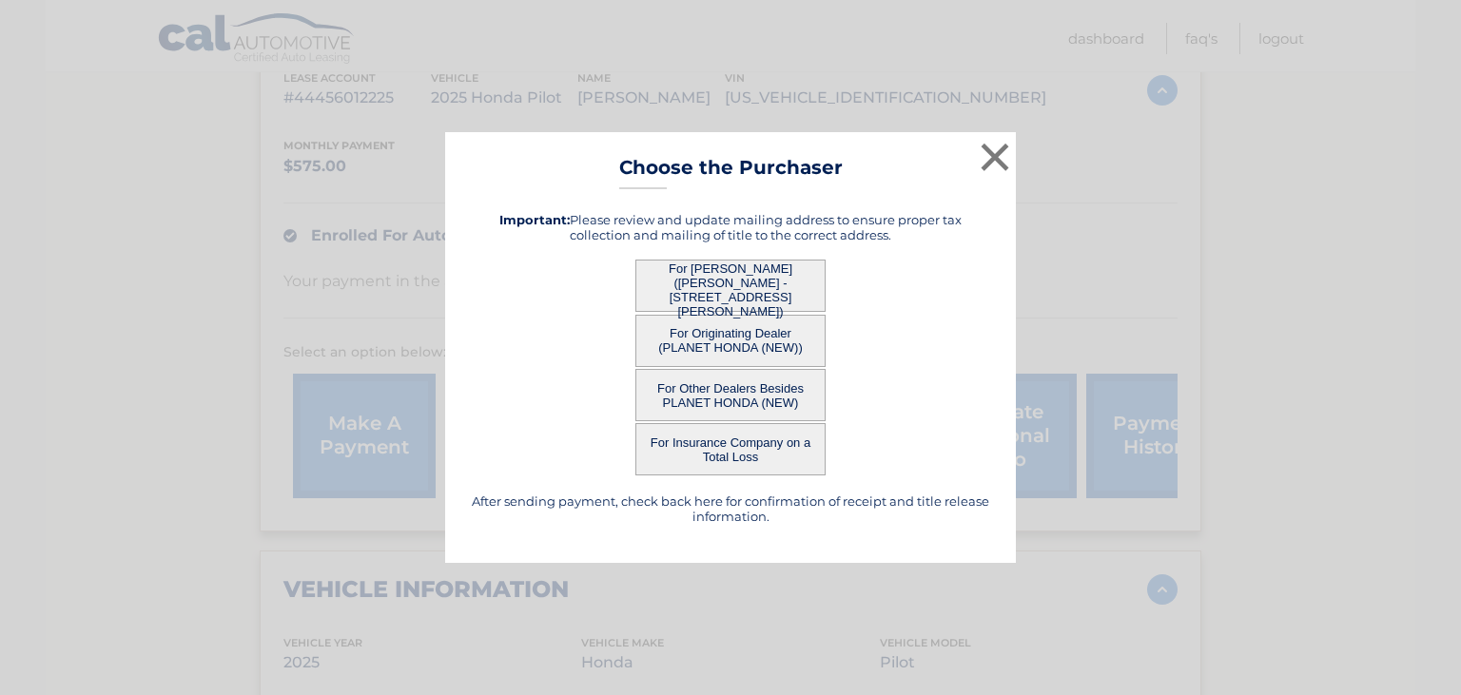
click at [716, 301] on button "For Lessee (ALISSON ALTAMIRANO - 2755 MEISTER AVE, , UNION, NJ 07083)" at bounding box center [730, 286] width 190 height 52
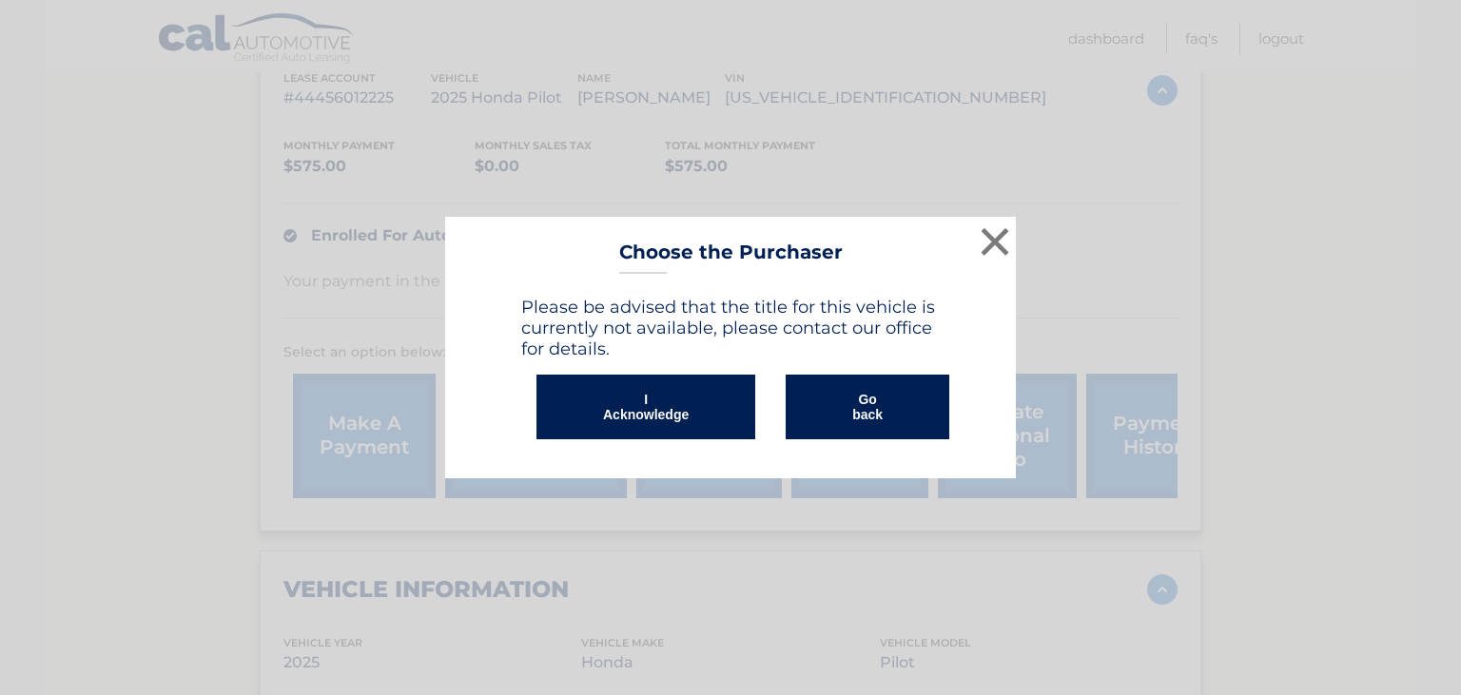
click at [672, 379] on button "I Acknowledge" at bounding box center [645, 407] width 219 height 65
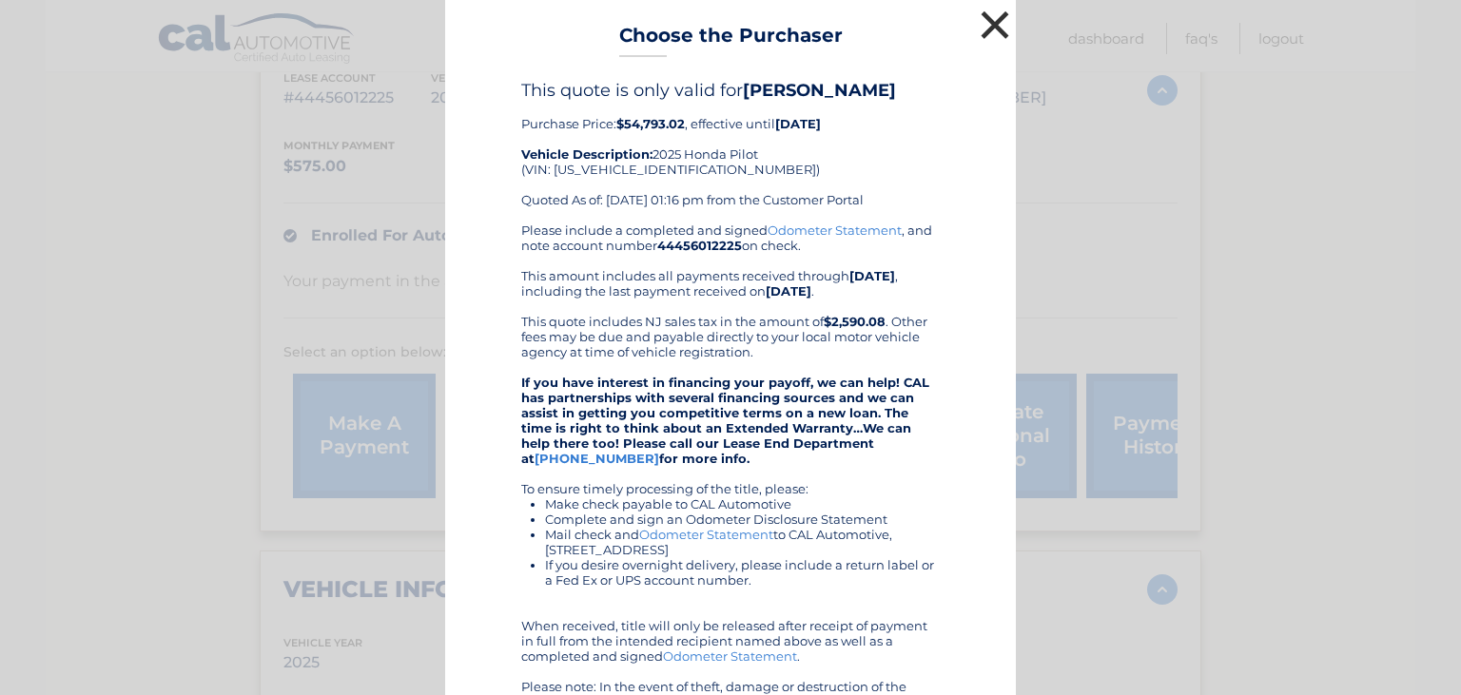
click at [995, 30] on button "×" at bounding box center [995, 25] width 38 height 38
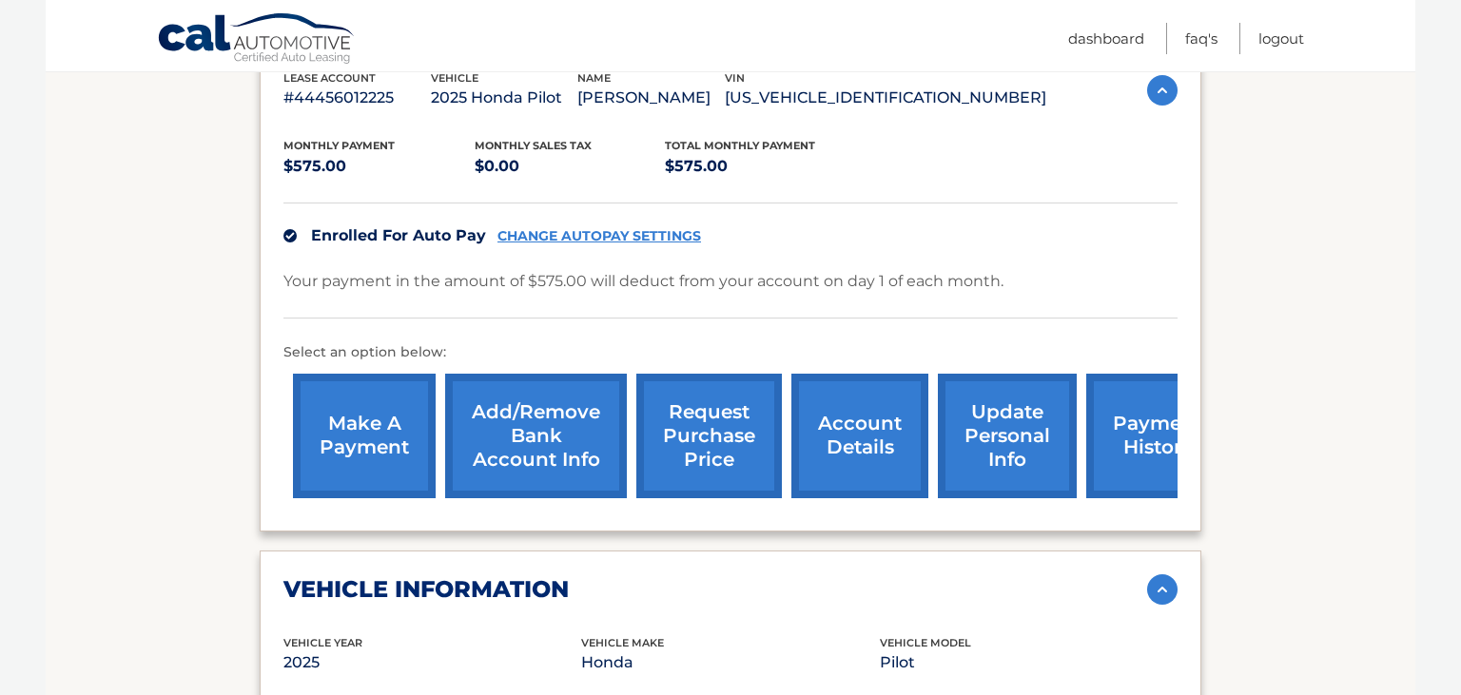
click at [647, 435] on link "request purchase price" at bounding box center [709, 436] width 146 height 125
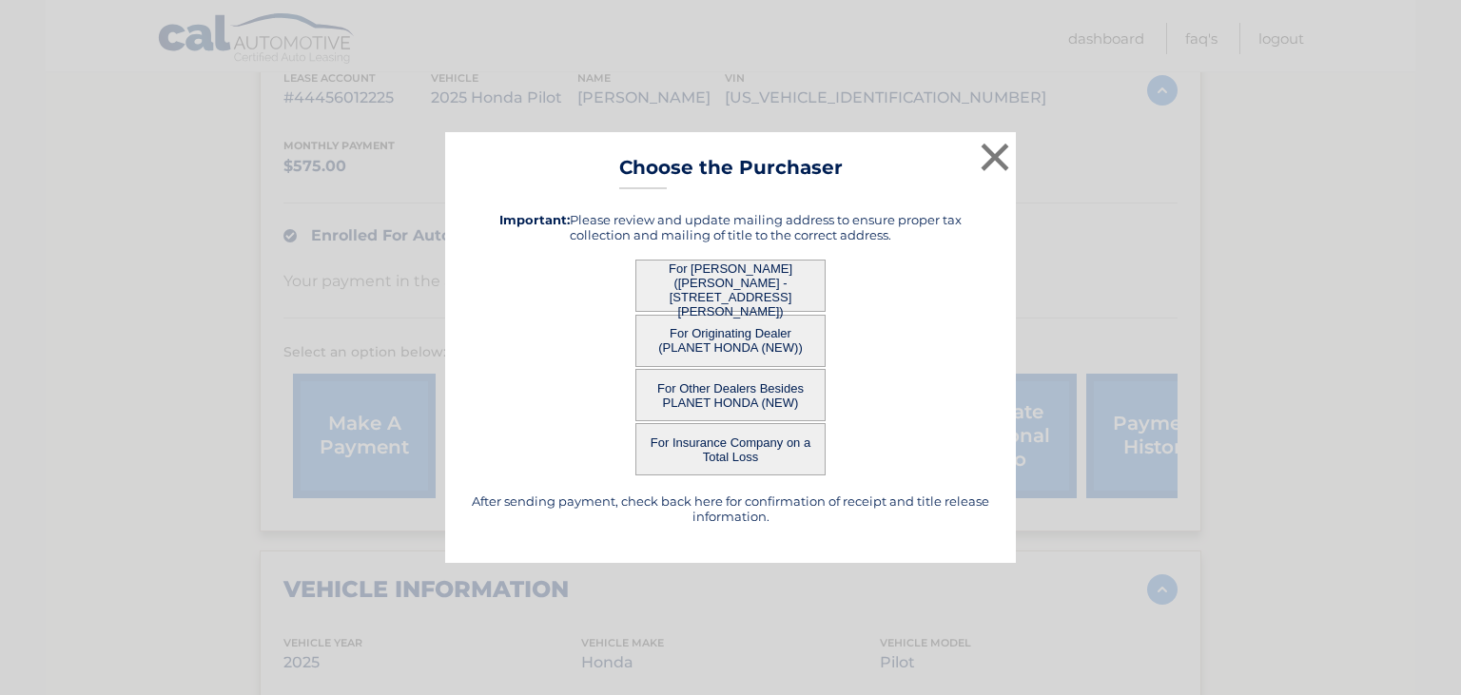
click at [744, 335] on button "For Originating Dealer (PLANET HONDA (NEW))" at bounding box center [730, 341] width 190 height 52
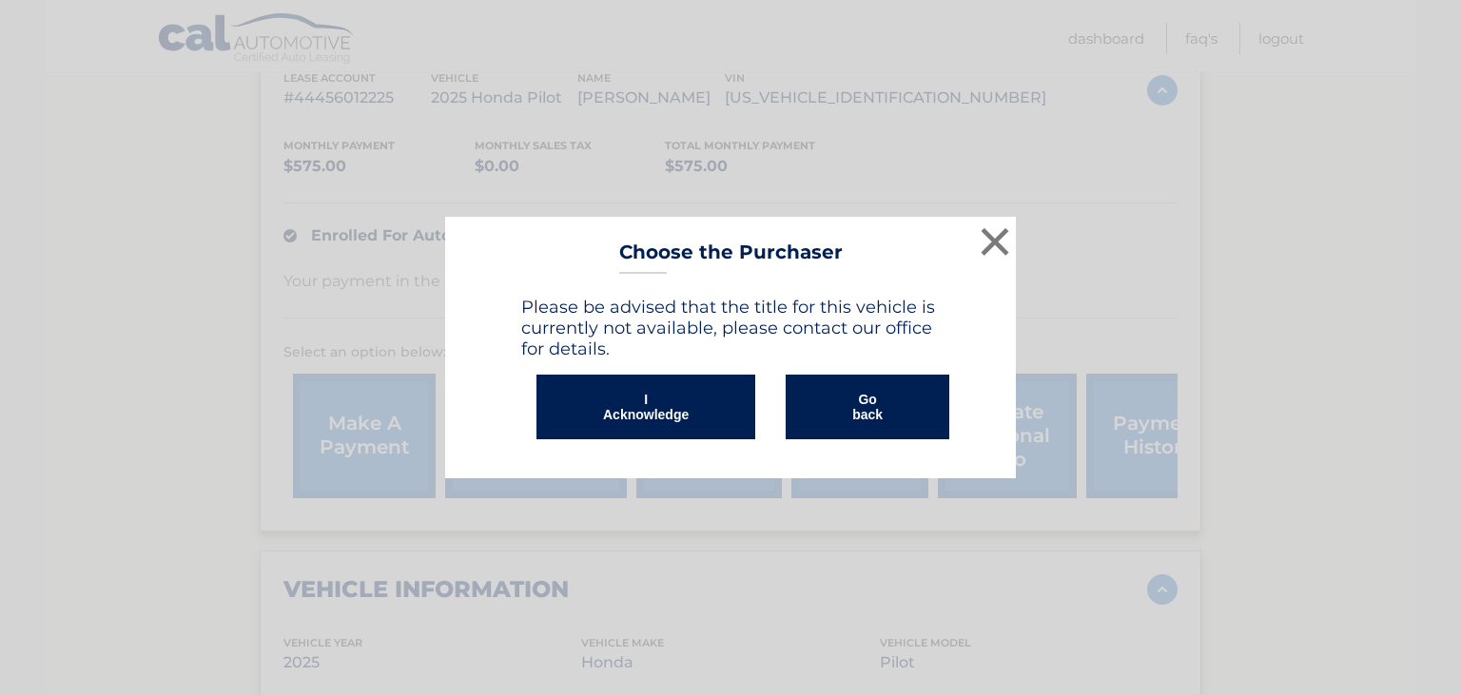
click at [635, 419] on button "I Acknowledge" at bounding box center [645, 407] width 219 height 65
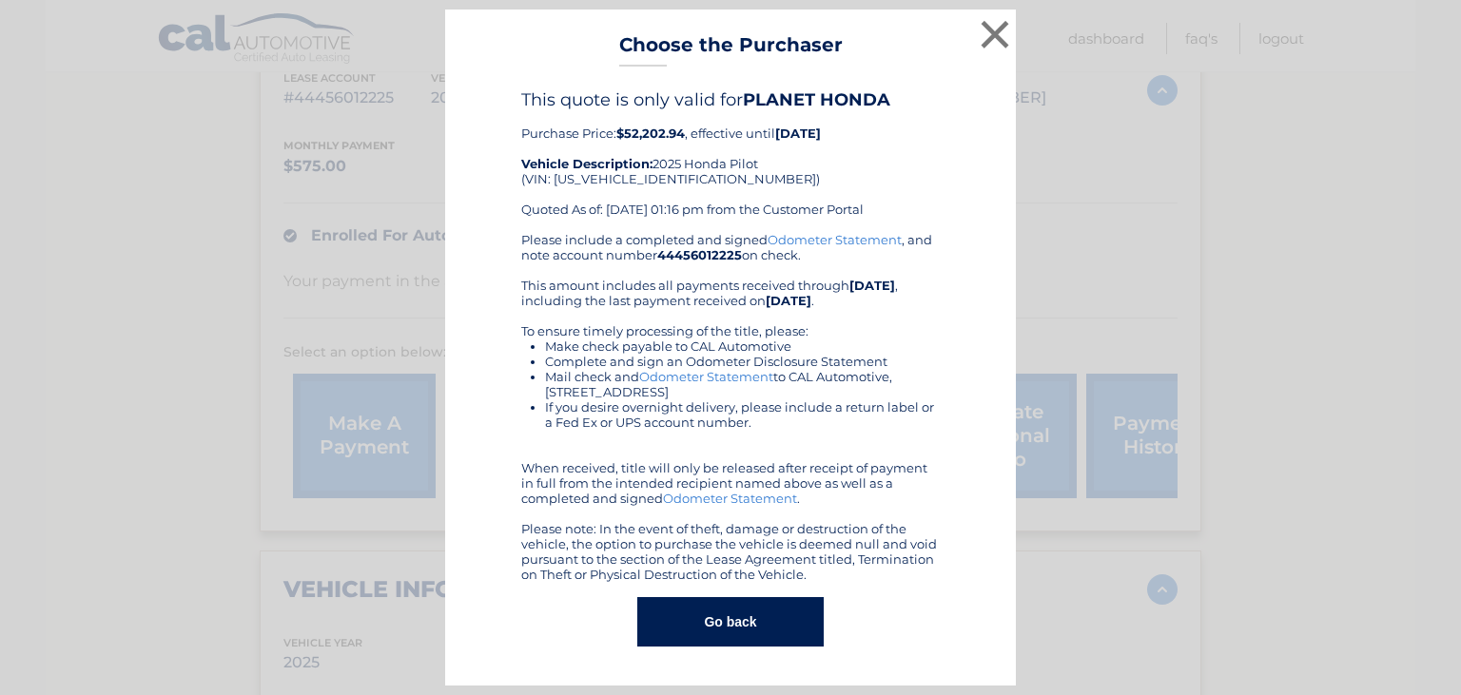
click at [724, 620] on button "Go back" at bounding box center [729, 621] width 185 height 49
click at [726, 609] on button "Go back" at bounding box center [729, 621] width 185 height 49
click at [984, 36] on button "×" at bounding box center [995, 34] width 38 height 38
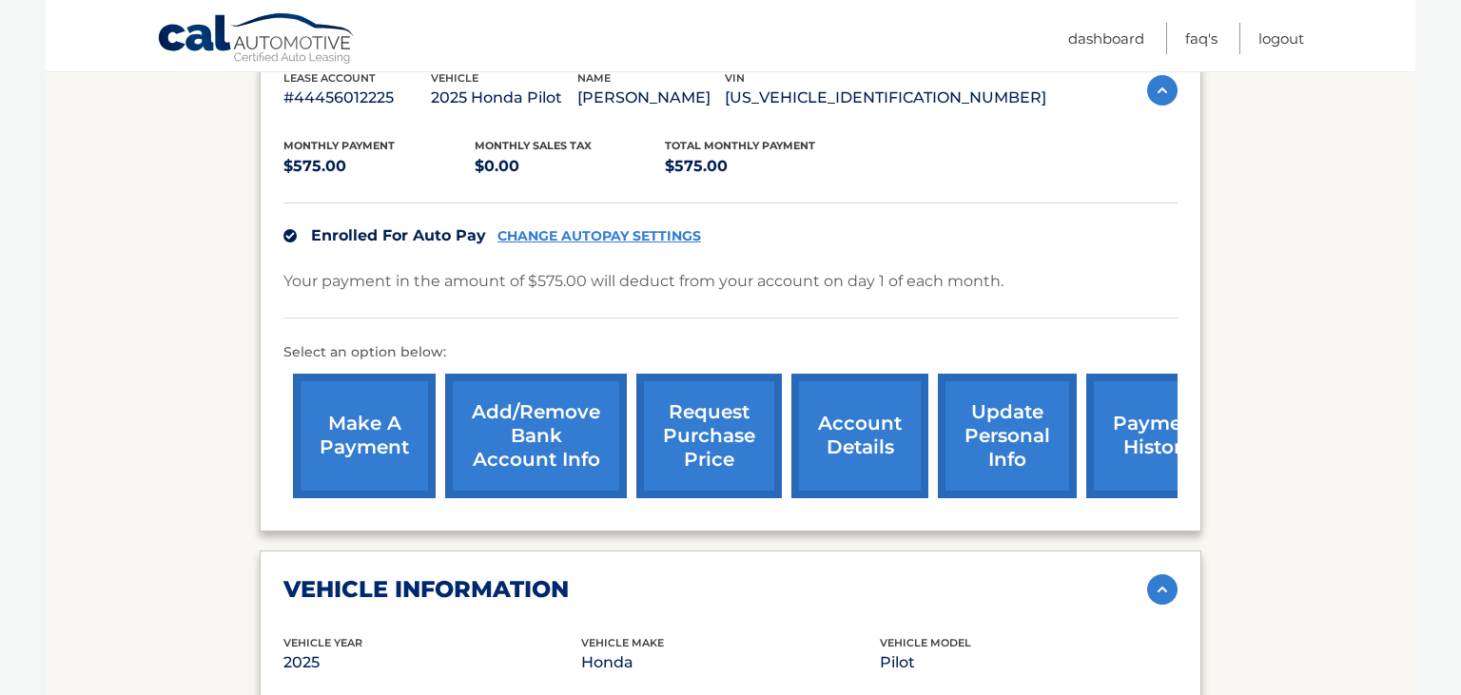
click at [658, 466] on link "request purchase price" at bounding box center [709, 436] width 146 height 125
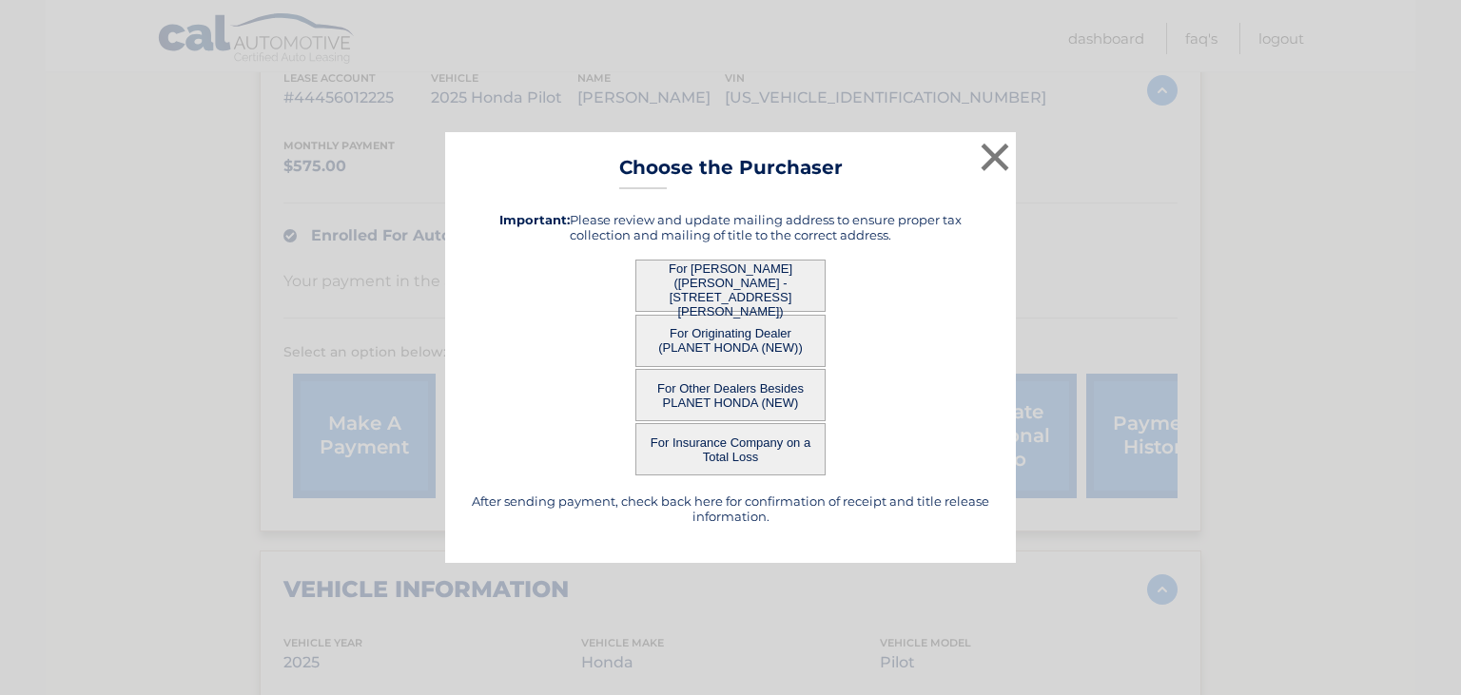
click at [748, 446] on button "For Insurance Company on a Total Loss" at bounding box center [730, 449] width 190 height 52
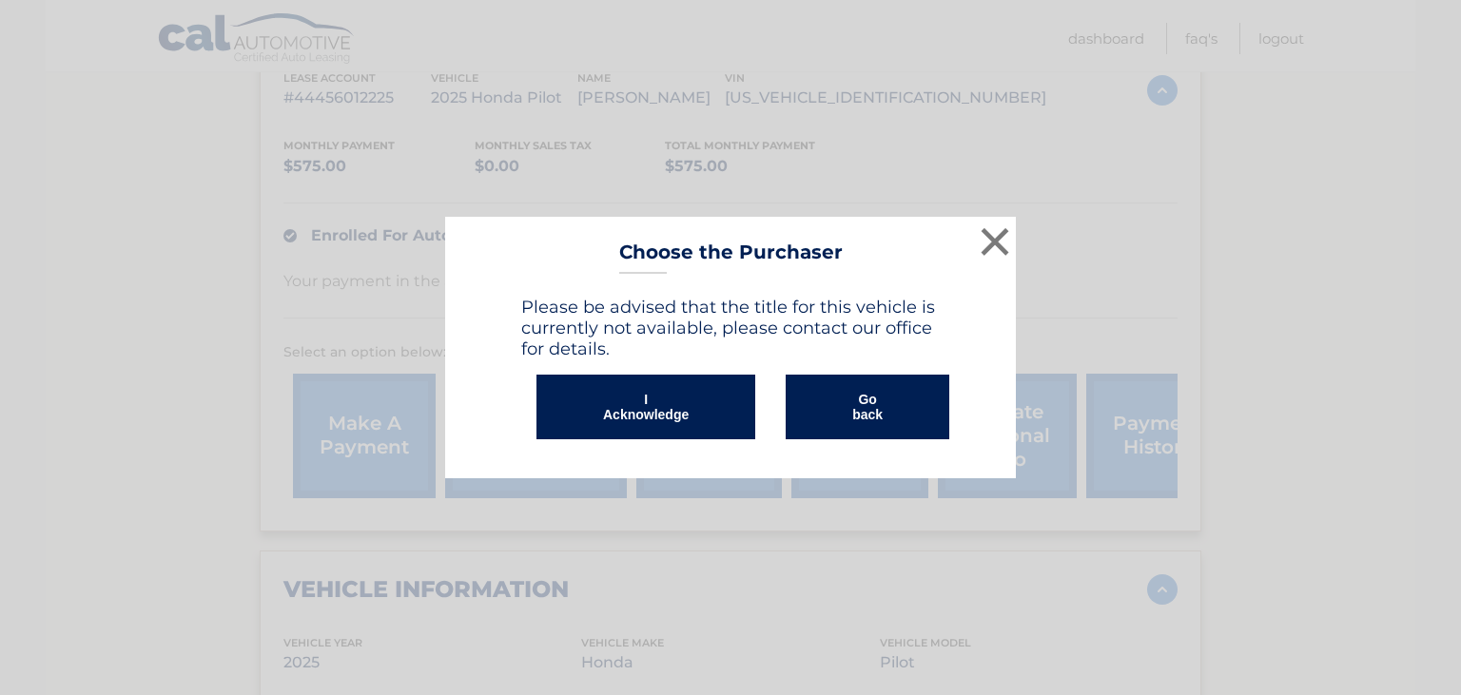
click at [679, 399] on button "I Acknowledge" at bounding box center [645, 407] width 219 height 65
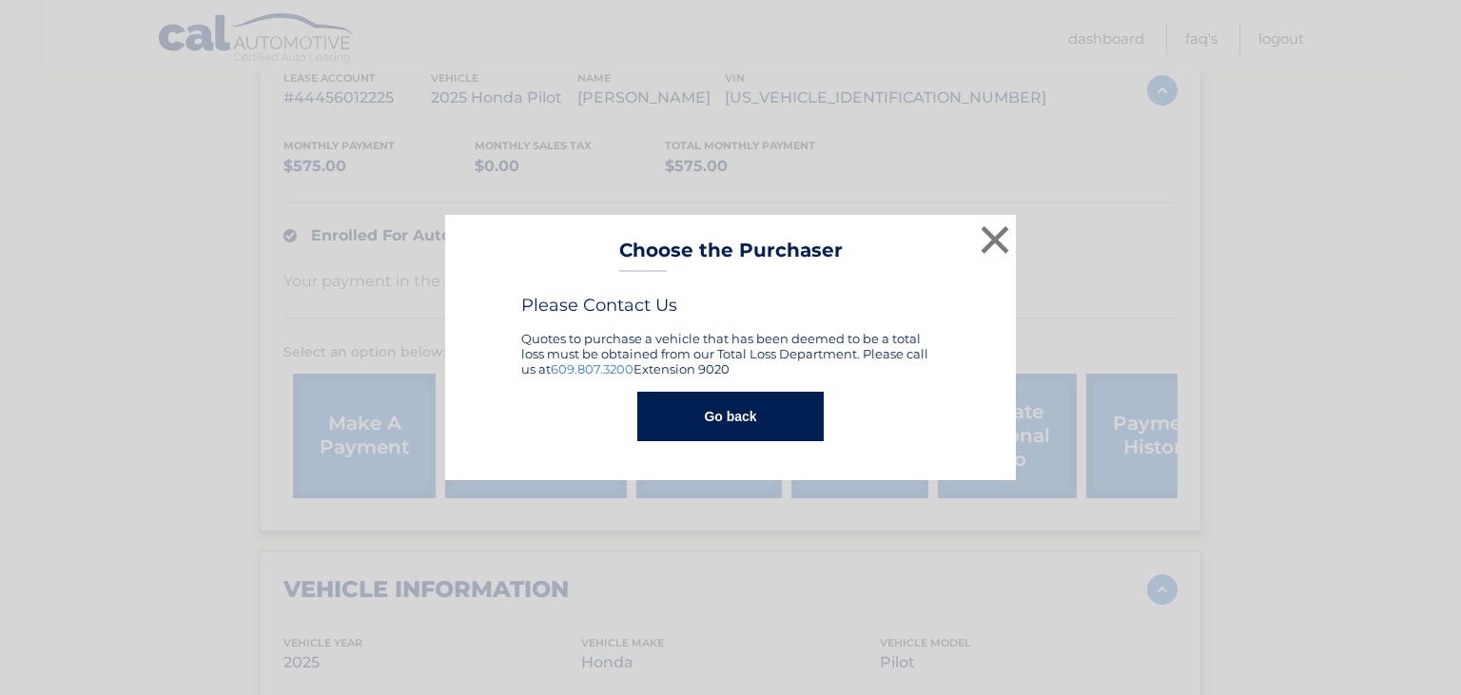
click at [728, 407] on button "Go back" at bounding box center [729, 416] width 185 height 49
click at [723, 420] on button "Go back" at bounding box center [729, 416] width 185 height 49
click at [1003, 242] on button "×" at bounding box center [995, 240] width 38 height 38
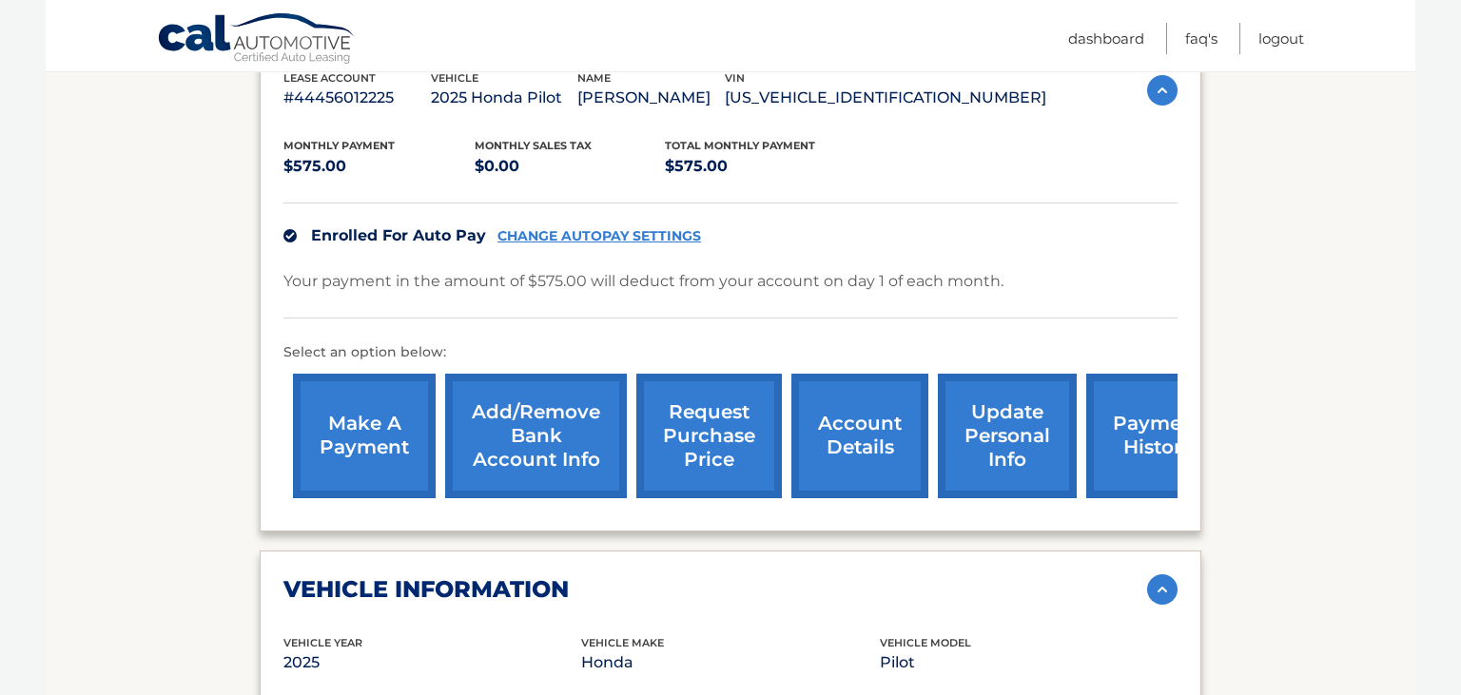
click at [644, 479] on link "request purchase price" at bounding box center [709, 436] width 146 height 125
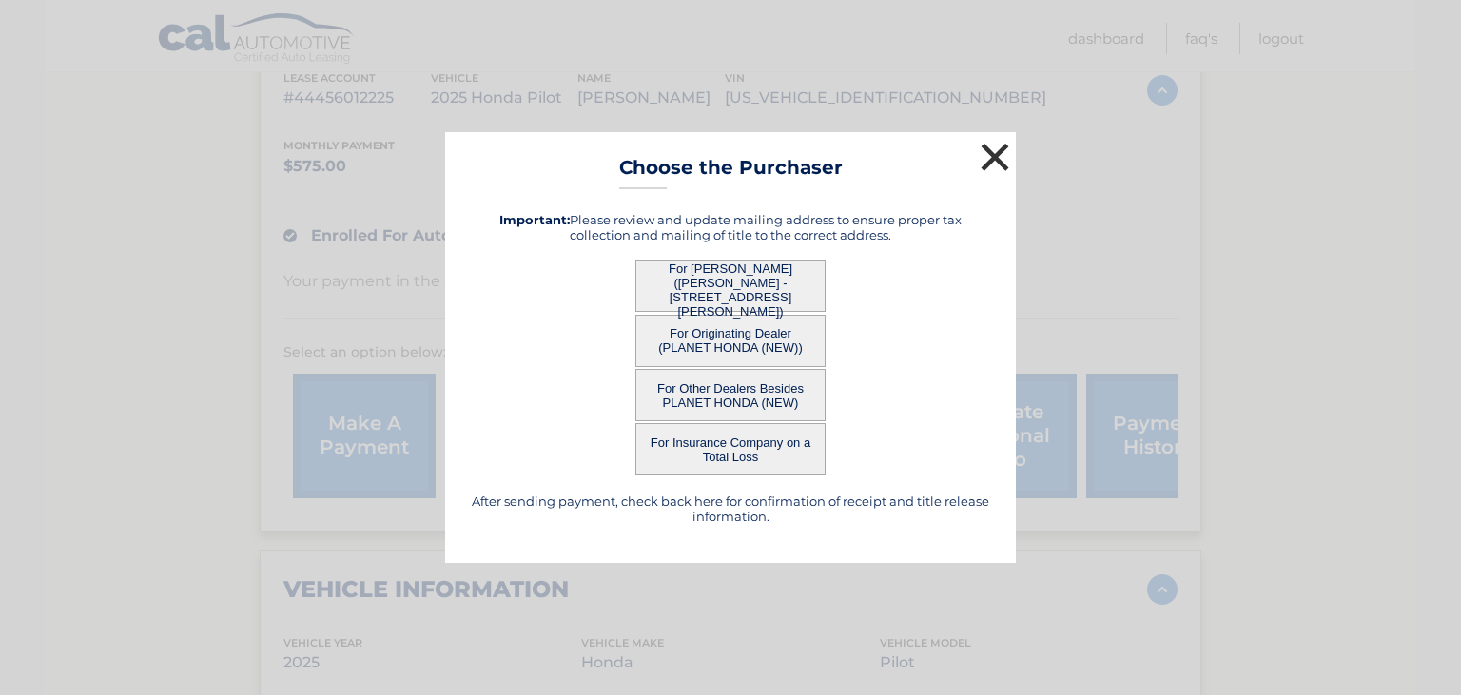
click at [1001, 158] on button "×" at bounding box center [995, 157] width 38 height 38
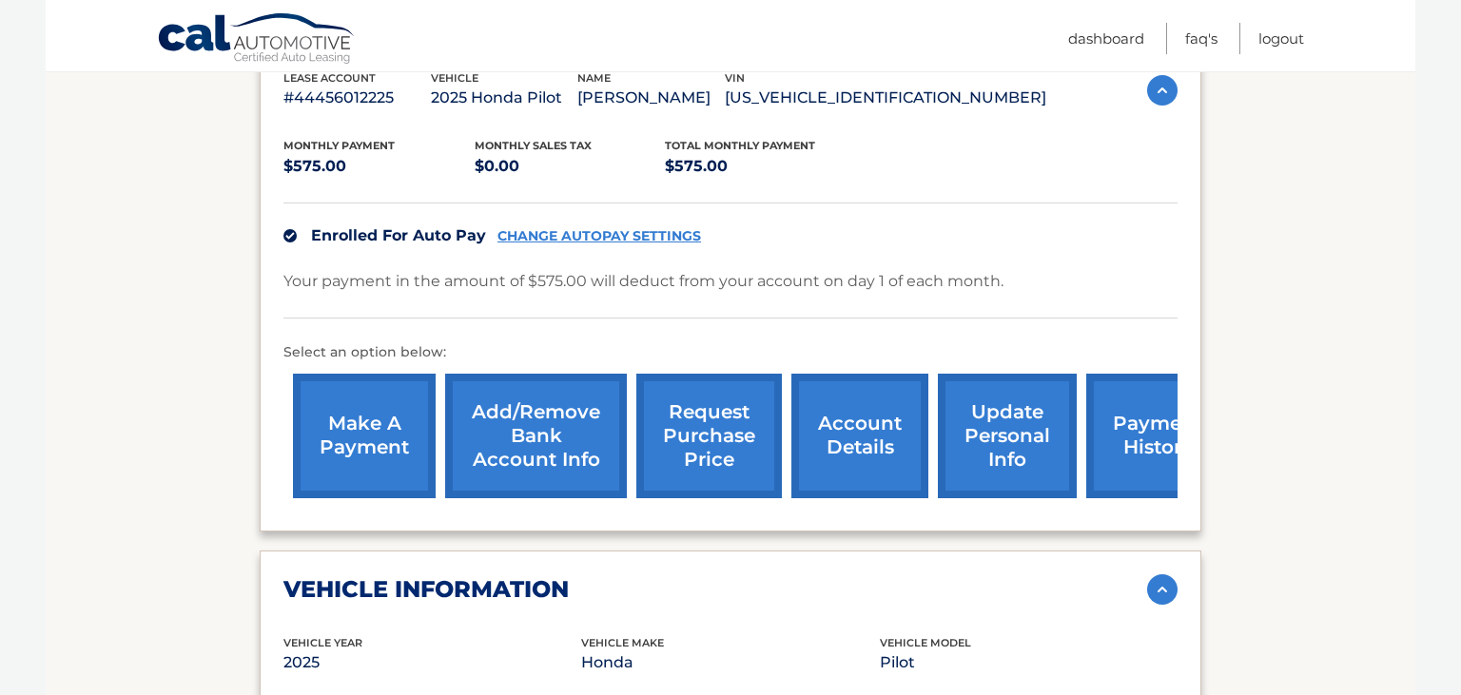
scroll to position [287, 0]
